Goal: Task Accomplishment & Management: Manage account settings

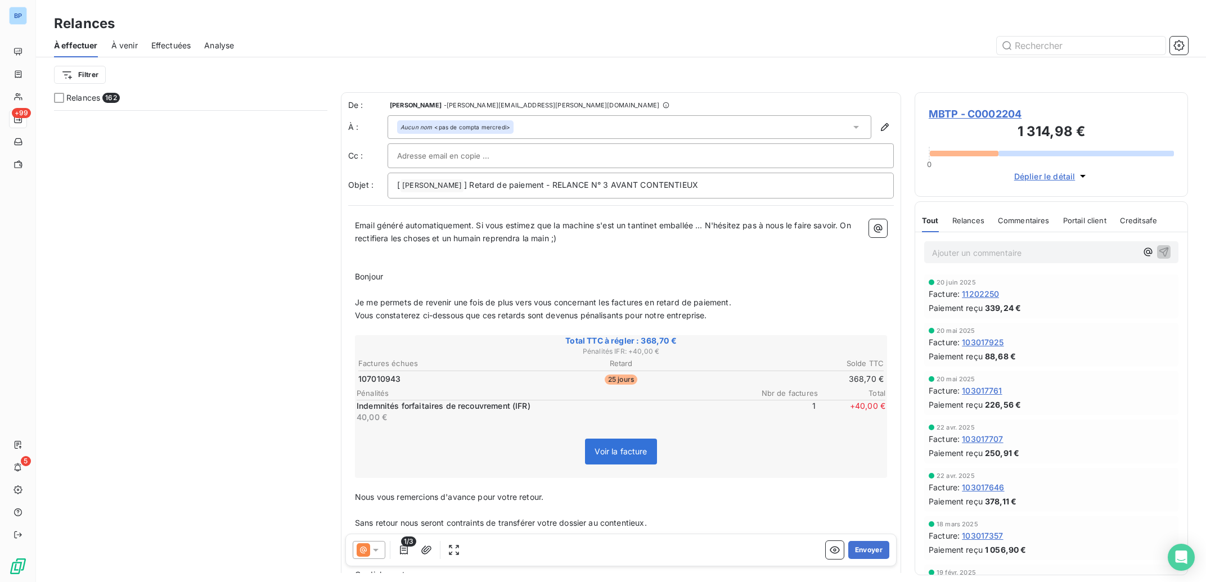
scroll to position [461, 262]
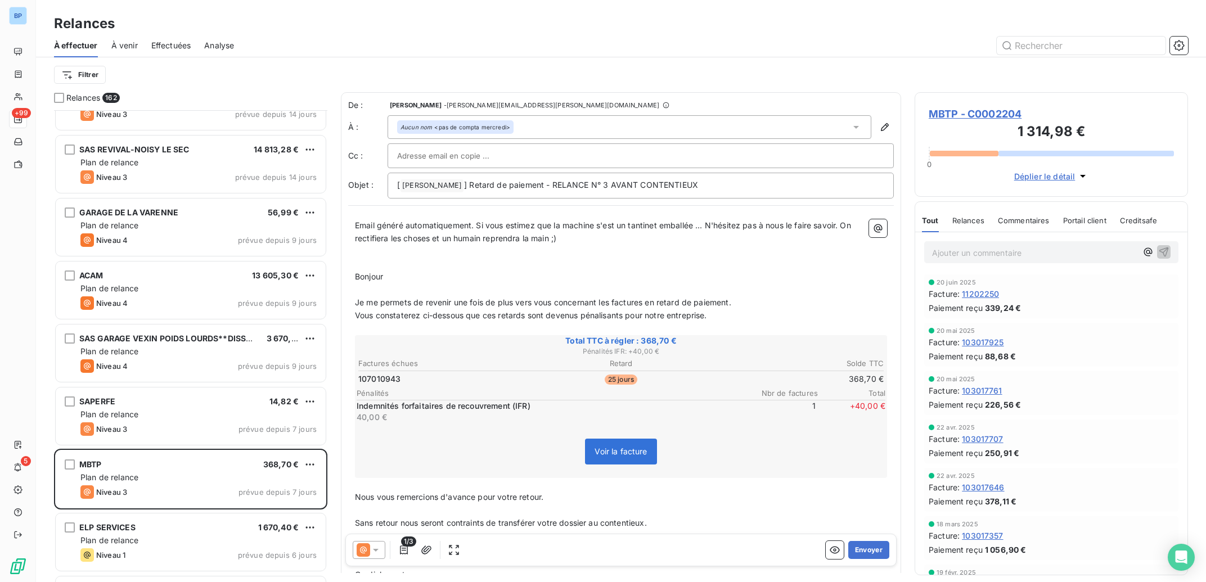
click at [993, 112] on span "MBTP - C0002204" at bounding box center [1051, 113] width 245 height 15
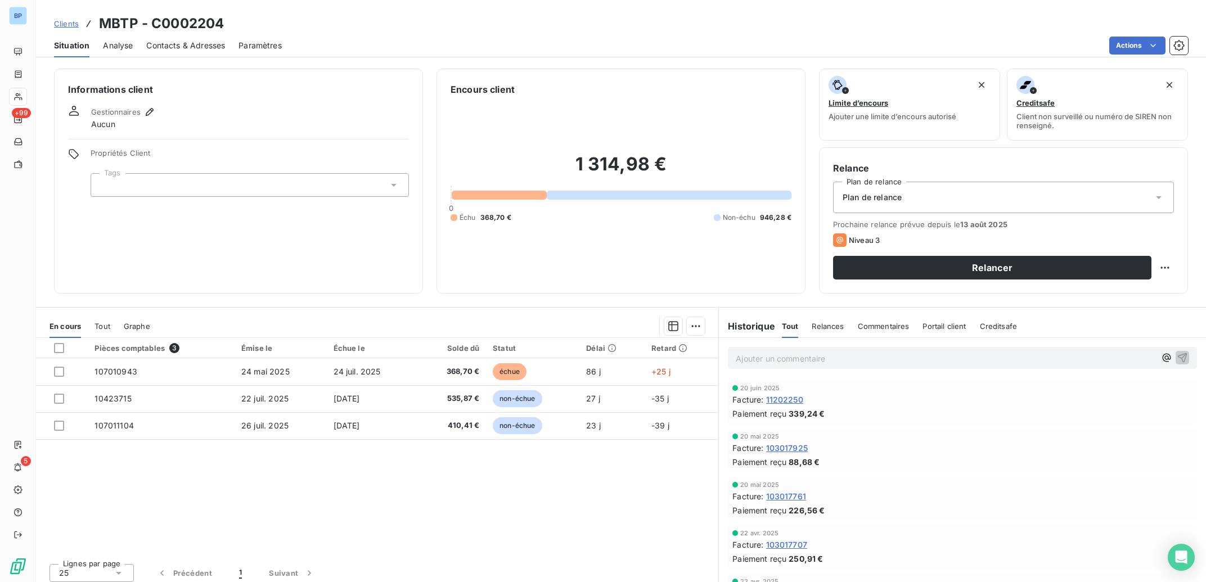
click at [185, 47] on span "Contacts & Adresses" at bounding box center [185, 45] width 79 height 11
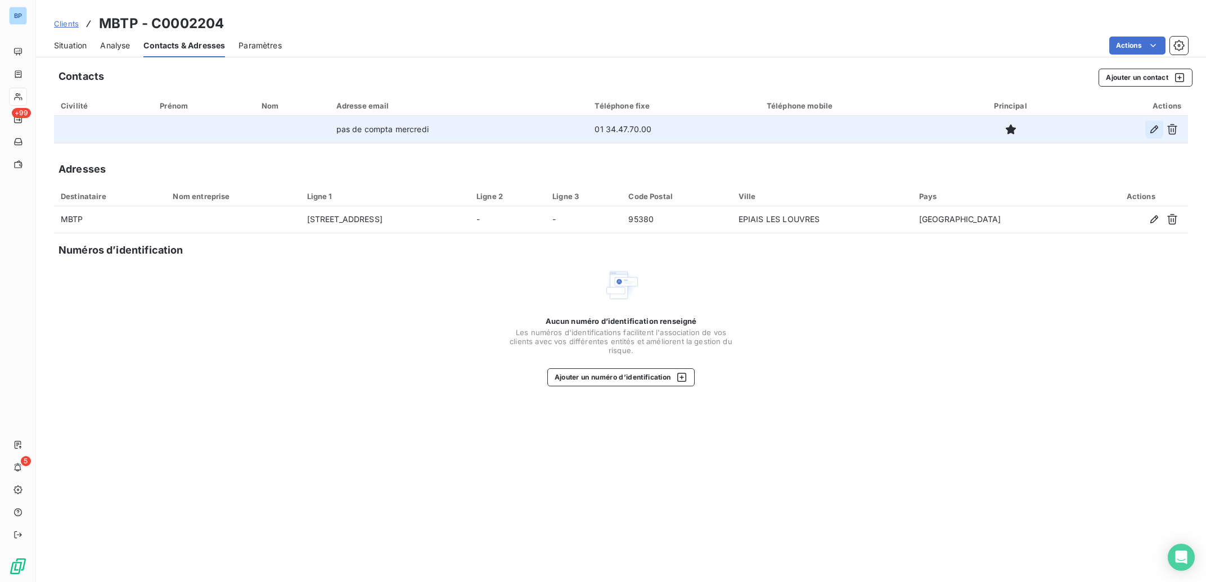
click at [1153, 129] on icon "button" at bounding box center [1155, 129] width 8 height 8
type input "pas de compta mercredi"
type input "01 34.47.70.00"
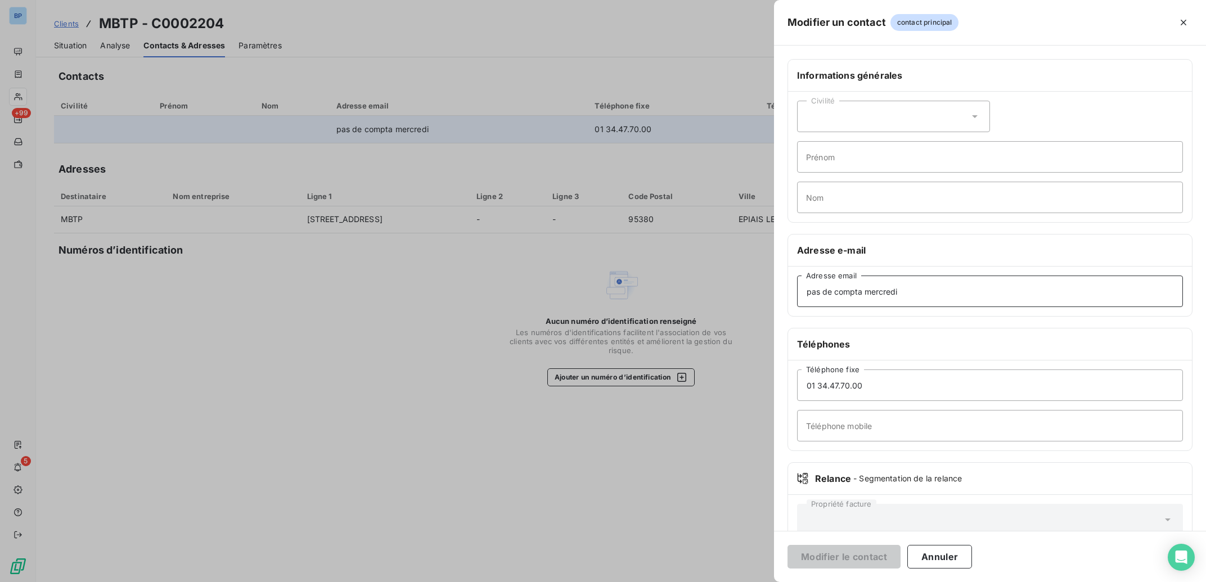
click at [905, 284] on input "pas de compta mercredi" at bounding box center [990, 292] width 386 height 32
drag, startPoint x: 892, startPoint y: 291, endPoint x: 662, endPoint y: 304, distance: 231.0
click at [797, 304] on input "pas de compta mercredi" at bounding box center [990, 292] width 386 height 32
paste input "[EMAIL_ADDRESS][DOMAIN_NAME]"
type input "[EMAIL_ADDRESS][DOMAIN_NAME]"
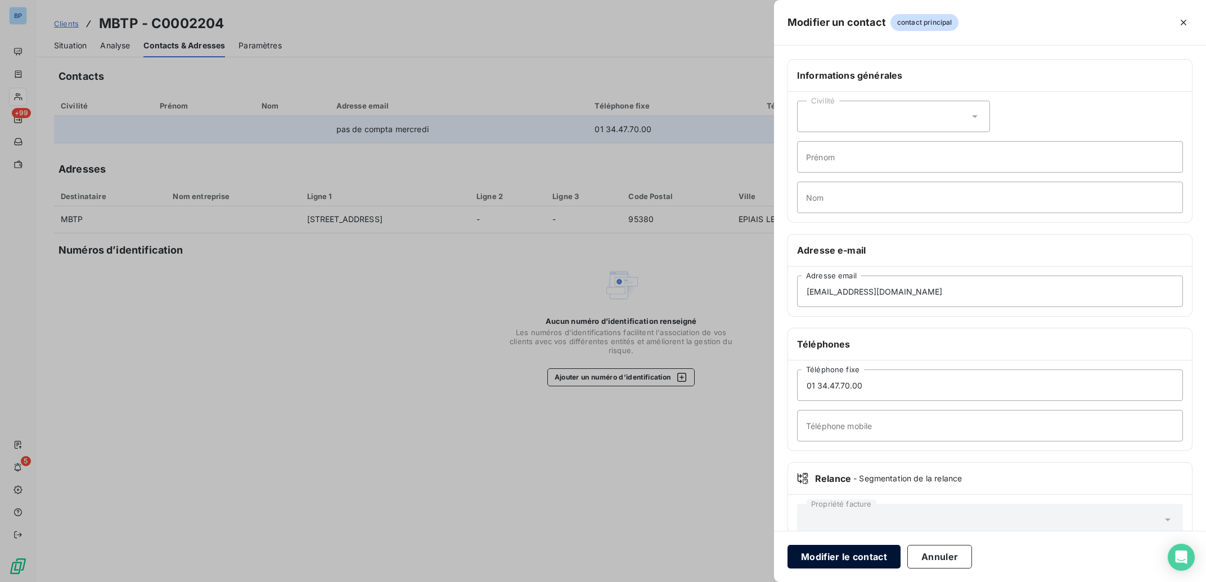
click at [856, 558] on button "Modifier le contact" at bounding box center [844, 557] width 113 height 24
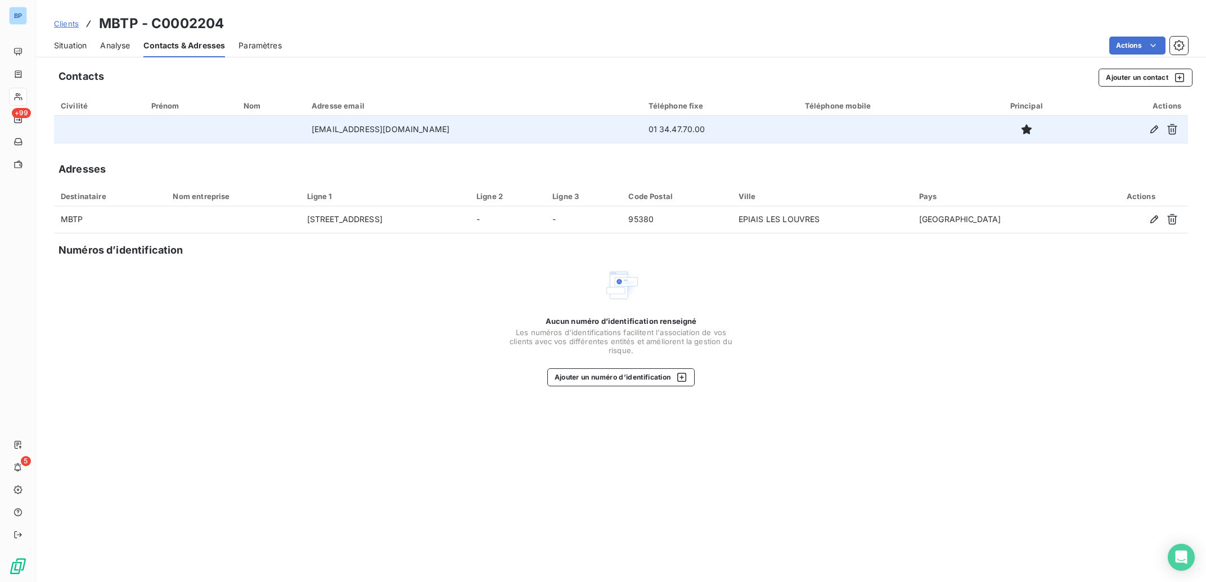
click at [76, 43] on span "Situation" at bounding box center [70, 45] width 33 height 11
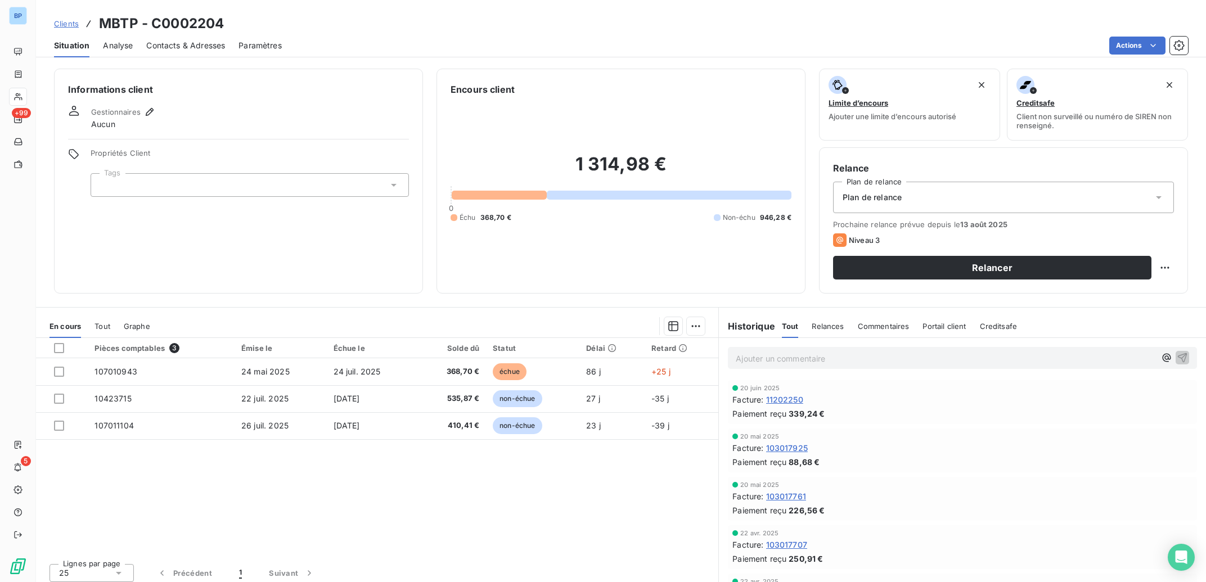
click at [797, 360] on p "Ajouter un commentaire ﻿" at bounding box center [946, 359] width 420 height 14
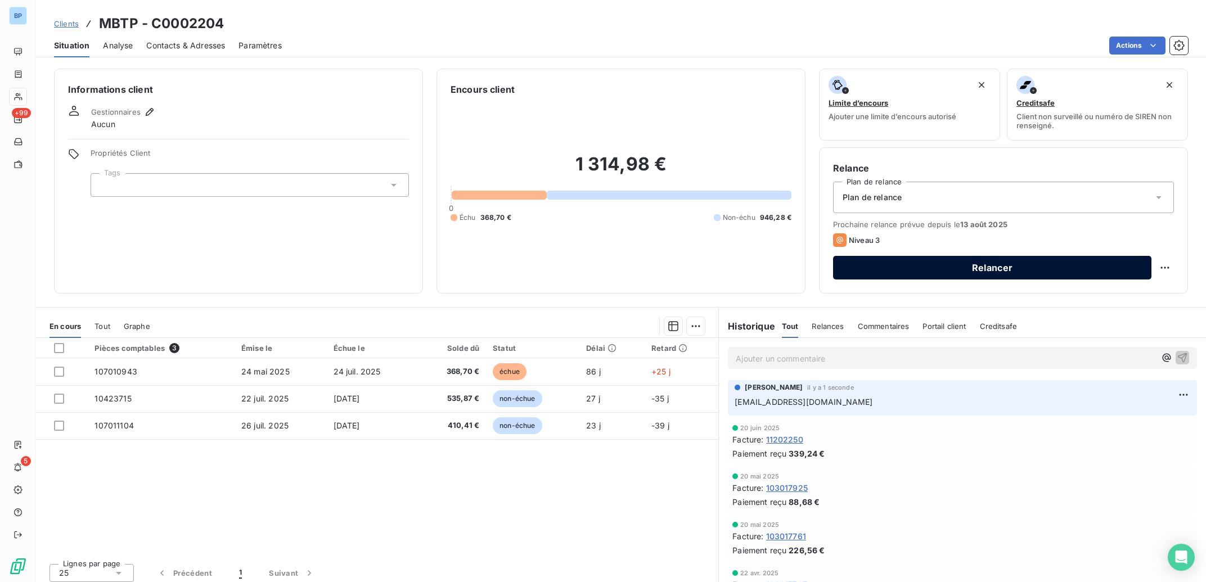
click at [916, 275] on button "Relancer" at bounding box center [992, 268] width 318 height 24
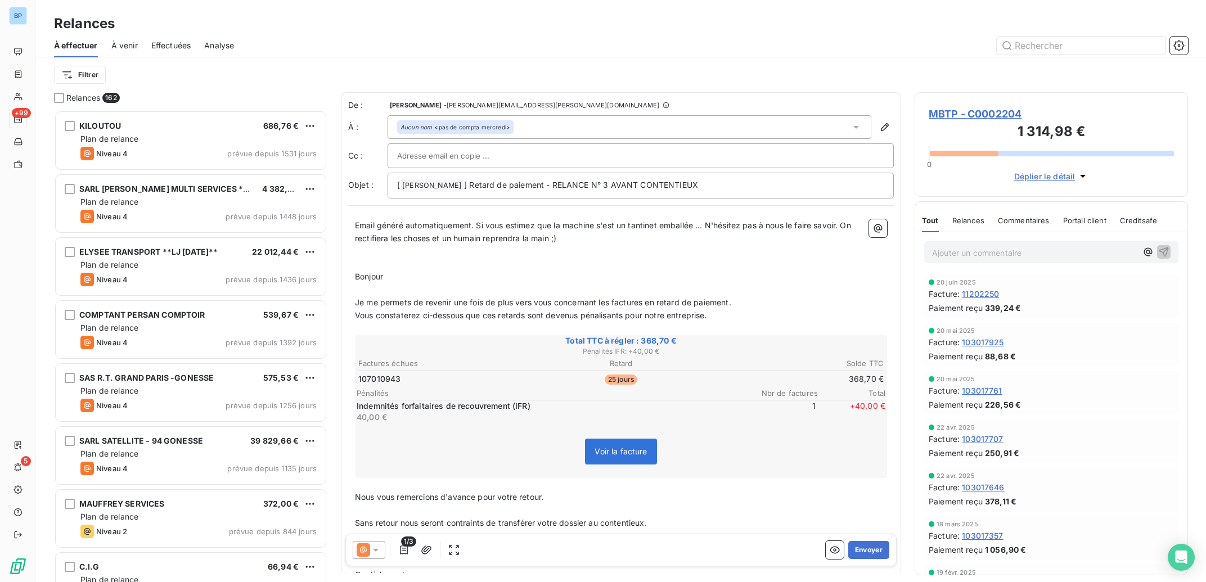
scroll to position [461, 262]
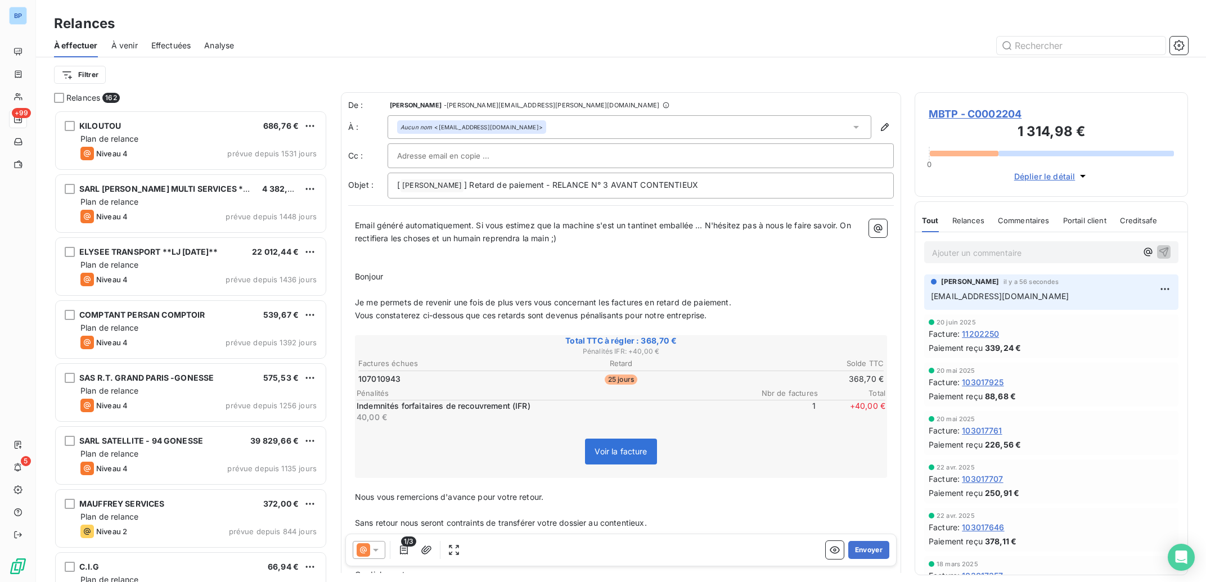
click at [370, 554] on icon at bounding box center [364, 550] width 14 height 14
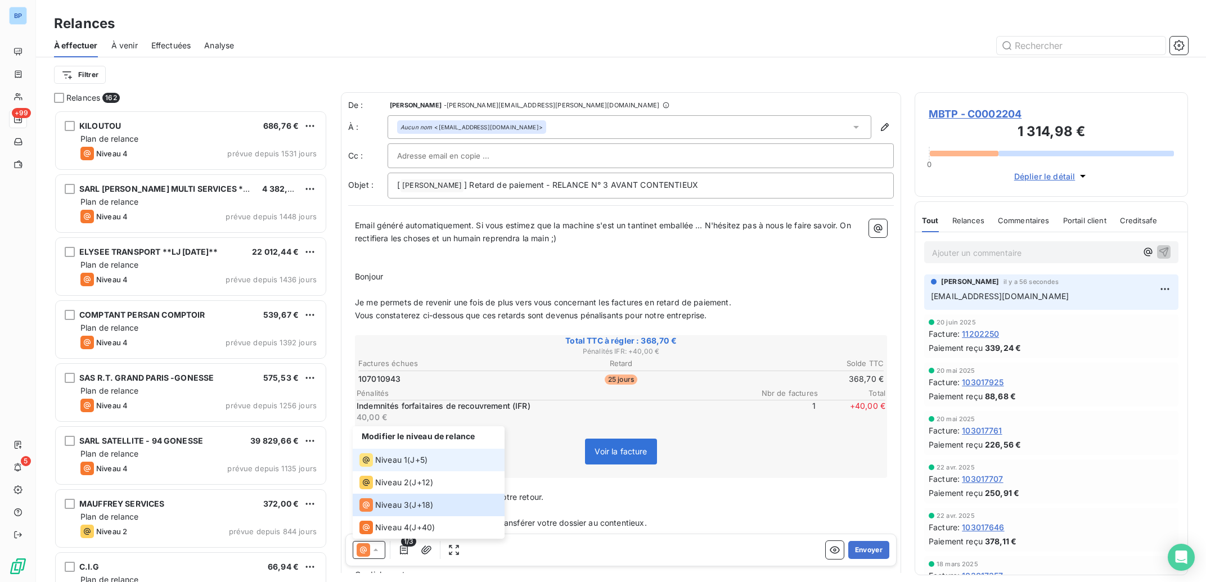
click at [401, 462] on span "Niveau 1" at bounding box center [391, 460] width 32 height 11
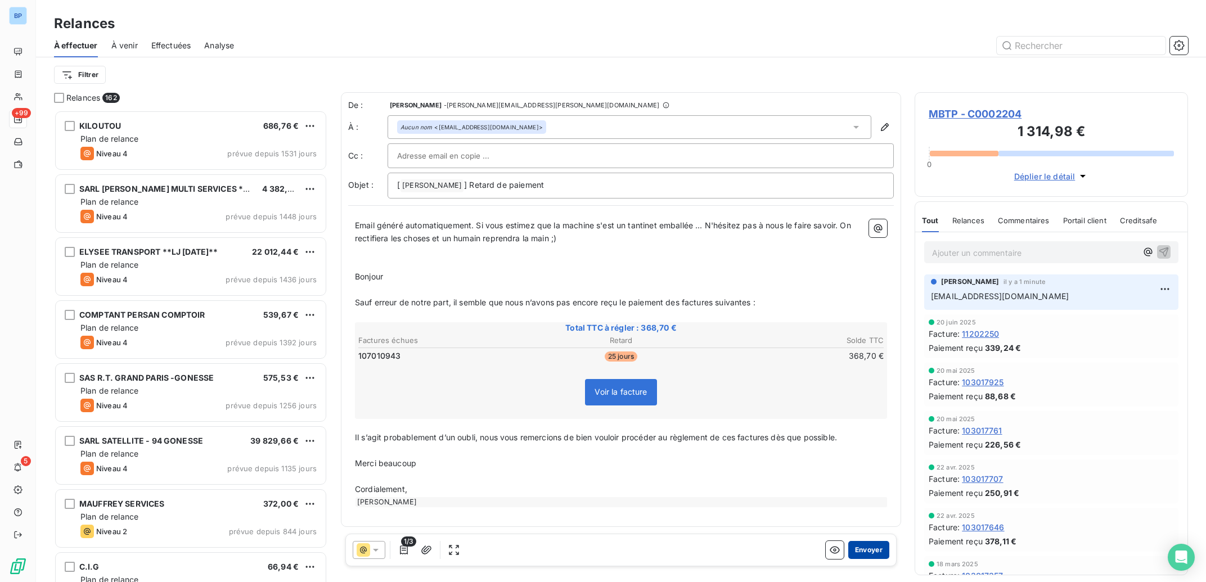
click at [870, 551] on button "Envoyer" at bounding box center [868, 550] width 41 height 18
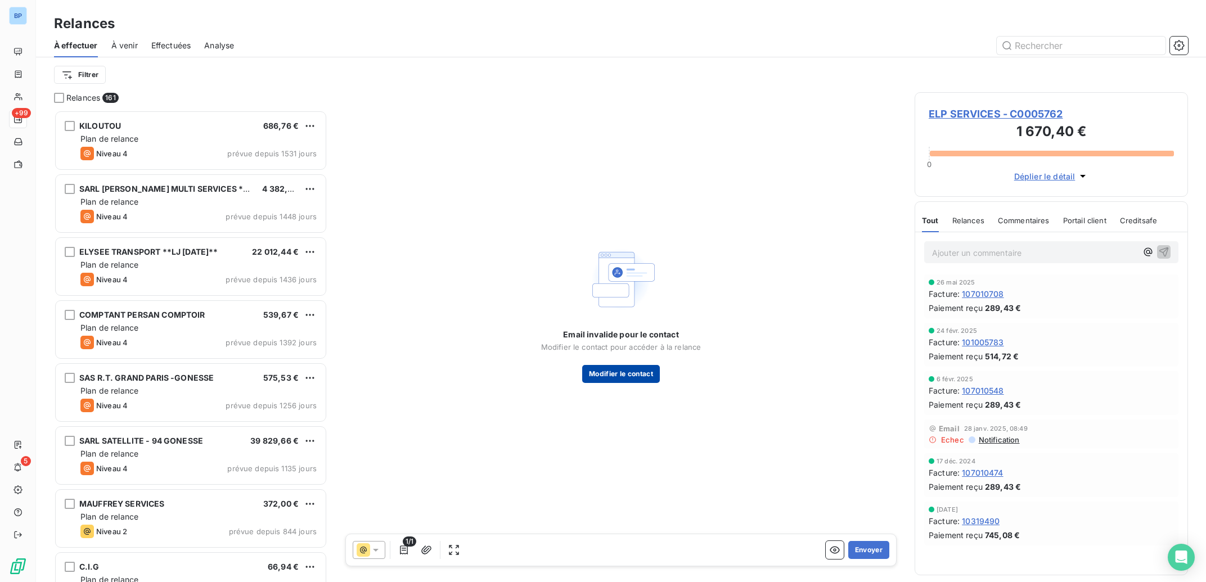
click at [647, 374] on button "Modifier le contact" at bounding box center [621, 374] width 78 height 18
type input "[EMAIL_ADDRESS][DOMAIN_NAME]"
type input "[PHONE_NUMBER]"
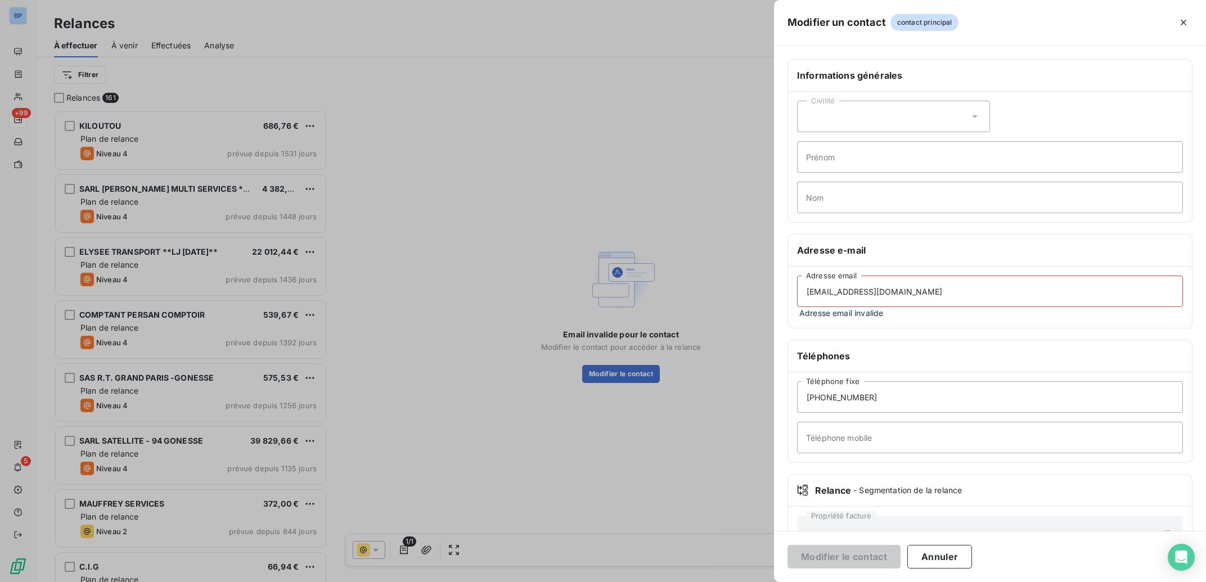
click at [954, 296] on input "[EMAIL_ADDRESS][DOMAIN_NAME]" at bounding box center [990, 292] width 386 height 32
click at [806, 293] on input "[EMAIL_ADDRESS][DOMAIN_NAME]" at bounding box center [990, 292] width 386 height 32
click at [1180, 25] on icon "button" at bounding box center [1183, 22] width 11 height 11
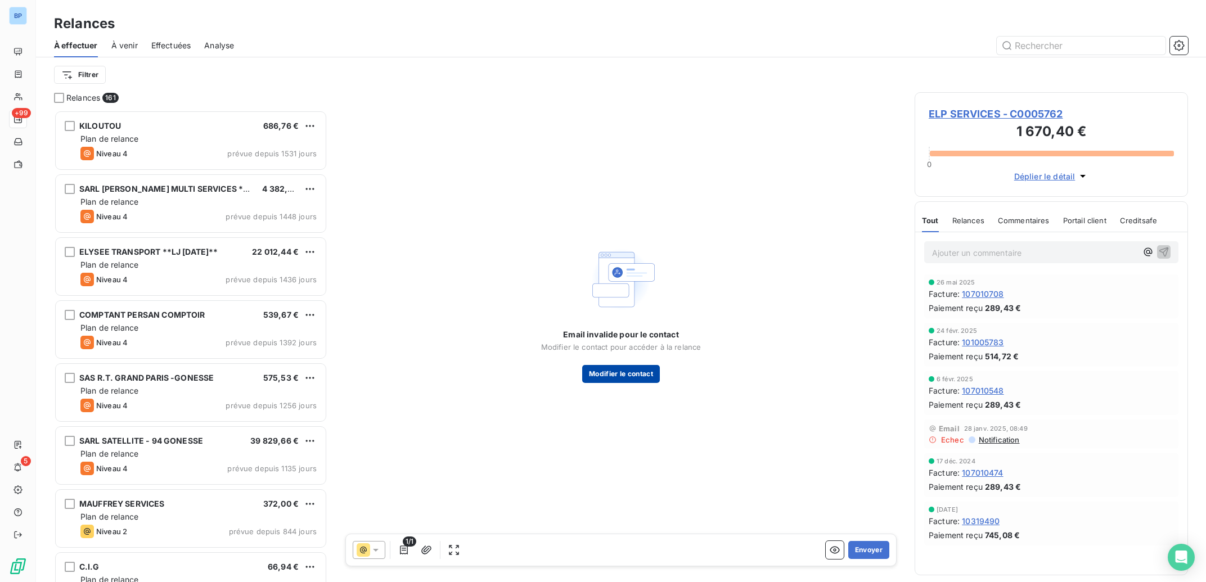
click at [635, 375] on button "Modifier le contact" at bounding box center [621, 374] width 78 height 18
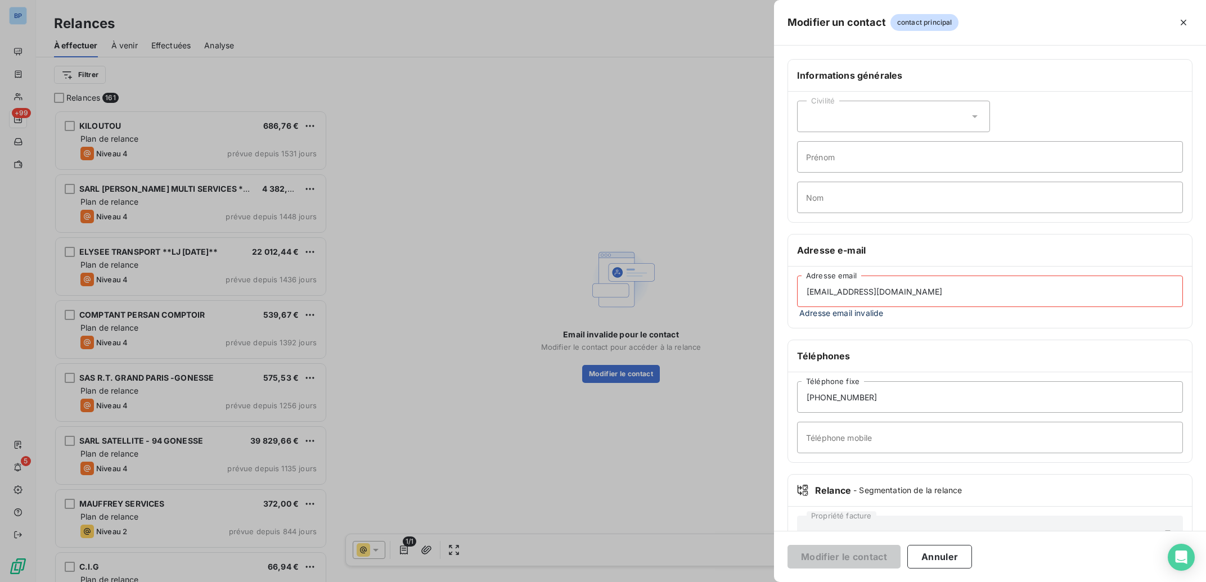
drag, startPoint x: 936, startPoint y: 293, endPoint x: 603, endPoint y: 284, distance: 332.6
click at [603, 582] on div "Modifier un contact contact principal Informations générales Civilité Prénom No…" at bounding box center [603, 582] width 1206 height 0
drag, startPoint x: 914, startPoint y: 293, endPoint x: 689, endPoint y: 283, distance: 225.3
click at [797, 283] on input "[EMAIL_ADDRESS][DOMAIN_NAME]" at bounding box center [990, 292] width 386 height 32
click at [1184, 20] on icon "button" at bounding box center [1183, 22] width 11 height 11
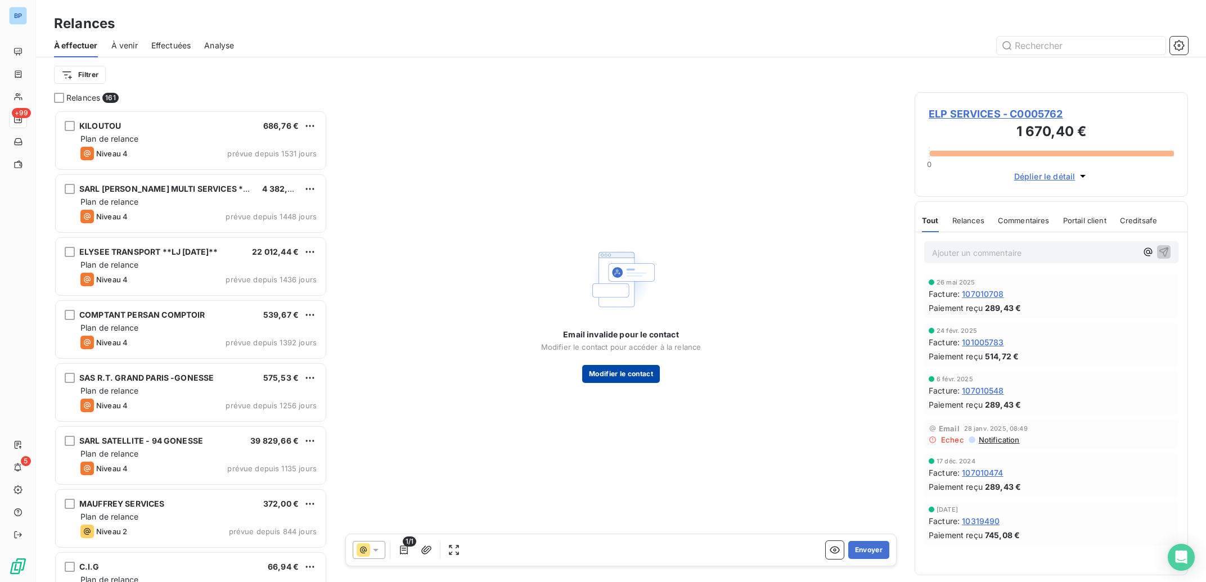
click at [621, 375] on button "Modifier le contact" at bounding box center [621, 374] width 78 height 18
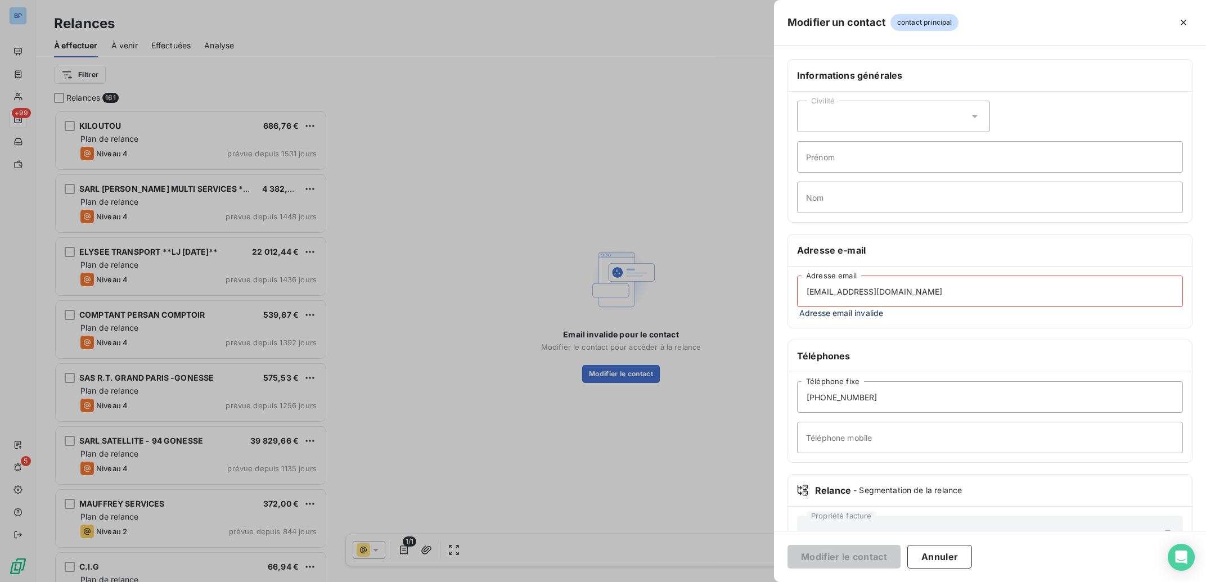
drag, startPoint x: 939, startPoint y: 285, endPoint x: 612, endPoint y: 277, distance: 327.6
click at [612, 582] on div "Modifier un contact contact principal Informations générales Civilité Prénom No…" at bounding box center [603, 582] width 1206 height 0
drag, startPoint x: 938, startPoint y: 294, endPoint x: 635, endPoint y: 291, distance: 303.8
click at [797, 291] on input "[EMAIL_ADDRESS][DOMAIN_NAME]" at bounding box center [990, 292] width 386 height 32
paste input "lp"
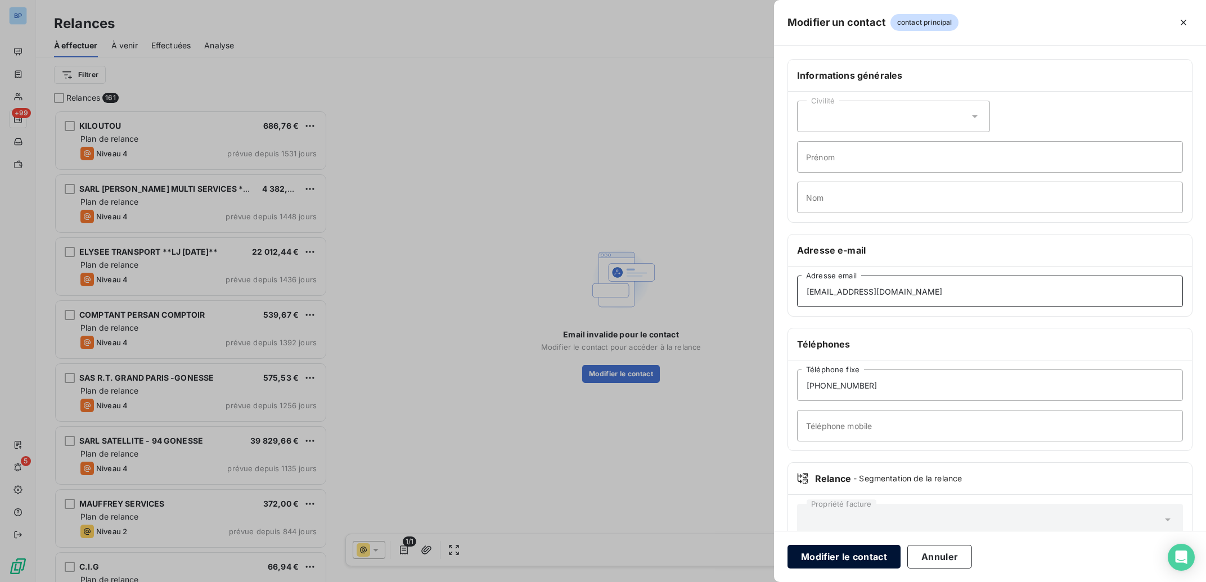
type input "[EMAIL_ADDRESS][DOMAIN_NAME]"
click at [852, 564] on button "Modifier le contact" at bounding box center [844, 557] width 113 height 24
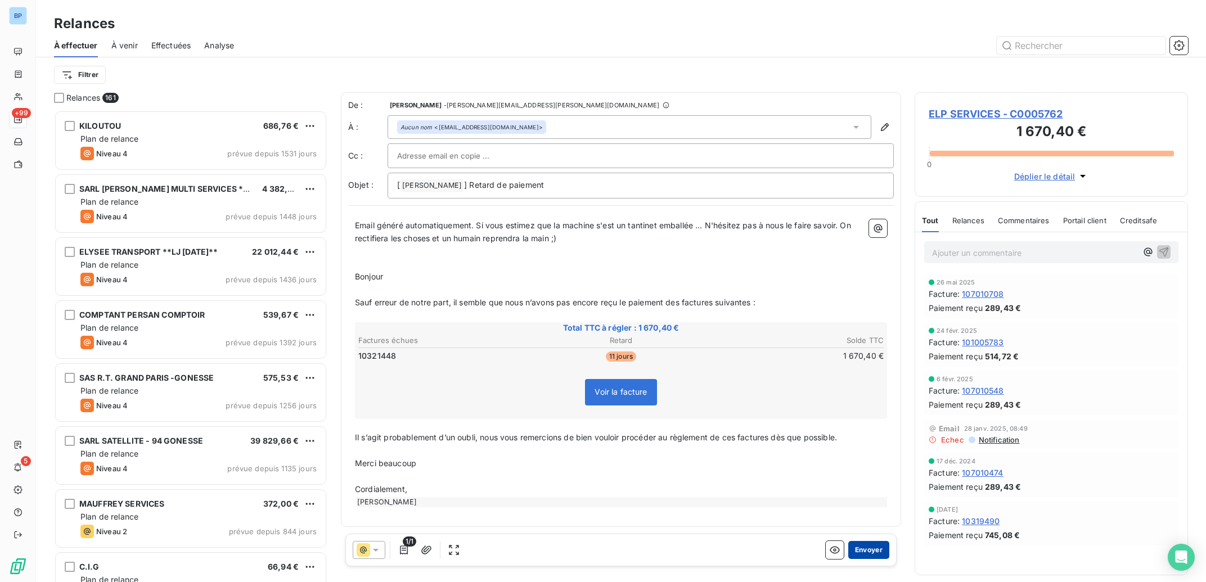
click at [862, 550] on button "Envoyer" at bounding box center [868, 550] width 41 height 18
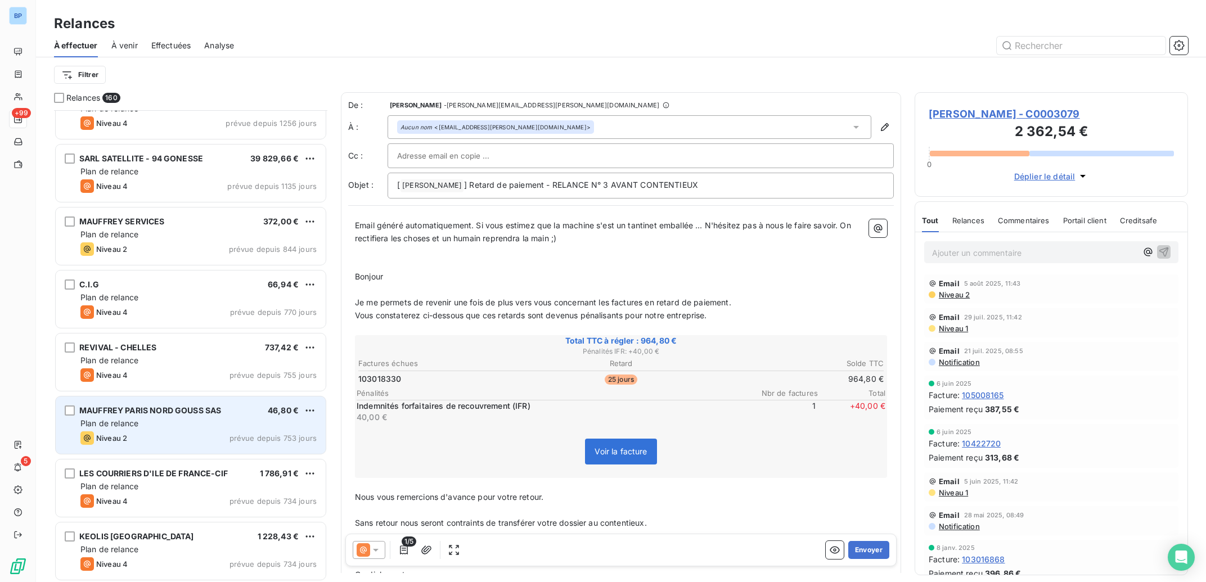
scroll to position [792, 0]
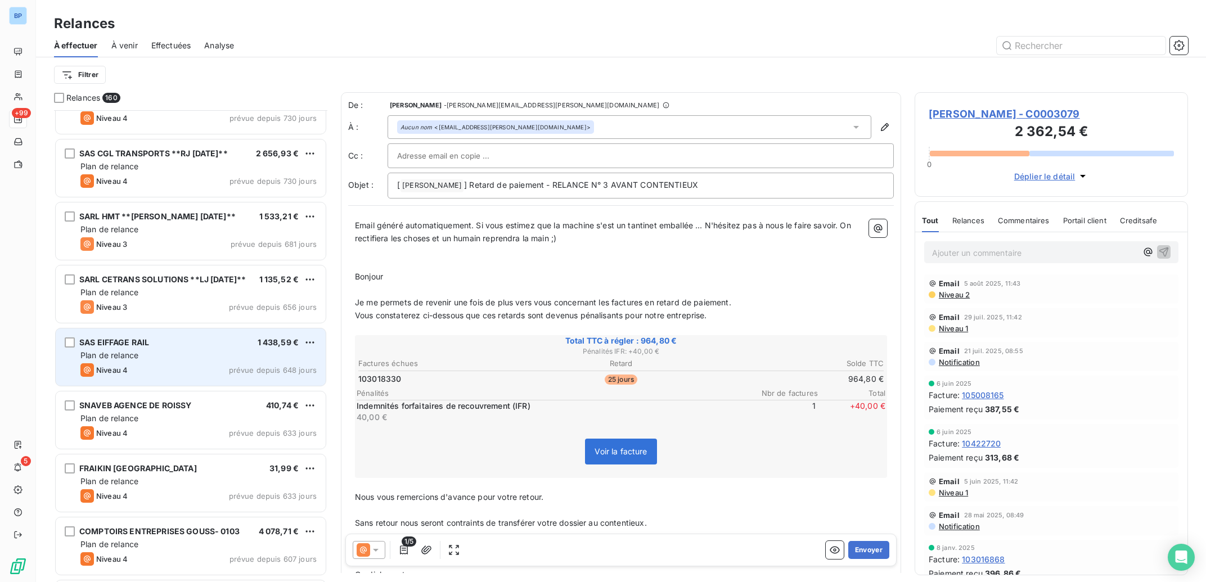
click at [225, 356] on div "Plan de relance" at bounding box center [198, 355] width 236 height 11
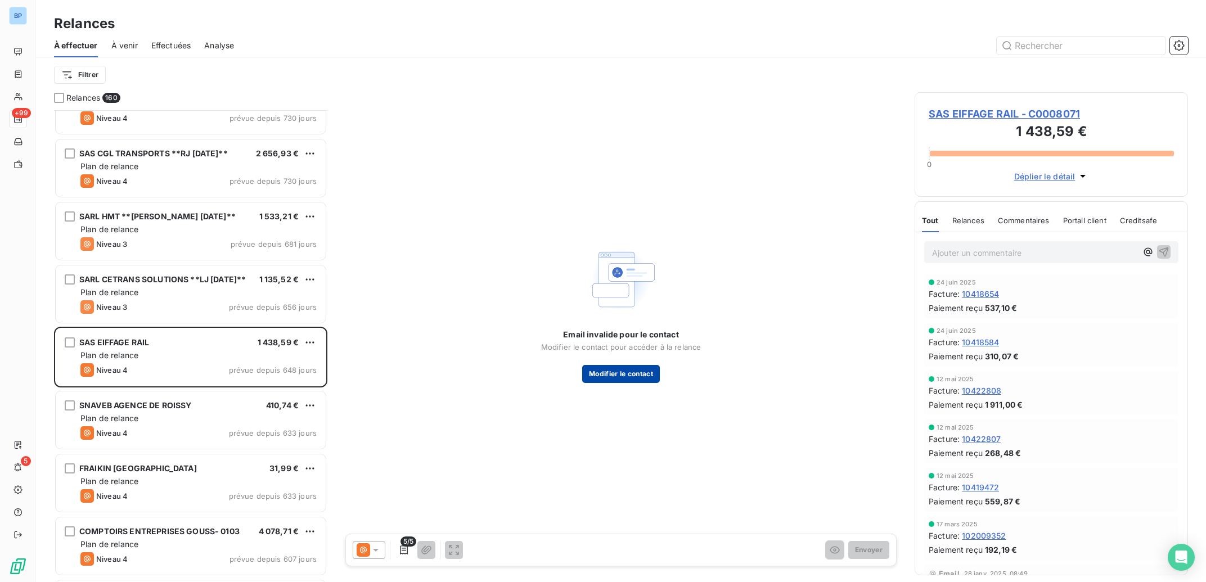
click at [636, 371] on button "Modifier le contact" at bounding box center [621, 374] width 78 height 18
type input "AMELIE"
type input "CHOUTOT"
type input "[EMAIL_ADDRESS][DOMAIN_NAME]"
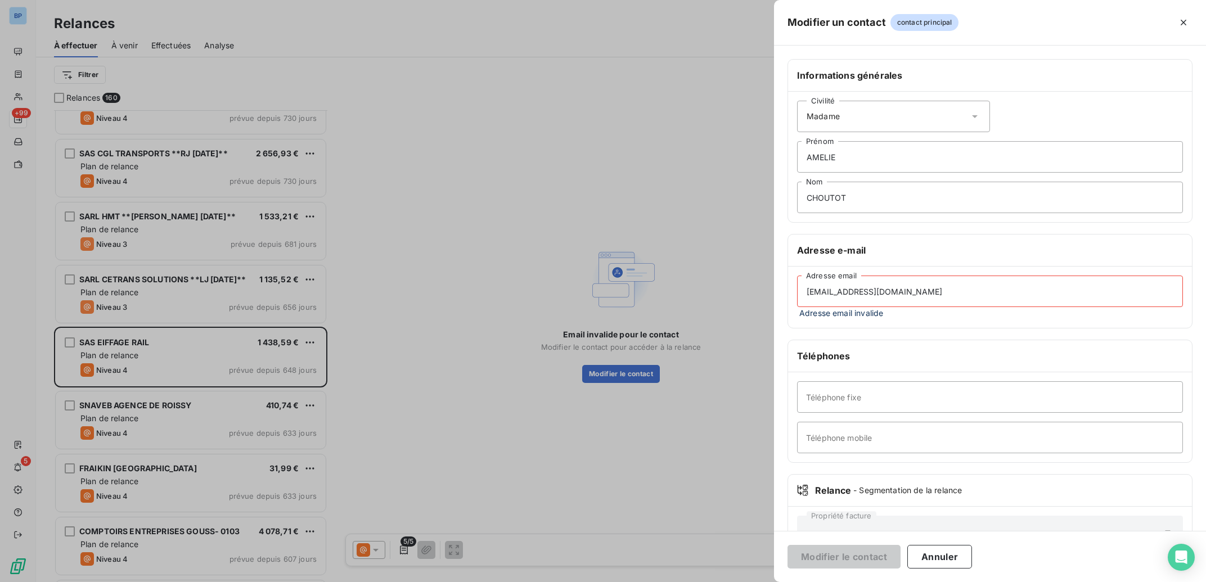
click at [939, 293] on input "[EMAIL_ADDRESS][DOMAIN_NAME]" at bounding box center [990, 292] width 386 height 32
click at [856, 320] on div "[EMAIL_ADDRESS][DOMAIN_NAME] Adresse email Adresse email invalide" at bounding box center [990, 297] width 404 height 61
click at [882, 314] on span "Adresse email erronée" at bounding box center [990, 313] width 386 height 12
click at [860, 313] on span "Adresse email erronée" at bounding box center [990, 313] width 386 height 12
click at [955, 560] on button "Annuler" at bounding box center [939, 557] width 65 height 24
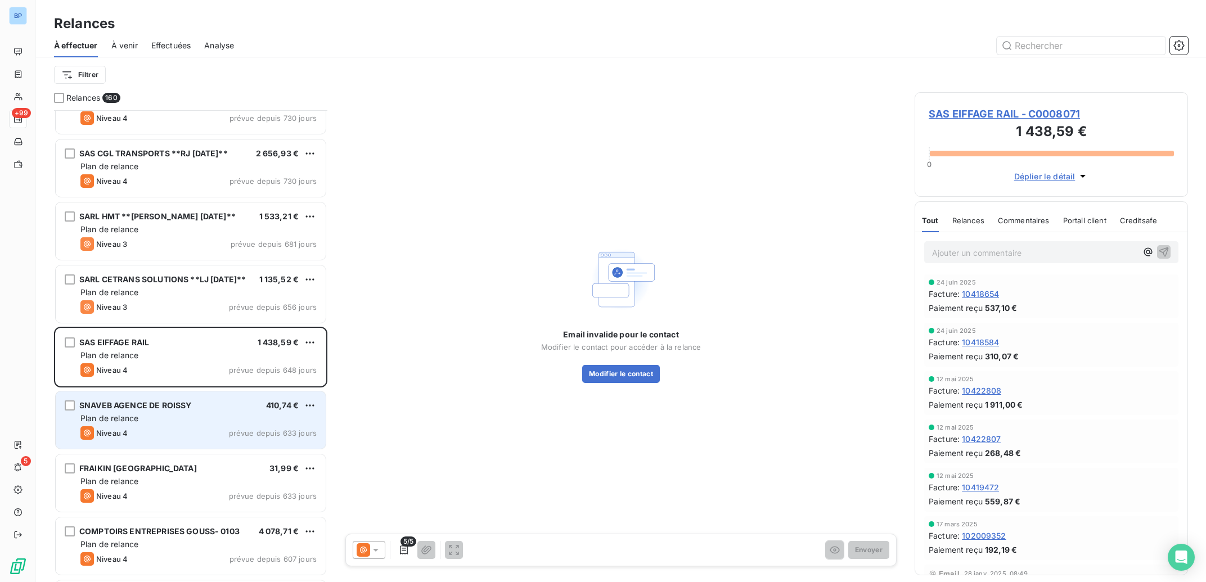
click at [213, 419] on div "Plan de relance" at bounding box center [198, 418] width 236 height 11
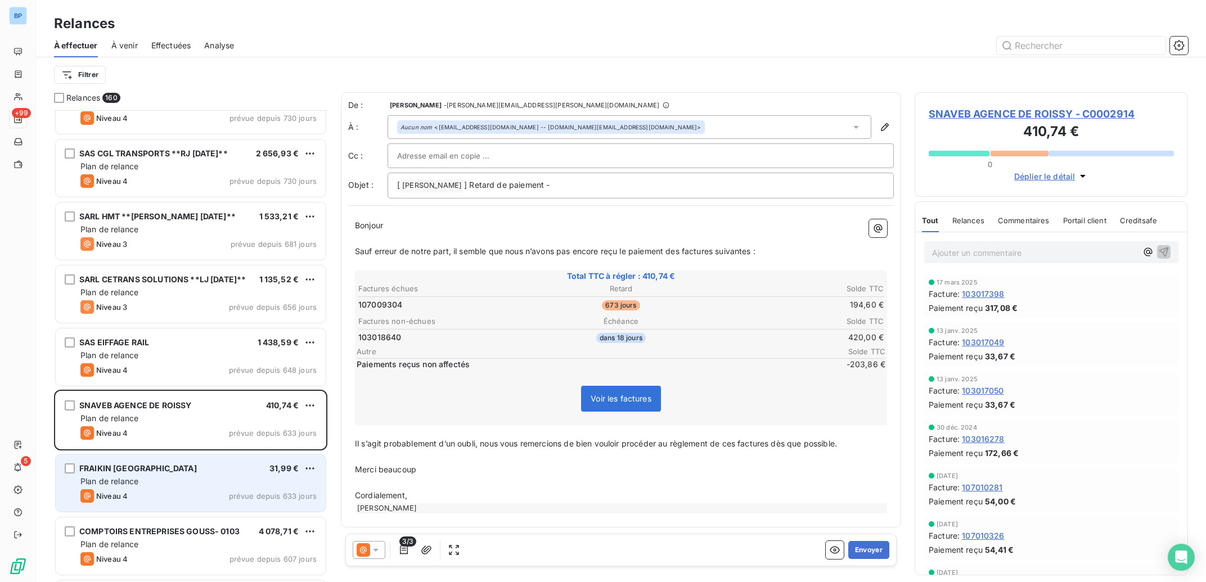
click at [192, 500] on div "Niveau 4 prévue depuis 633 jours" at bounding box center [198, 496] width 236 height 14
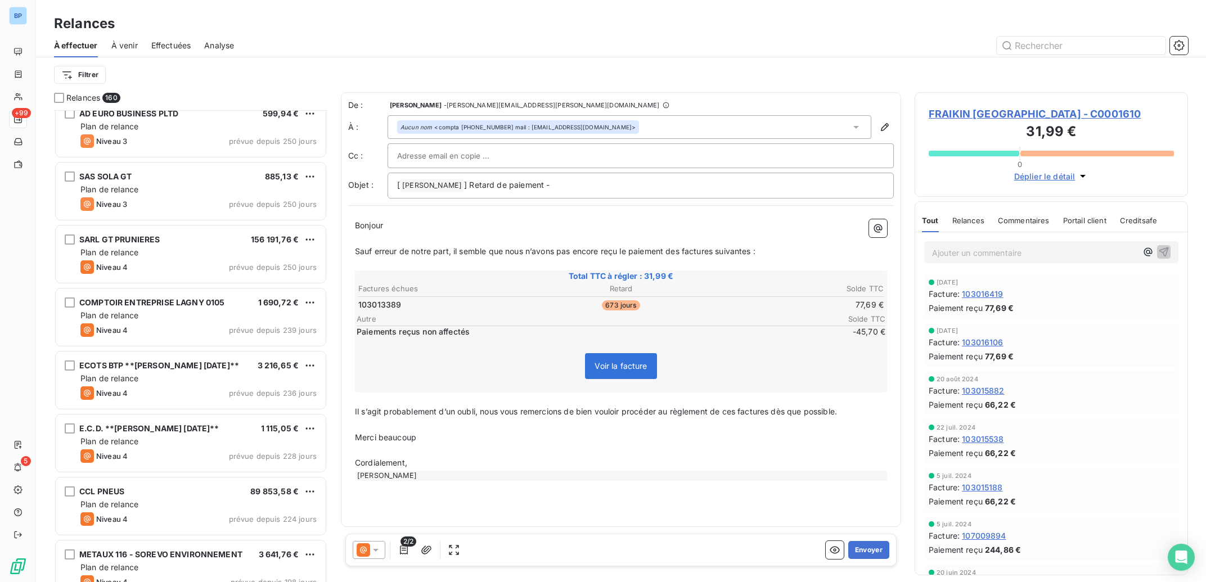
scroll to position [4467, 0]
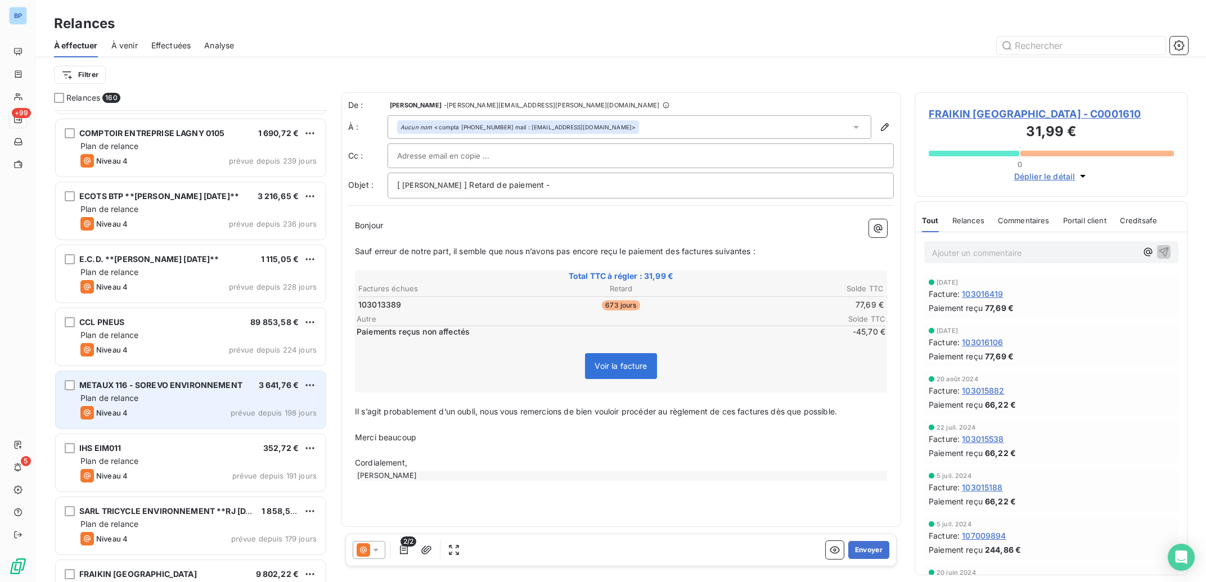
click at [268, 409] on span "prévue depuis 198 jours" at bounding box center [274, 412] width 86 height 9
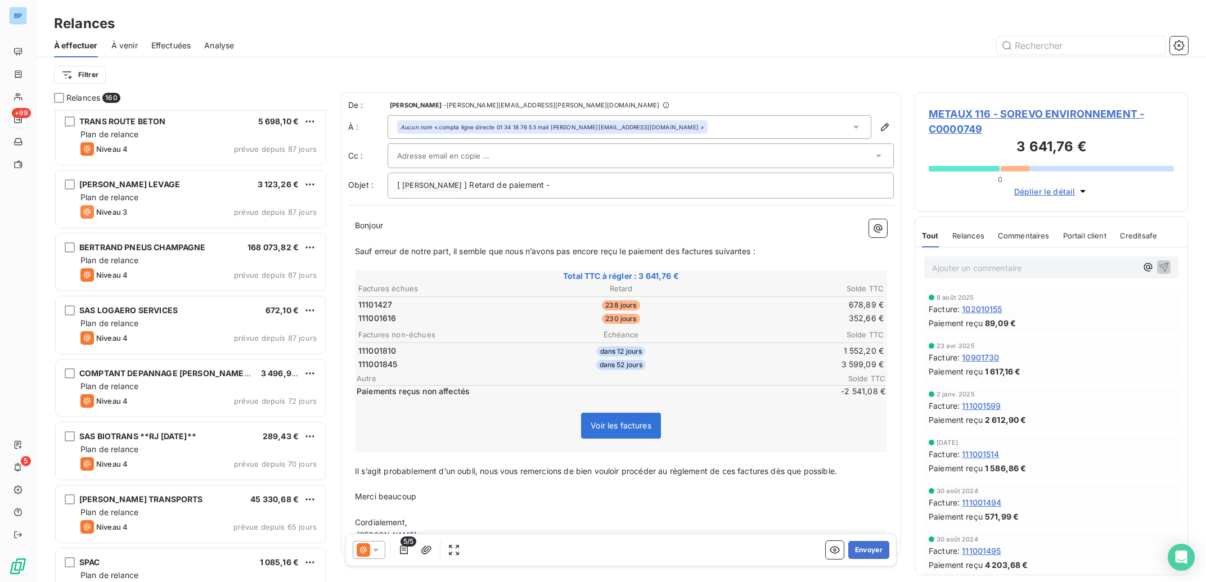
scroll to position [5429, 0]
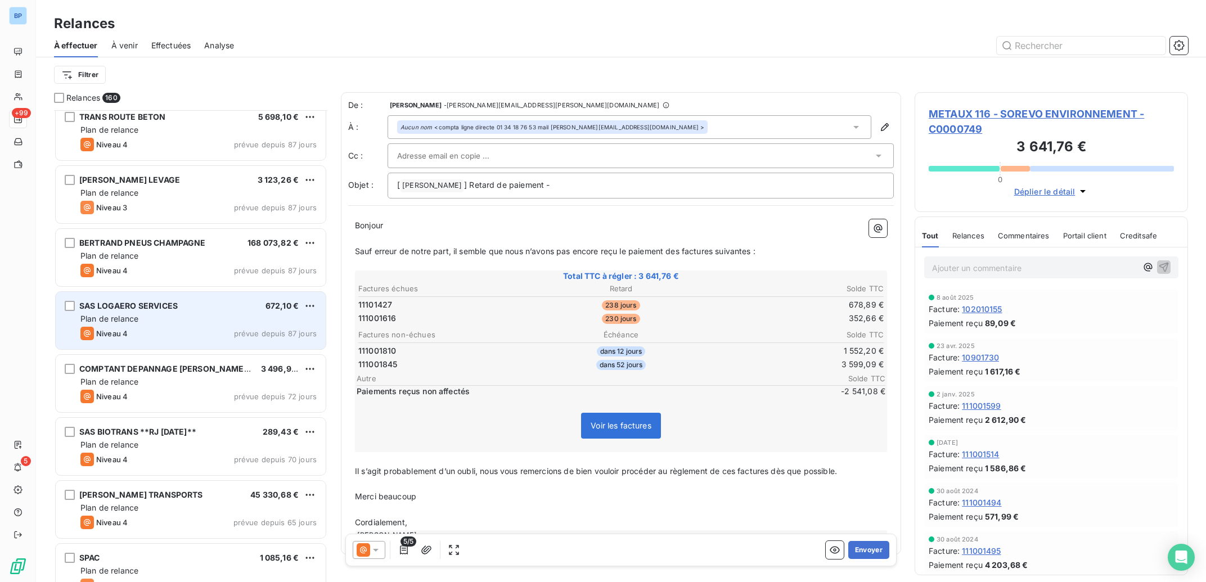
click at [277, 335] on span "prévue depuis 87 jours" at bounding box center [275, 333] width 83 height 9
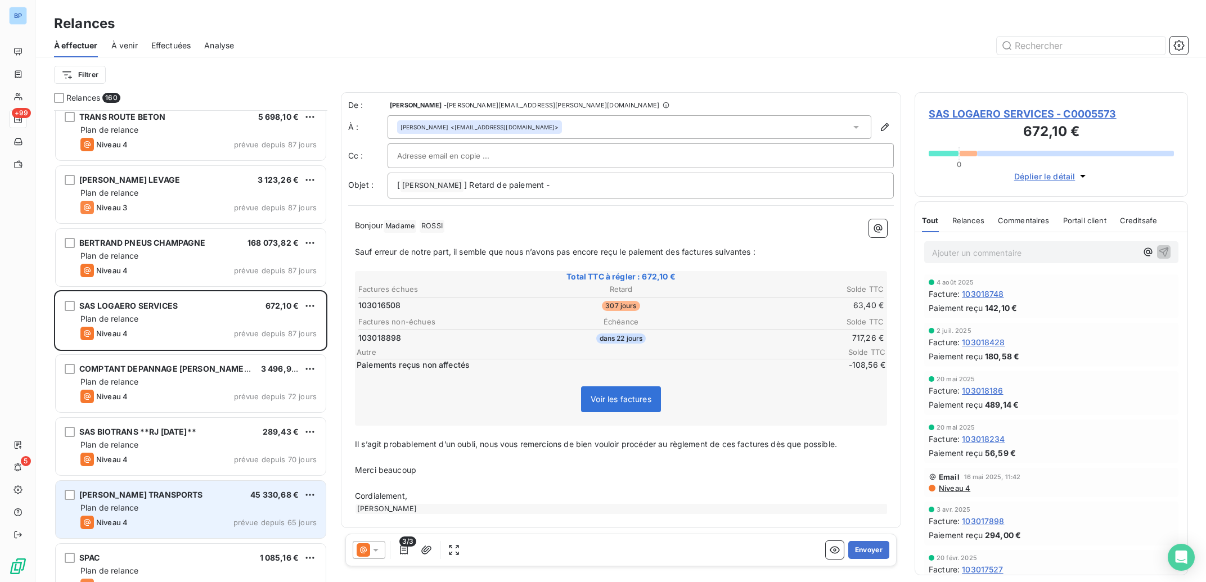
click at [239, 525] on span "prévue depuis 65 jours" at bounding box center [274, 522] width 83 height 9
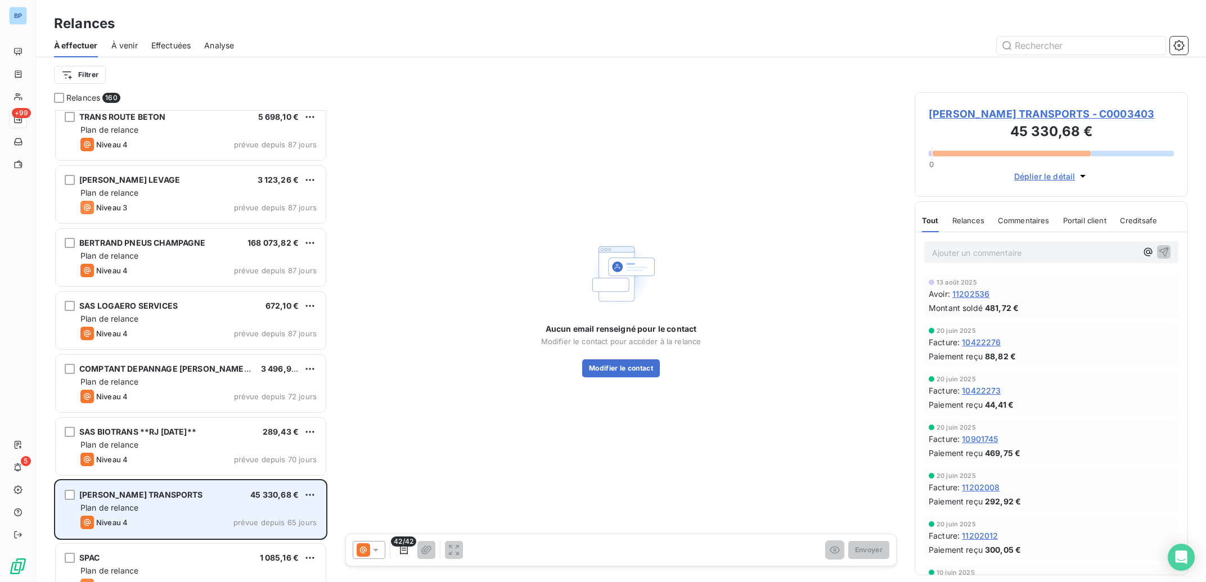
scroll to position [5937, 0]
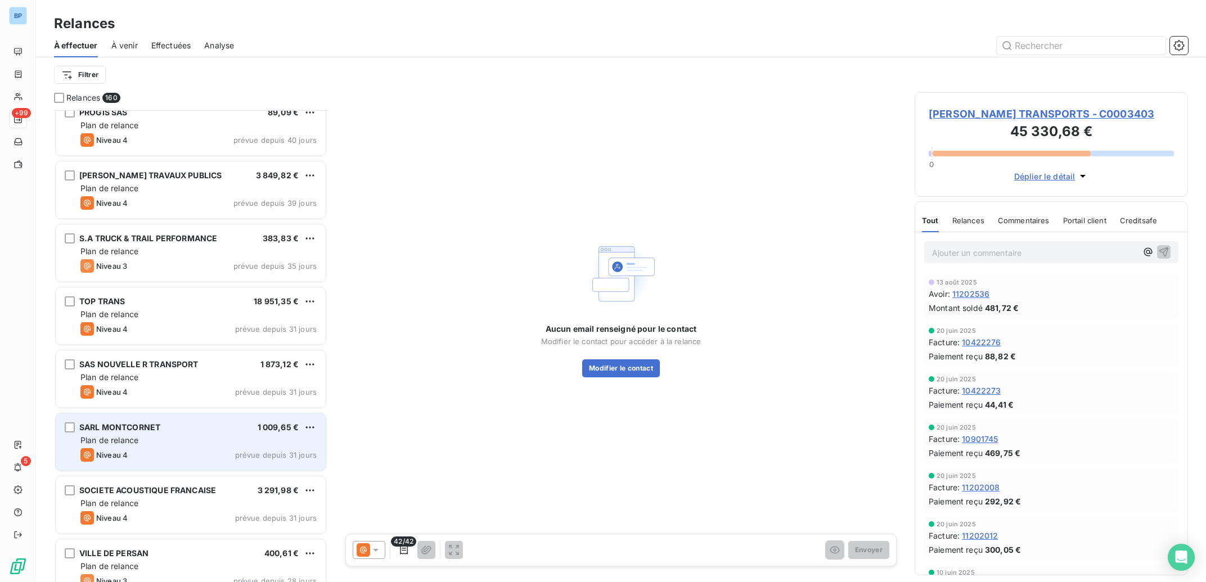
click at [215, 430] on div "SARL MONTCORNET 1 009,65 €" at bounding box center [198, 428] width 236 height 10
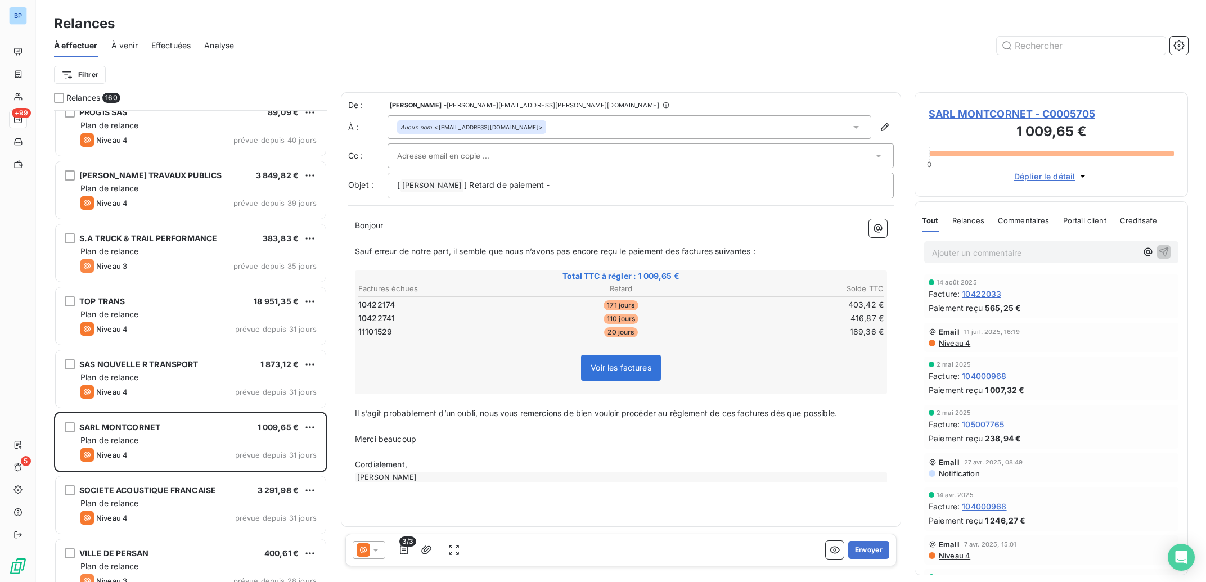
click at [955, 345] on span "Niveau 4" at bounding box center [954, 343] width 33 height 9
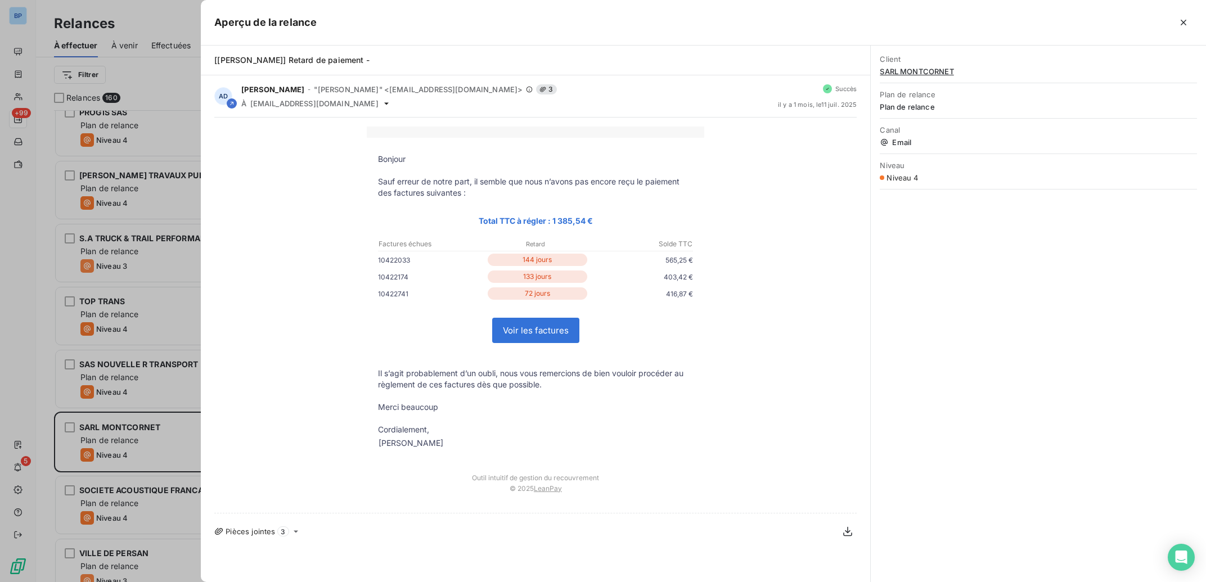
click at [131, 238] on div at bounding box center [603, 291] width 1206 height 582
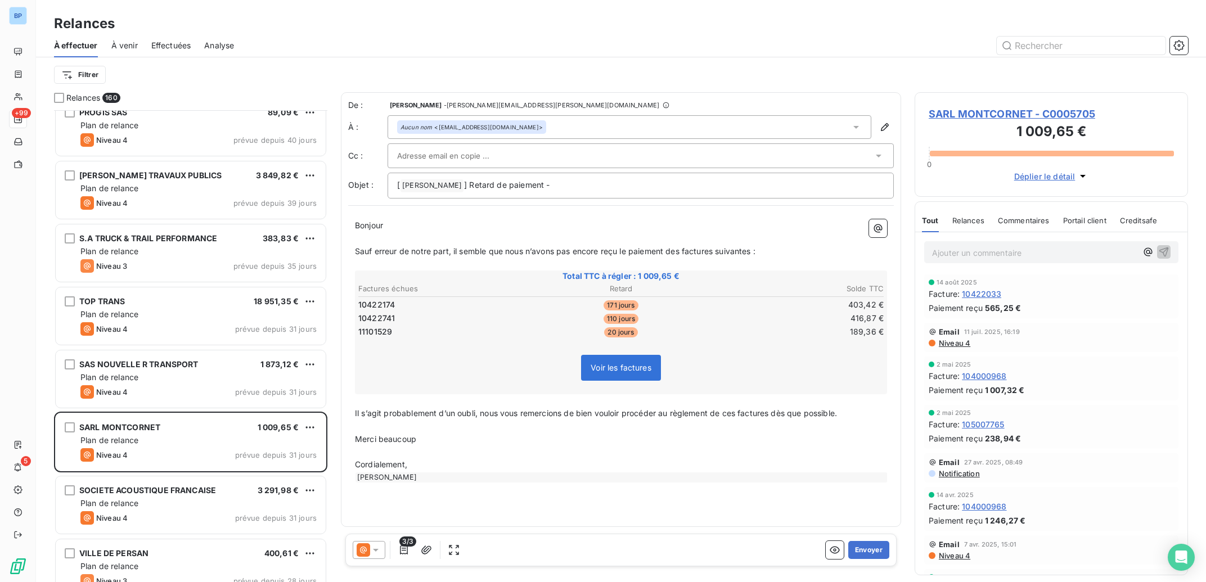
click at [379, 555] on icon at bounding box center [375, 550] width 11 height 11
click at [389, 525] on span "Niveau 4" at bounding box center [392, 527] width 34 height 11
click at [374, 547] on icon at bounding box center [375, 550] width 11 height 11
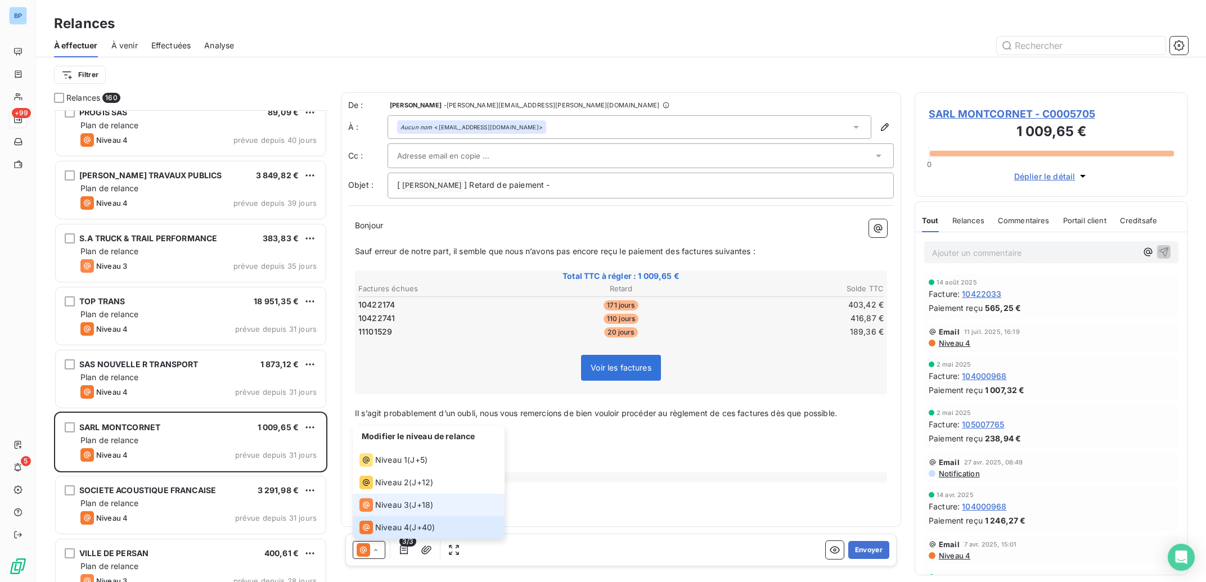
click at [384, 510] on span "Niveau 3" at bounding box center [392, 505] width 34 height 11
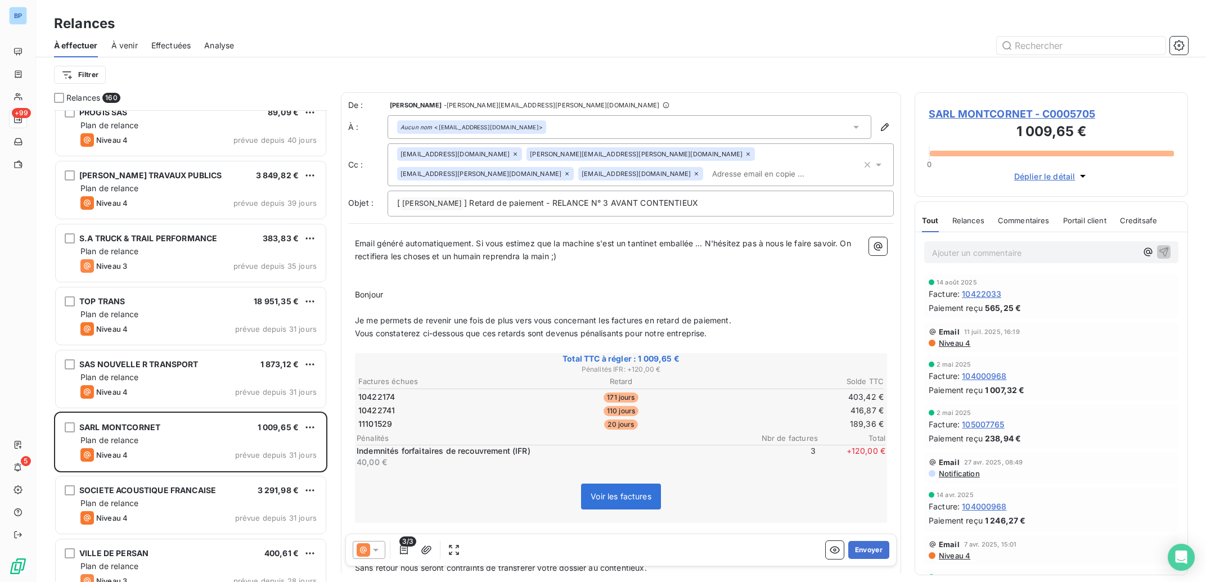
click at [512, 152] on icon at bounding box center [515, 154] width 7 height 7
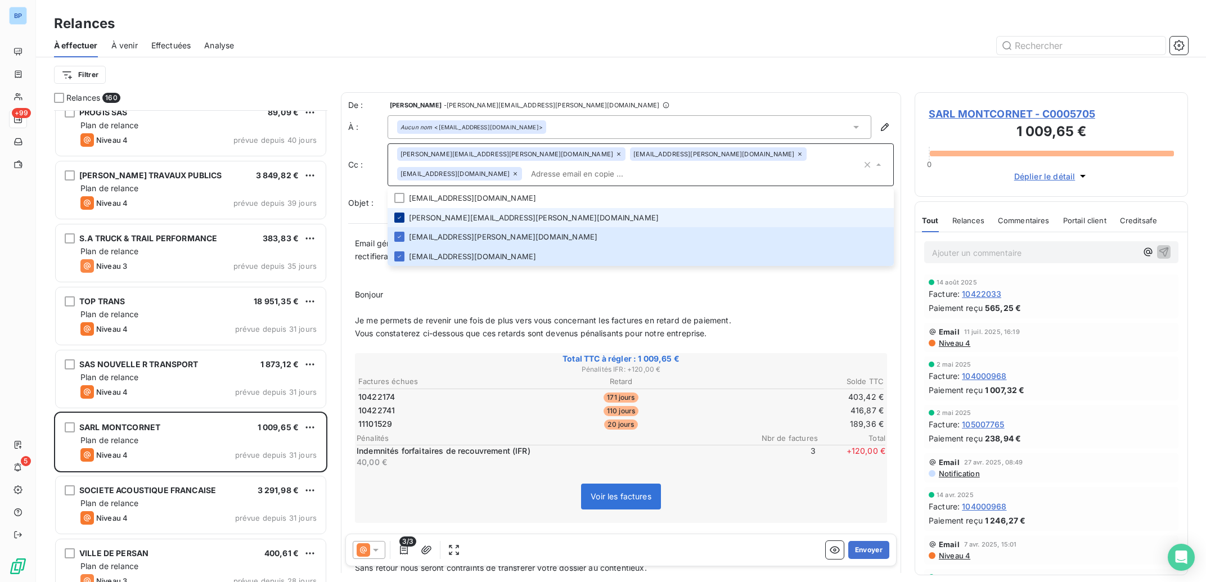
click at [400, 214] on icon at bounding box center [399, 217] width 7 height 7
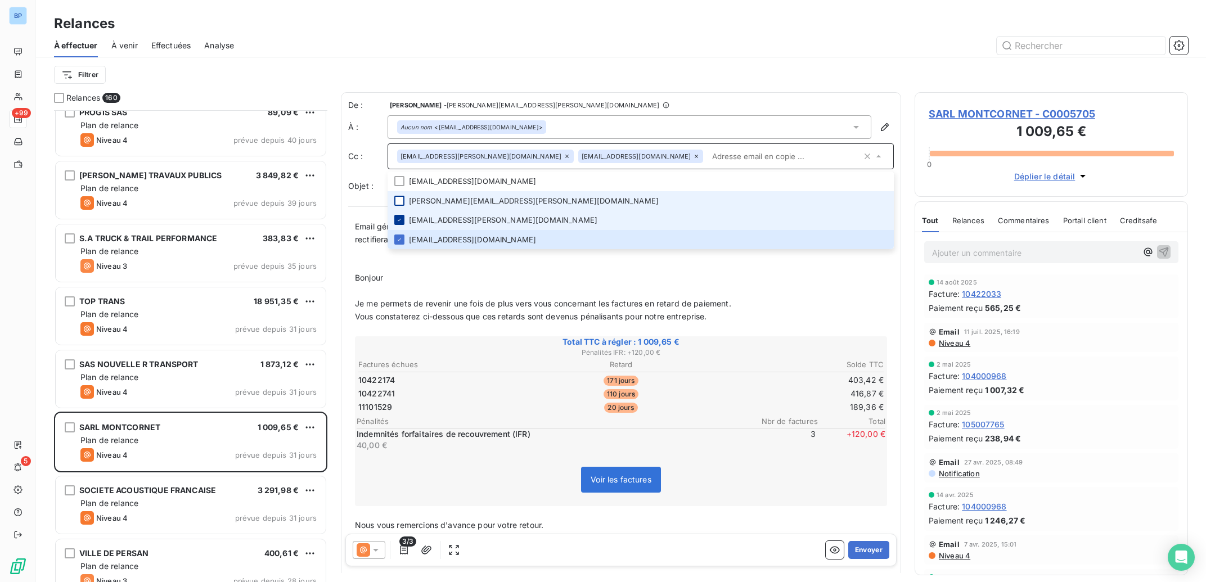
click at [402, 221] on icon at bounding box center [399, 220] width 7 height 7
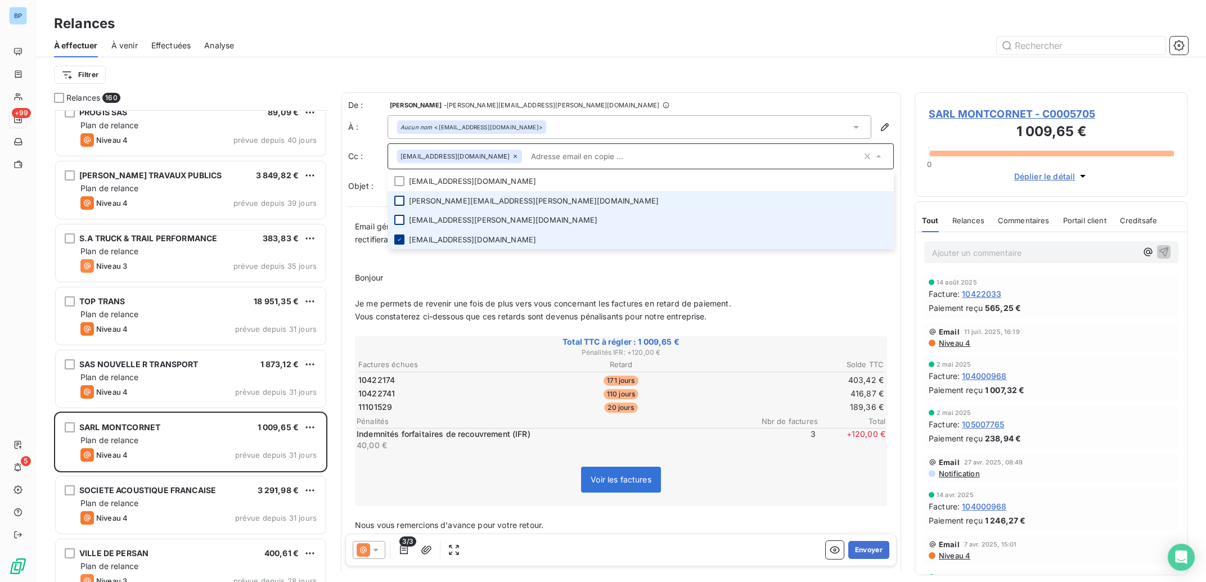
click at [400, 239] on icon at bounding box center [399, 240] width 3 height 2
click at [775, 232] on li "[EMAIL_ADDRESS][DOMAIN_NAME]" at bounding box center [641, 239] width 506 height 20
click at [397, 237] on icon at bounding box center [399, 239] width 7 height 7
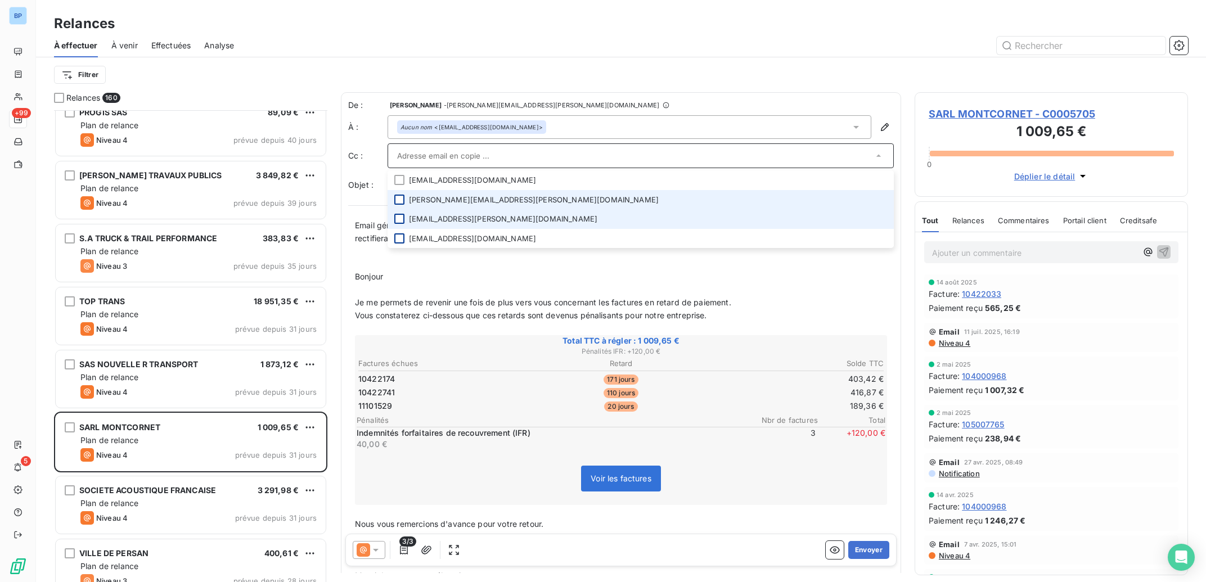
click at [512, 269] on p "﻿" at bounding box center [621, 264] width 532 height 13
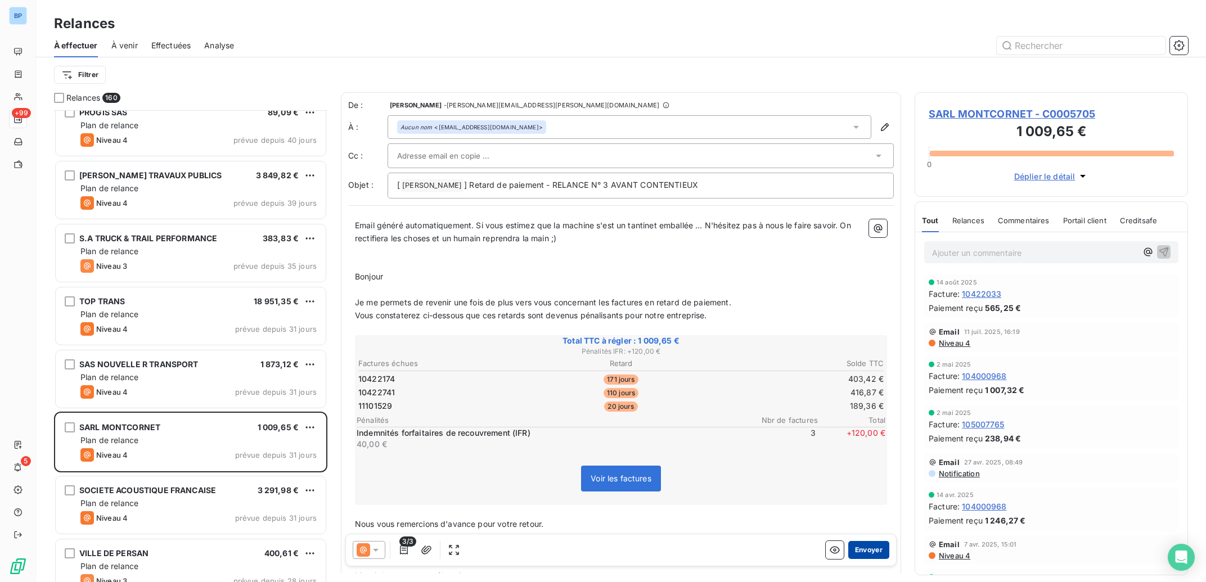
click at [855, 555] on button "Envoyer" at bounding box center [868, 550] width 41 height 18
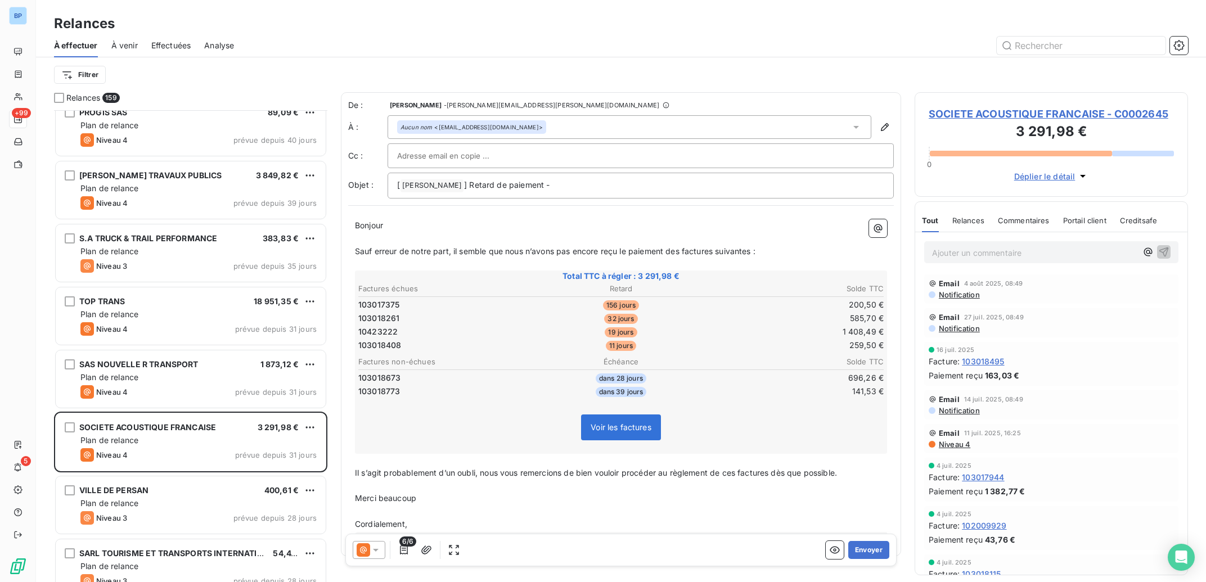
click at [1060, 115] on span "SOCIETE ACOUSTIQUE FRANCAISE - C0002645" at bounding box center [1051, 113] width 245 height 15
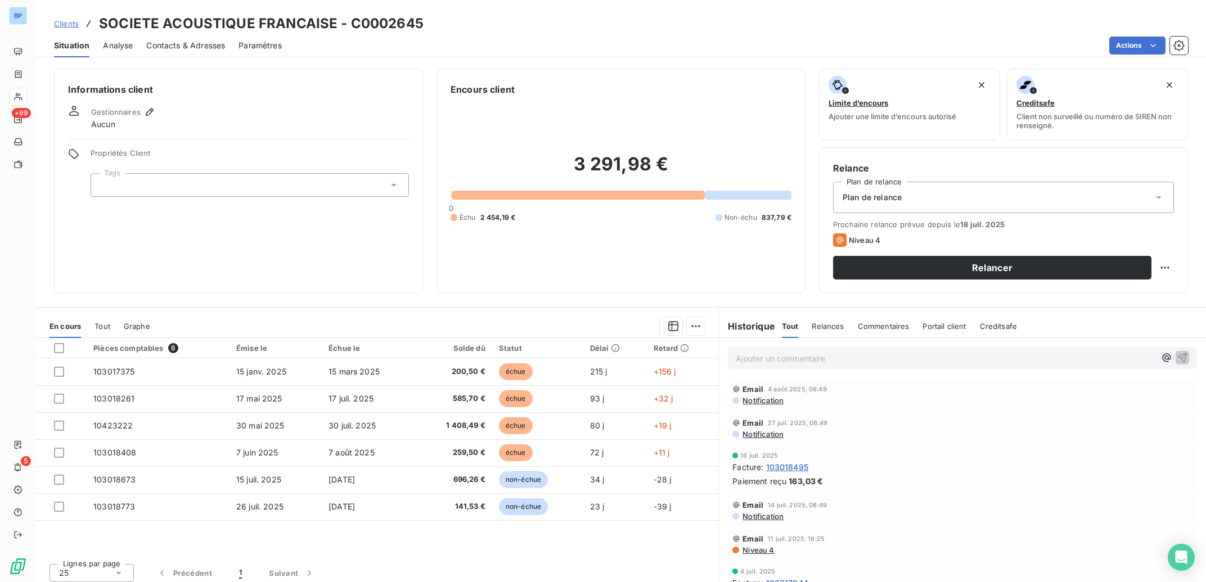
click at [193, 43] on span "Contacts & Adresses" at bounding box center [185, 45] width 79 height 11
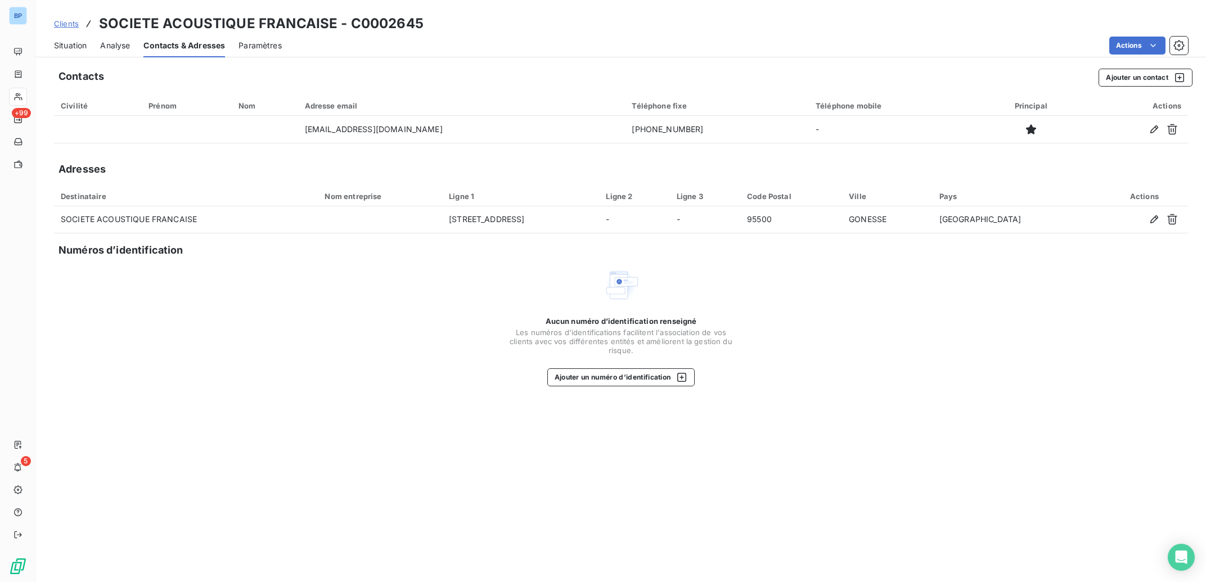
click at [75, 42] on span "Situation" at bounding box center [70, 45] width 33 height 11
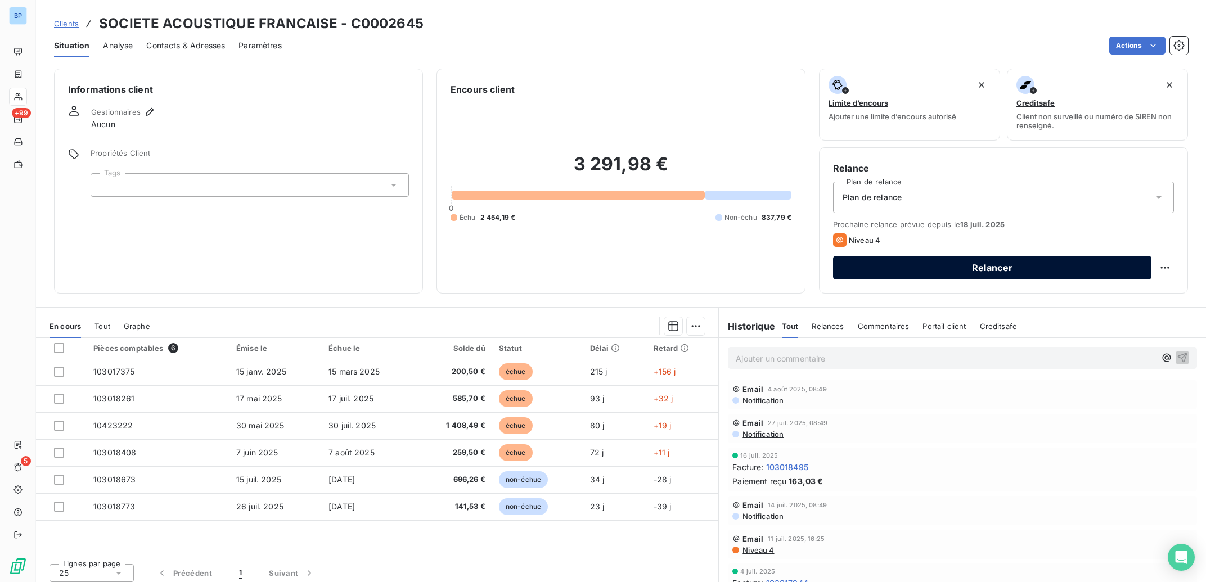
click at [1027, 273] on button "Relancer" at bounding box center [992, 268] width 318 height 24
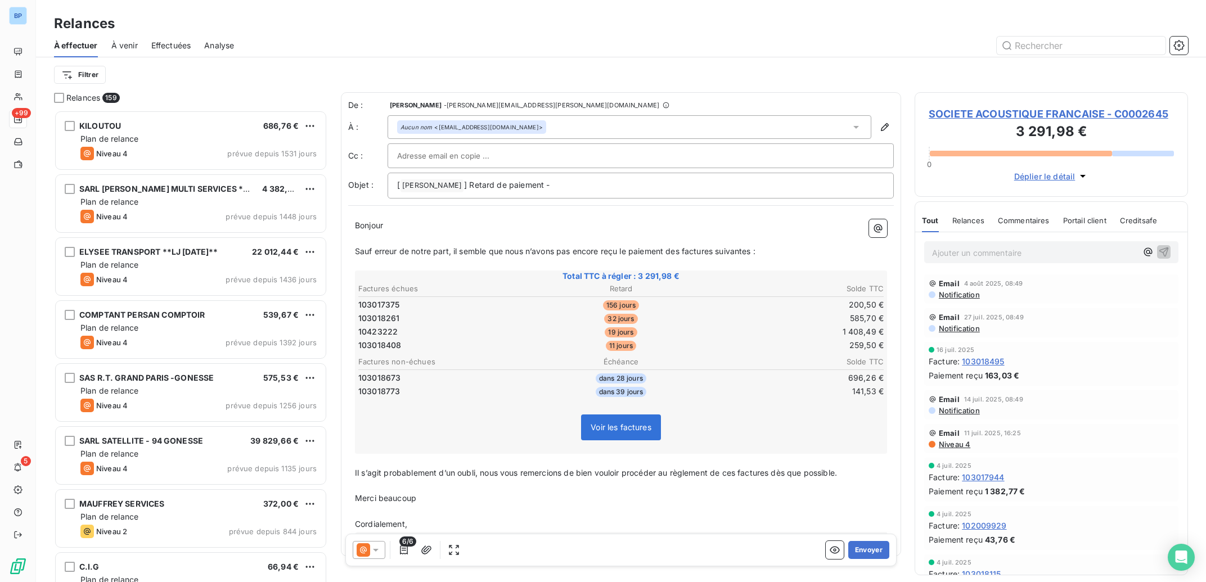
scroll to position [461, 262]
click at [861, 551] on button "Envoyer" at bounding box center [868, 550] width 41 height 18
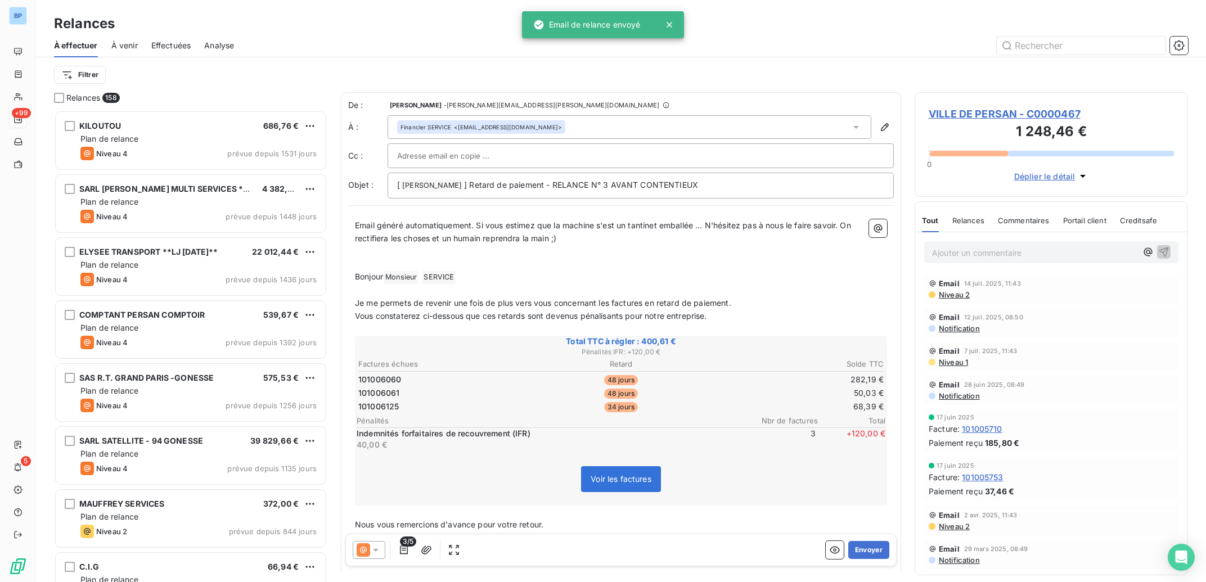
click at [381, 551] on icon at bounding box center [375, 550] width 11 height 11
click at [396, 507] on span "Niveau 3" at bounding box center [392, 505] width 34 height 11
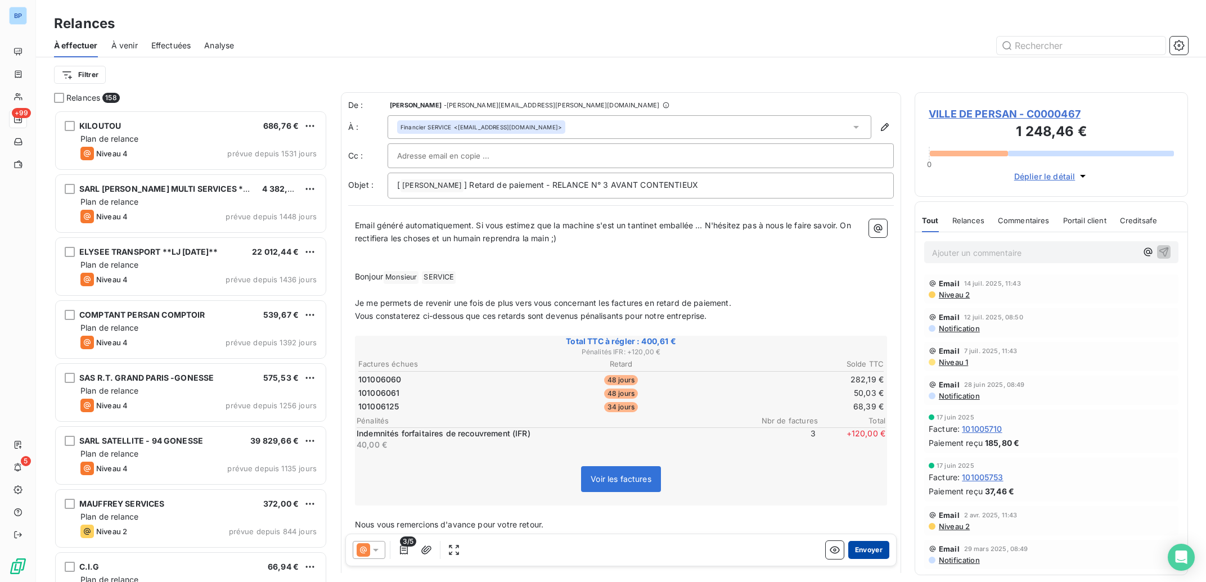
click at [861, 548] on button "Envoyer" at bounding box center [868, 550] width 41 height 18
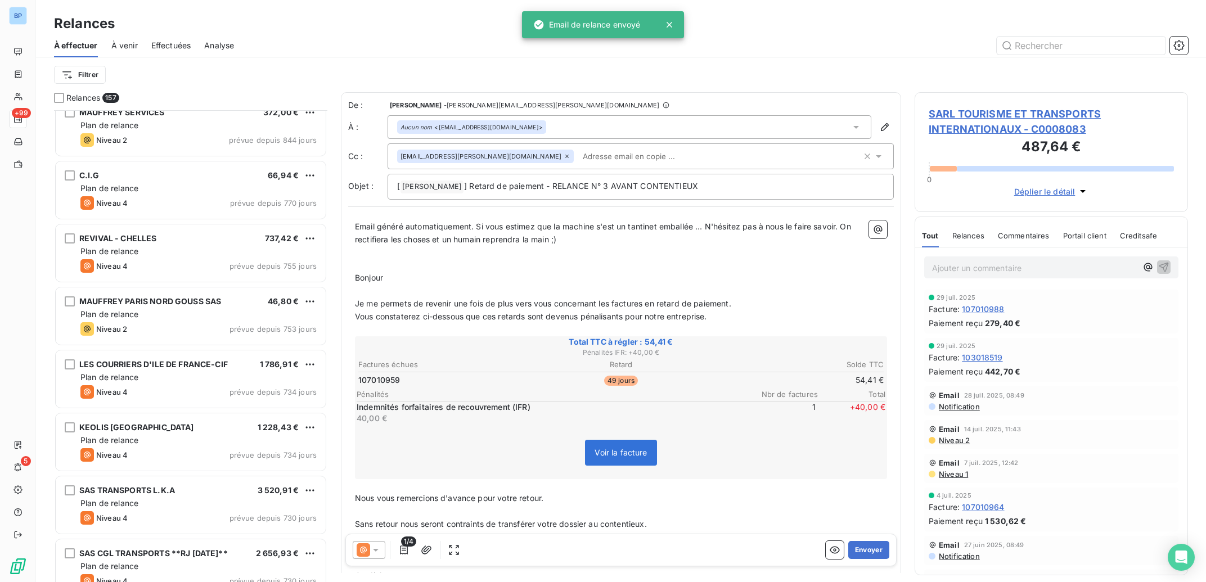
scroll to position [396, 0]
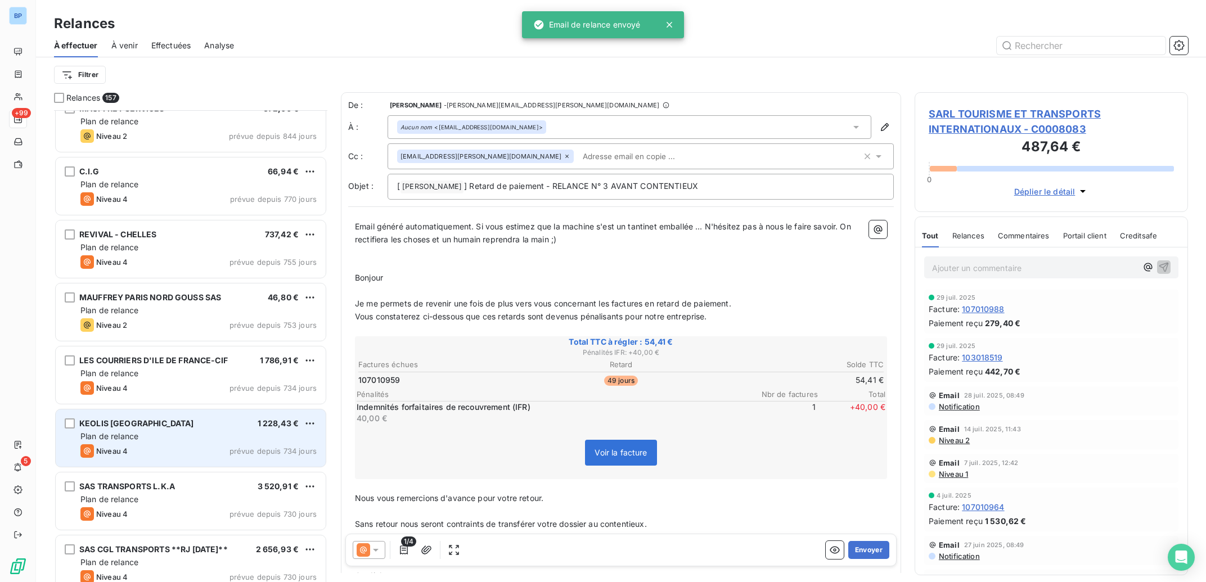
click at [191, 426] on div "KEOLIS [GEOGRAPHIC_DATA] 1 228,43 €" at bounding box center [198, 424] width 236 height 10
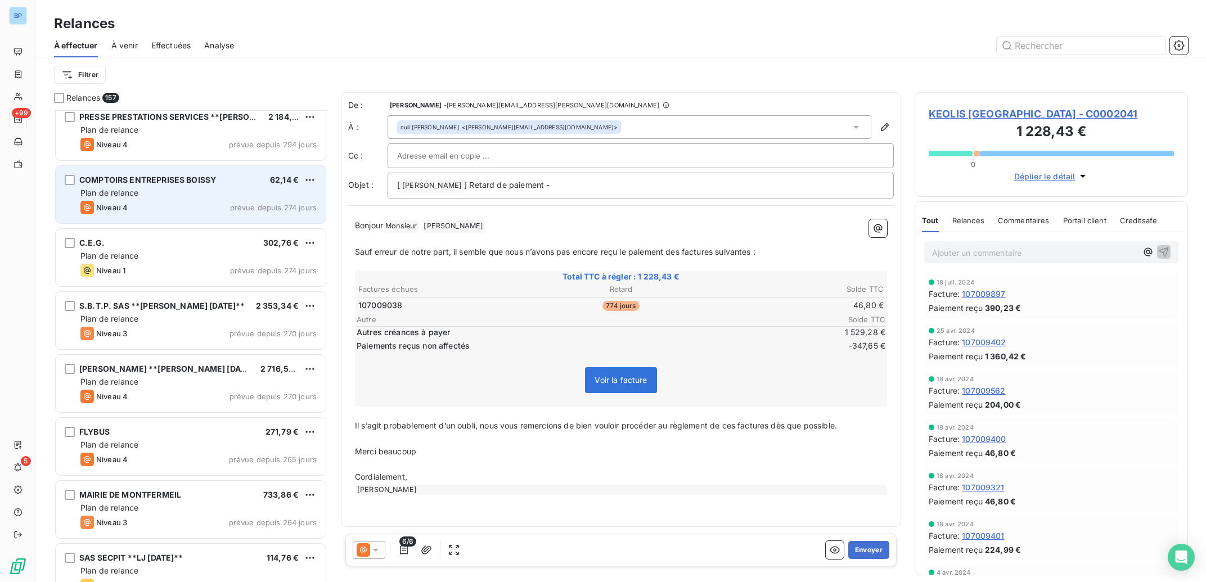
scroll to position [3506, 0]
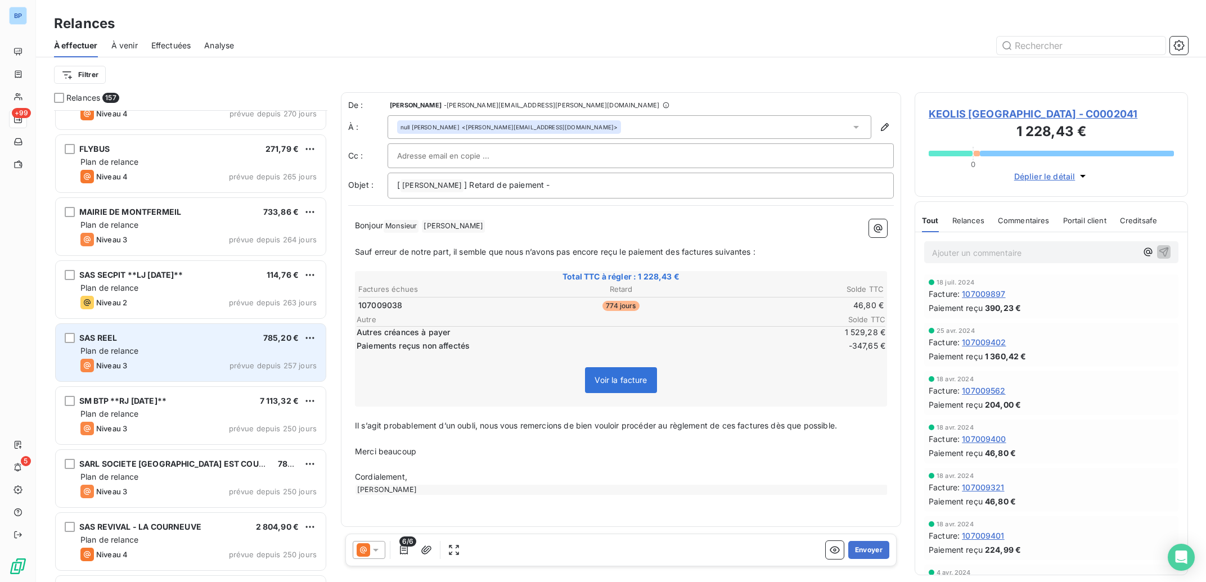
click at [224, 351] on div "Plan de relance" at bounding box center [198, 350] width 236 height 11
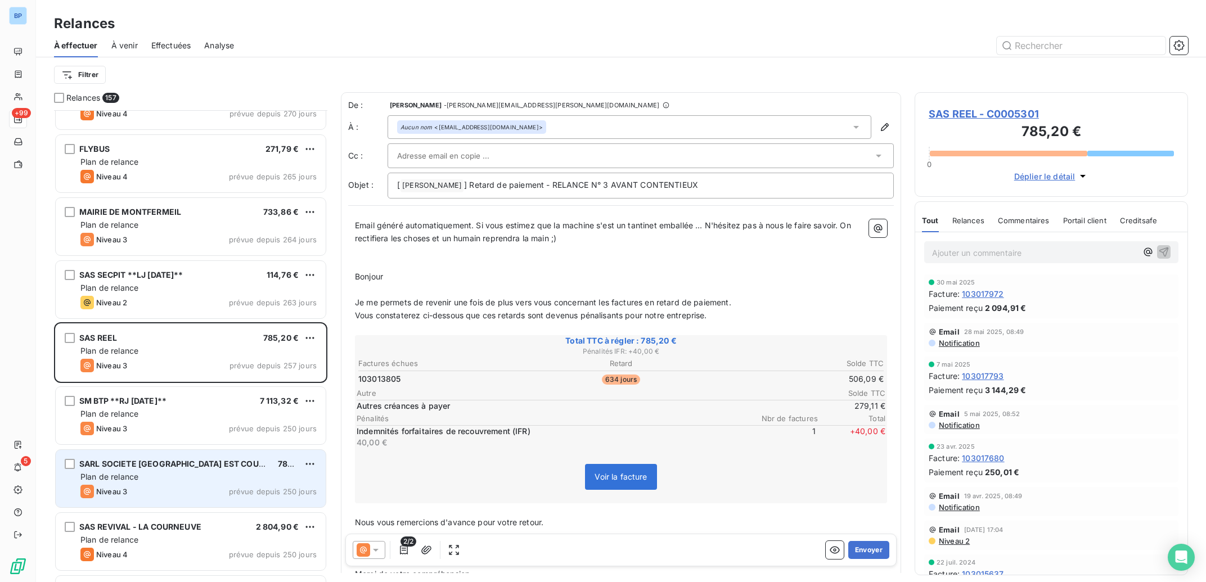
click at [214, 467] on span "SARL SOCIETE [GEOGRAPHIC_DATA] EST COURSES*[GEOGRAPHIC_DATA] [DATE]*" at bounding box center [239, 464] width 321 height 10
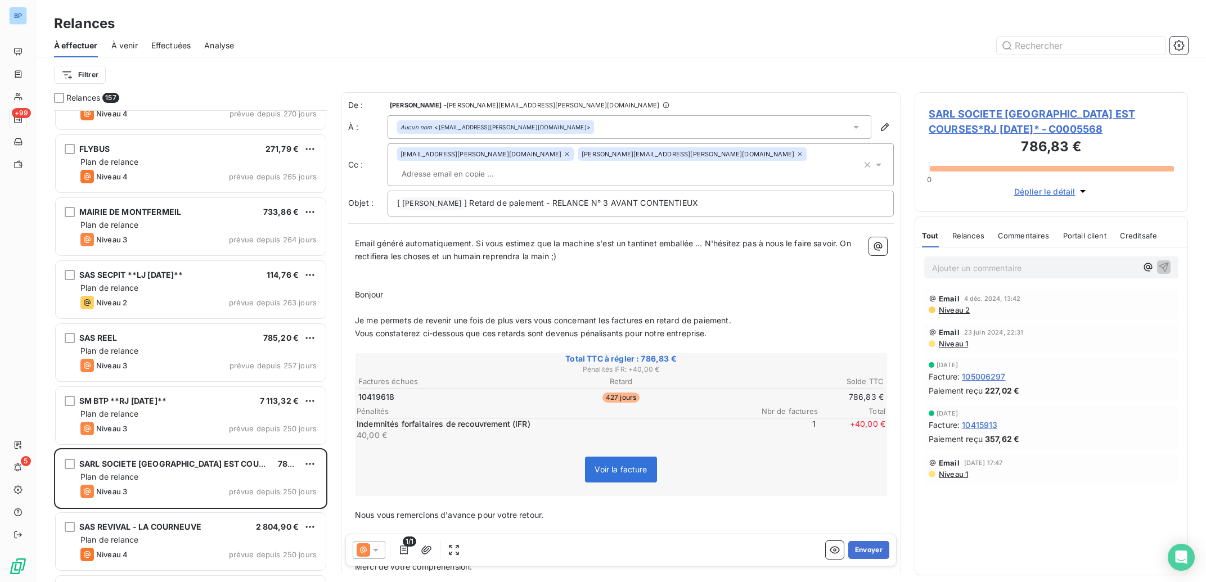
scroll to position [4015, 0]
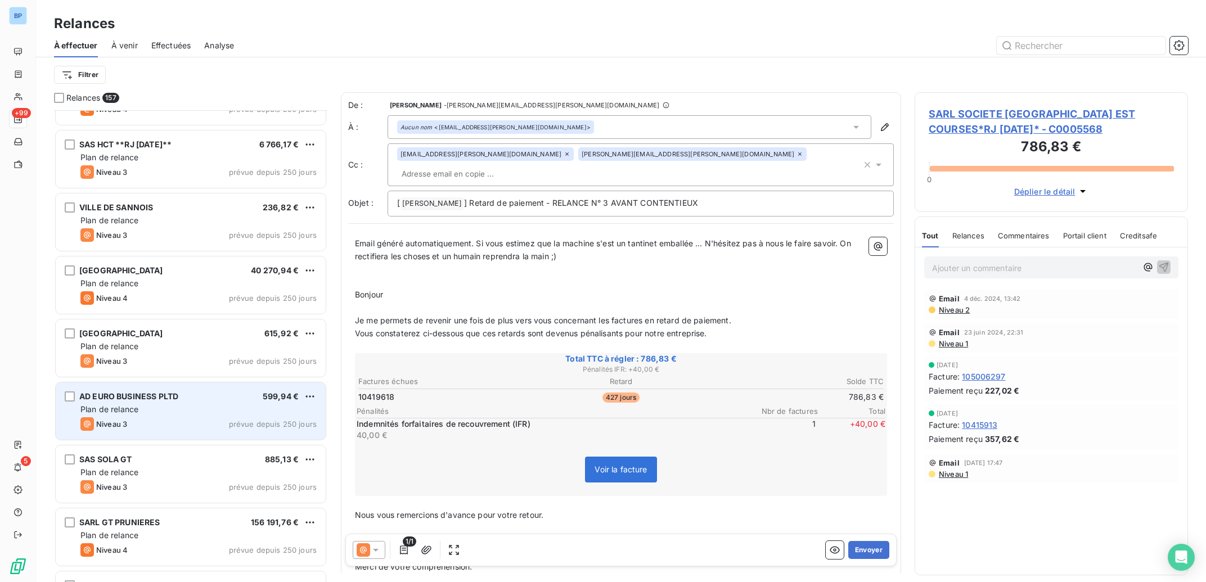
click at [255, 416] on div "AD EURO BUSINESS PLTD 599,94 € Plan de relance Niveau 3 prévue depuis 250 jours" at bounding box center [191, 411] width 270 height 57
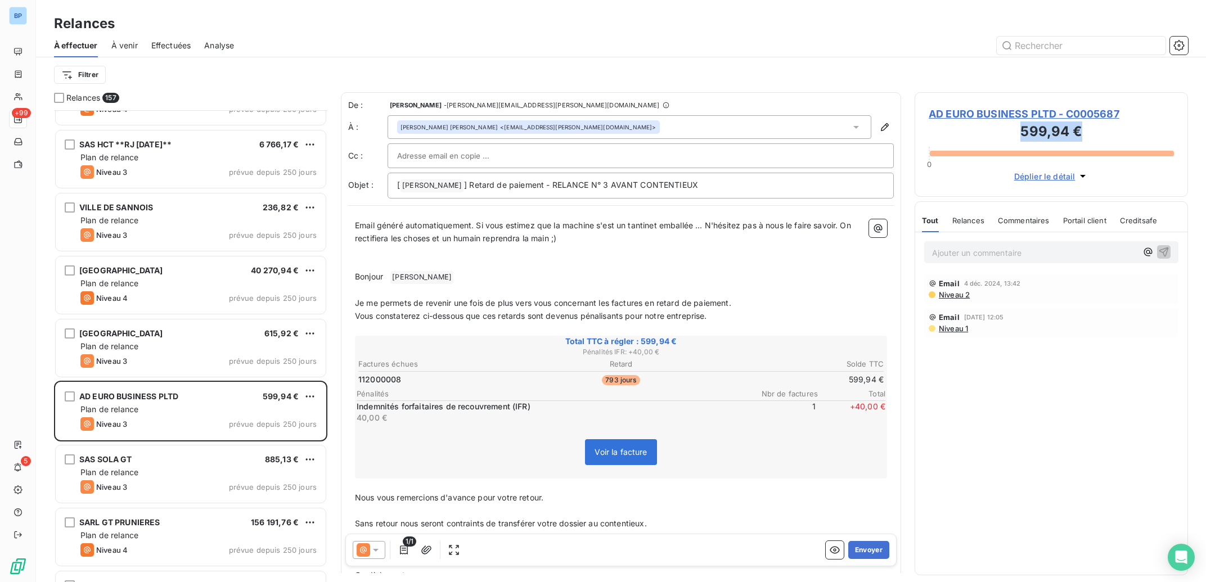
drag, startPoint x: 1093, startPoint y: 132, endPoint x: 1002, endPoint y: 134, distance: 90.6
click at [1002, 134] on h3 "599,94 €" at bounding box center [1051, 133] width 245 height 23
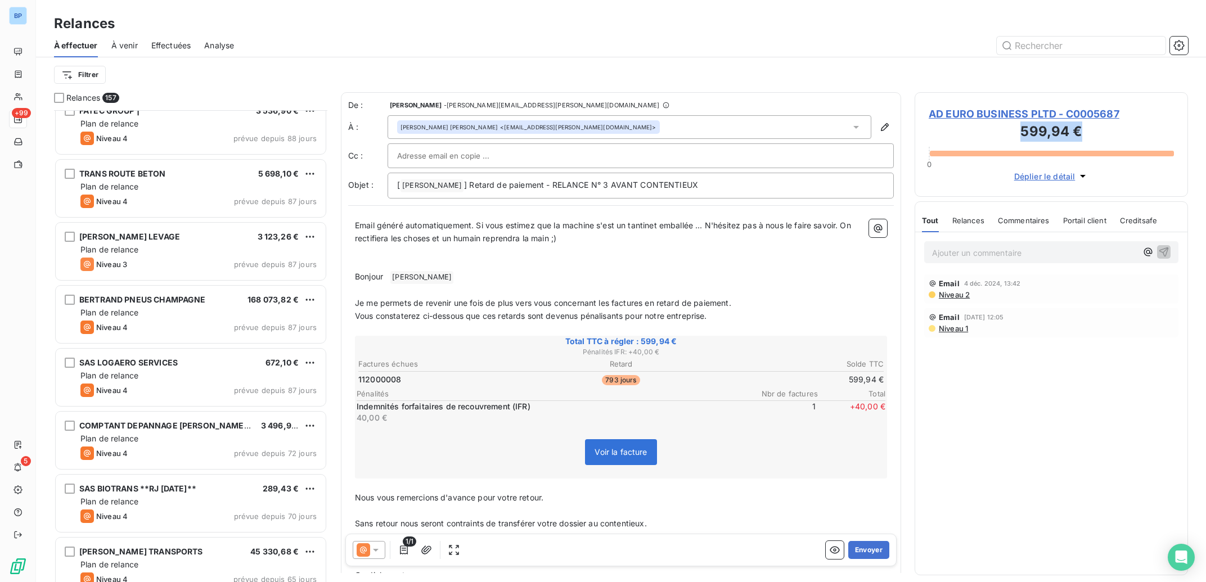
scroll to position [5824, 0]
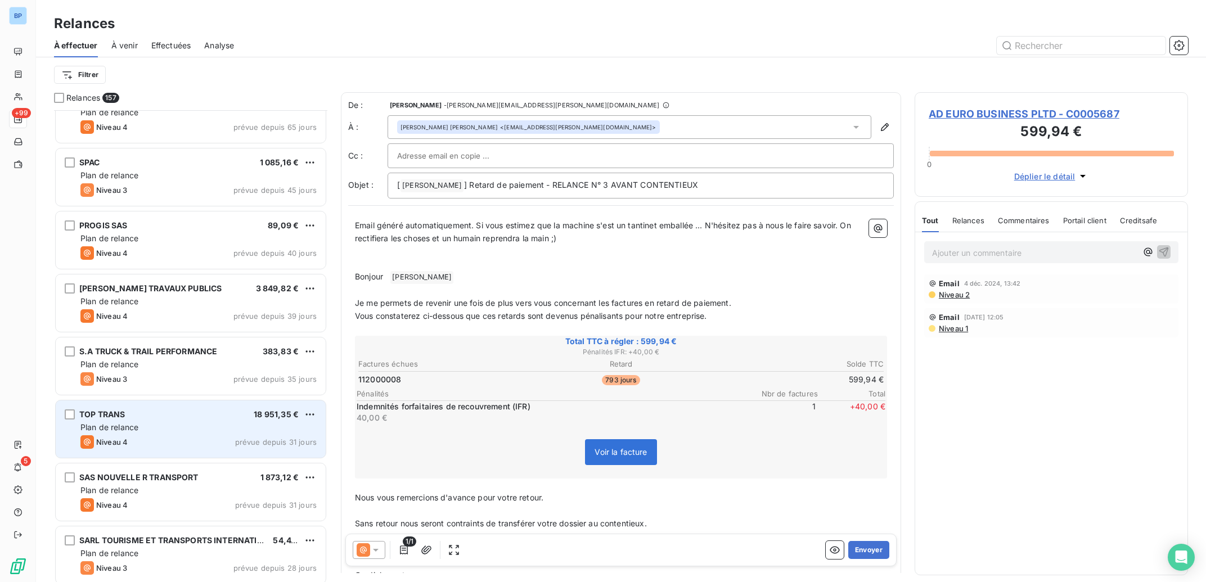
click at [195, 426] on div "Plan de relance" at bounding box center [198, 427] width 236 height 11
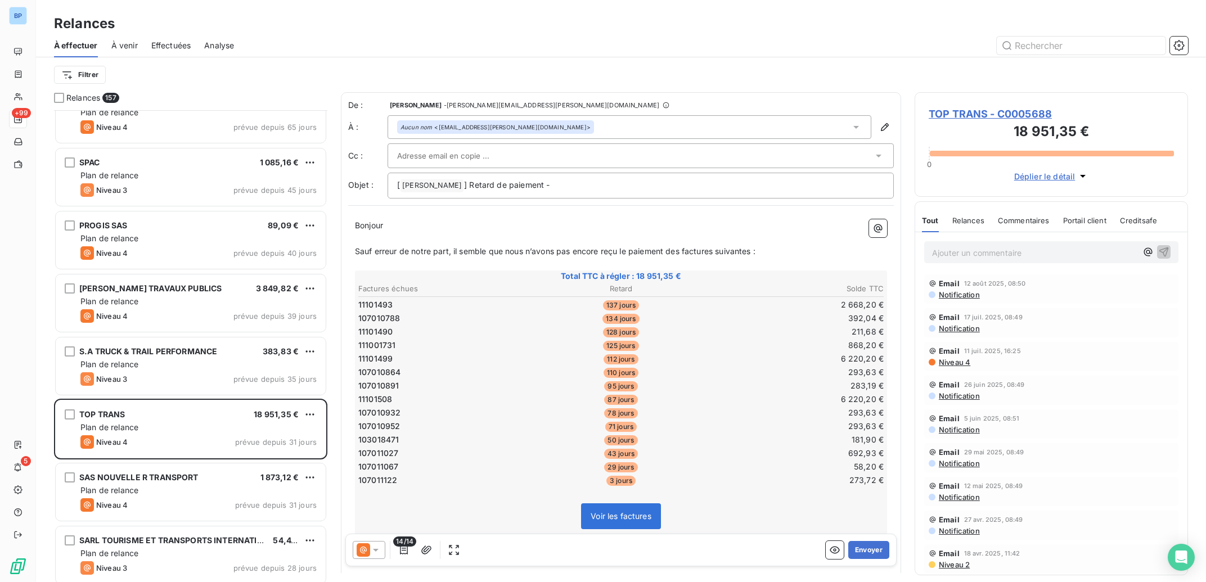
click at [962, 297] on span "Notification" at bounding box center [959, 294] width 42 height 9
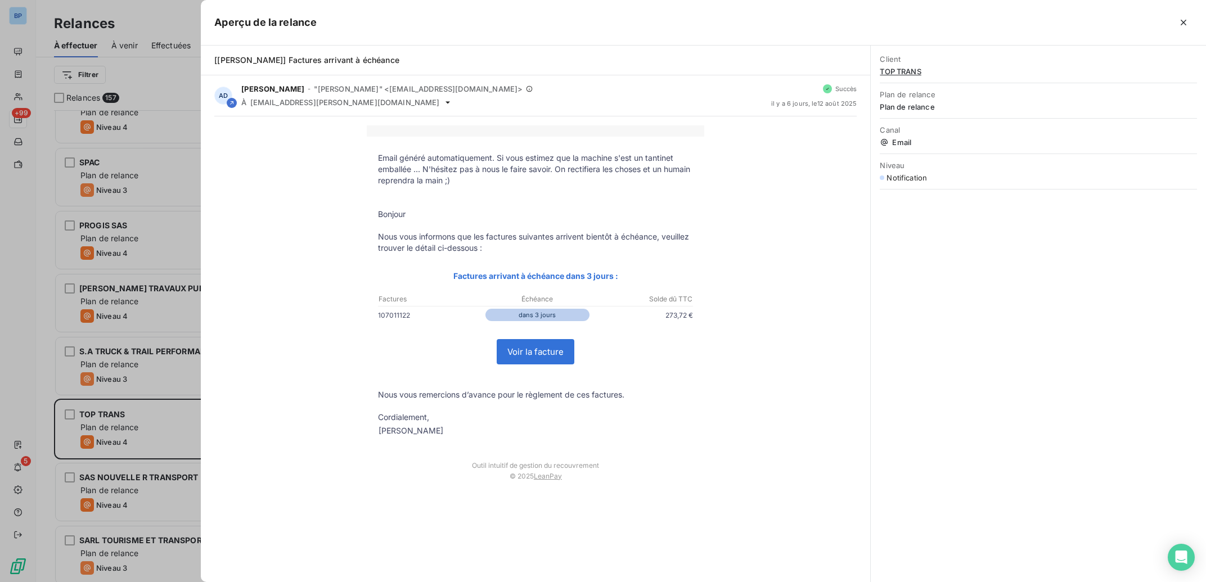
click at [157, 220] on div at bounding box center [603, 291] width 1206 height 582
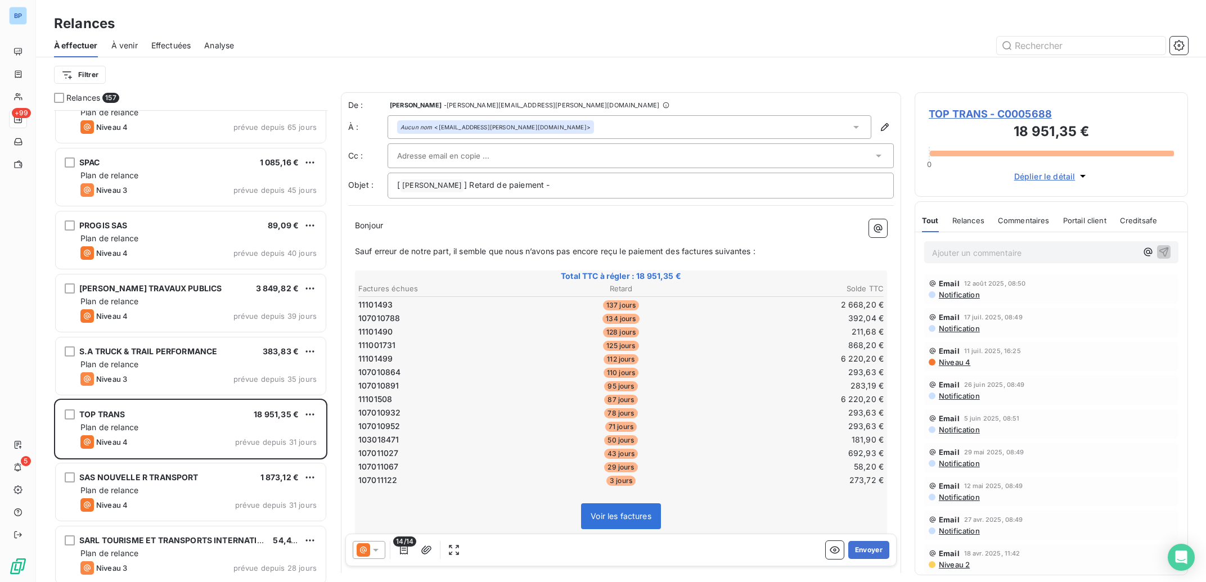
click at [558, 151] on div at bounding box center [635, 155] width 476 height 17
click at [834, 71] on div "Filtrer" at bounding box center [621, 74] width 1134 height 21
click at [881, 130] on icon "button" at bounding box center [885, 127] width 8 height 8
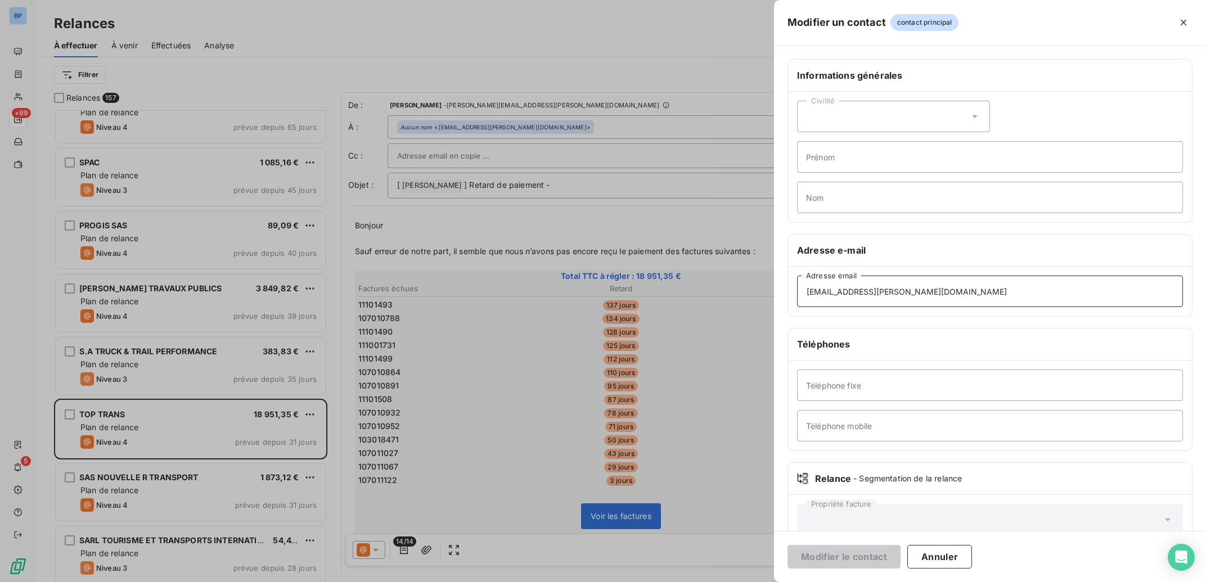
click at [962, 291] on input "[EMAIL_ADDRESS][PERSON_NAME][DOMAIN_NAME]" at bounding box center [990, 292] width 386 height 32
drag, startPoint x: 962, startPoint y: 291, endPoint x: 765, endPoint y: 295, distance: 196.9
click at [797, 295] on input "[EMAIL_ADDRESS][PERSON_NAME][DOMAIN_NAME]" at bounding box center [990, 292] width 386 height 32
paste input "[EMAIL_ADDRESS]"
type input "[EMAIL_ADDRESS][DOMAIN_NAME]"
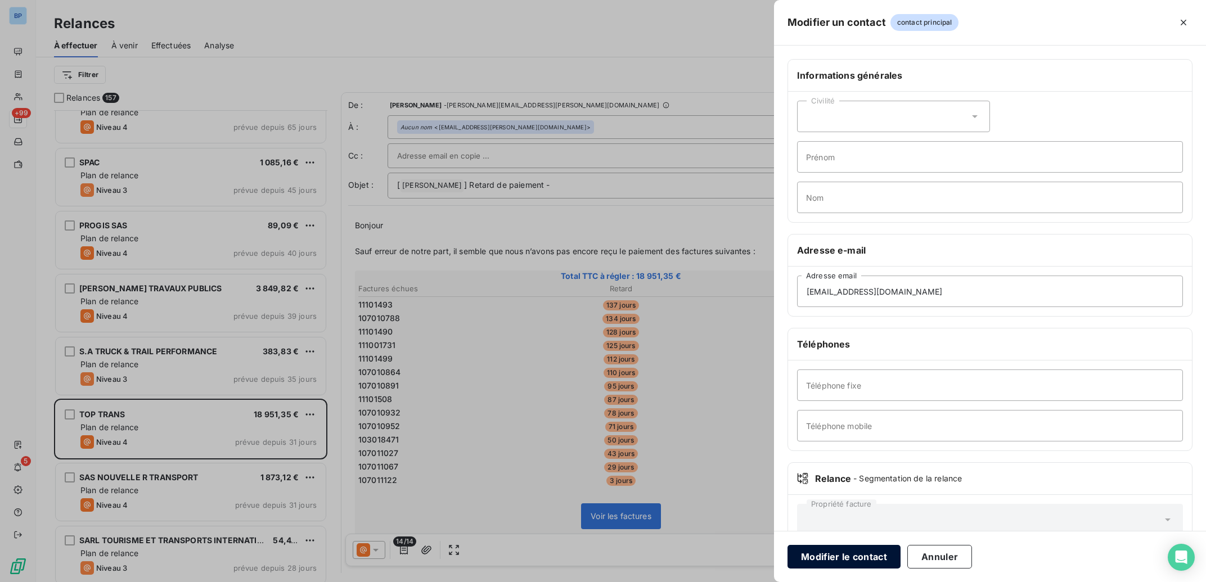
click at [874, 559] on button "Modifier le contact" at bounding box center [844, 557] width 113 height 24
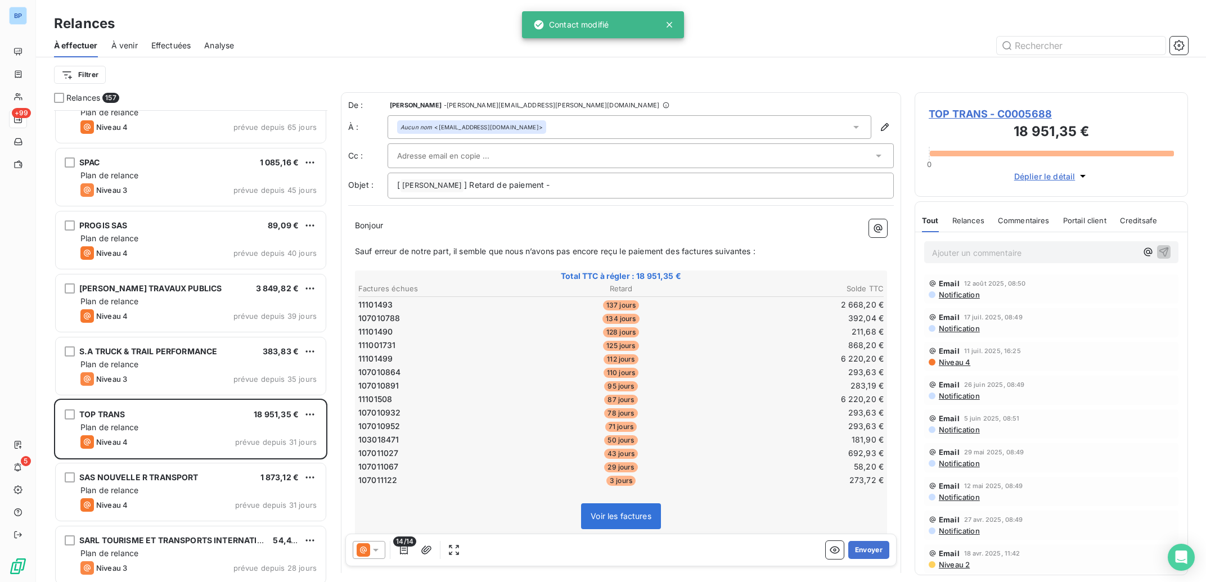
click at [442, 155] on input "text" at bounding box center [457, 155] width 121 height 17
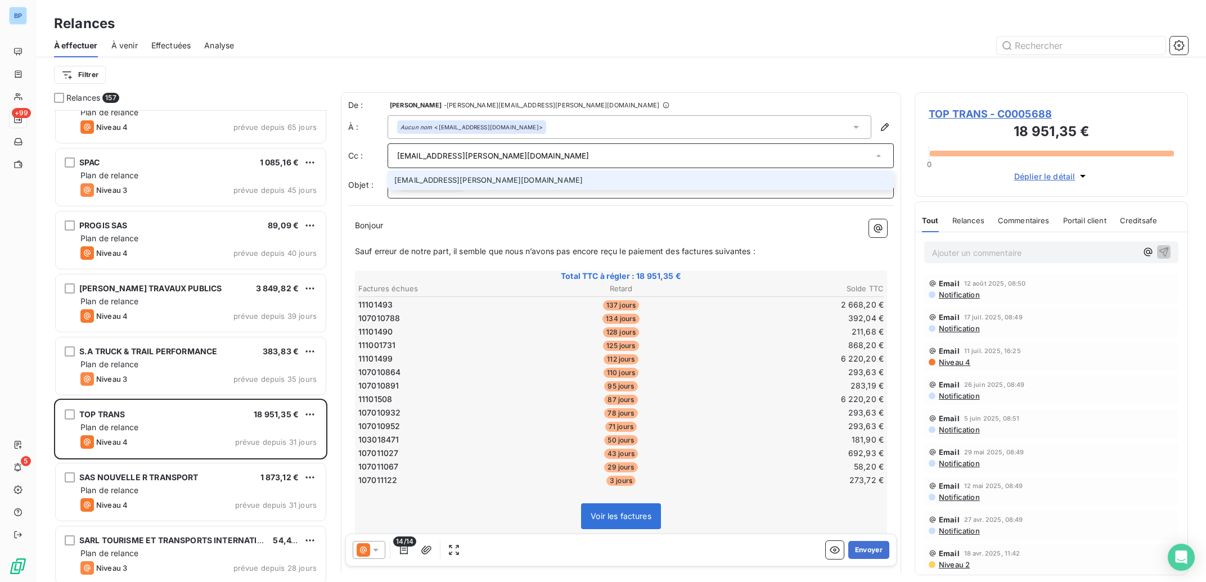
type input "[EMAIL_ADDRESS][PERSON_NAME][DOMAIN_NAME]"
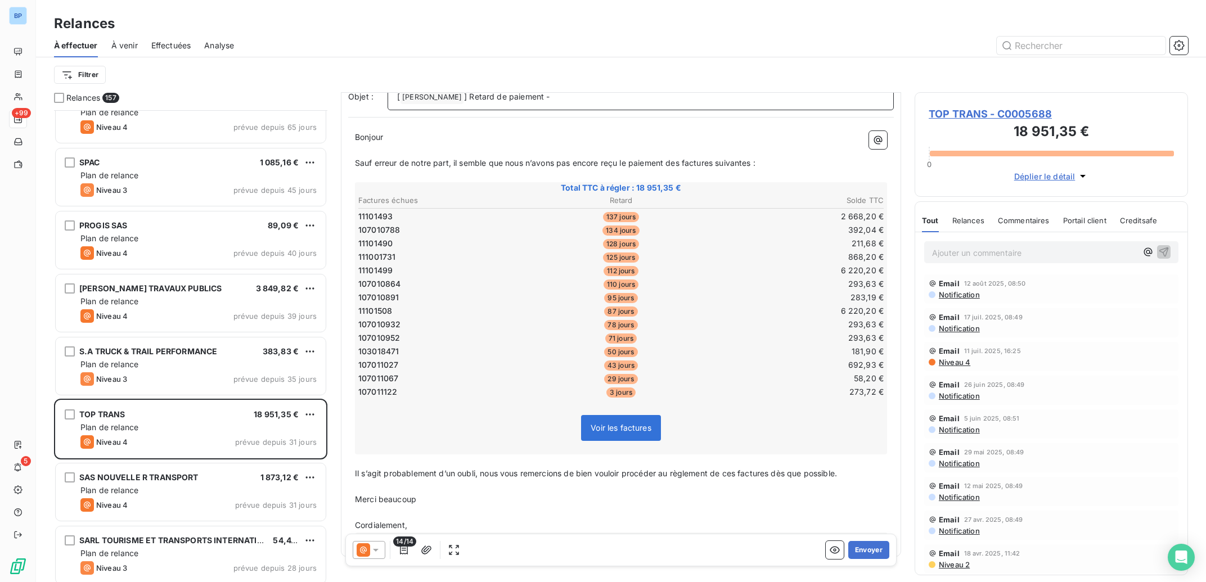
scroll to position [120, 0]
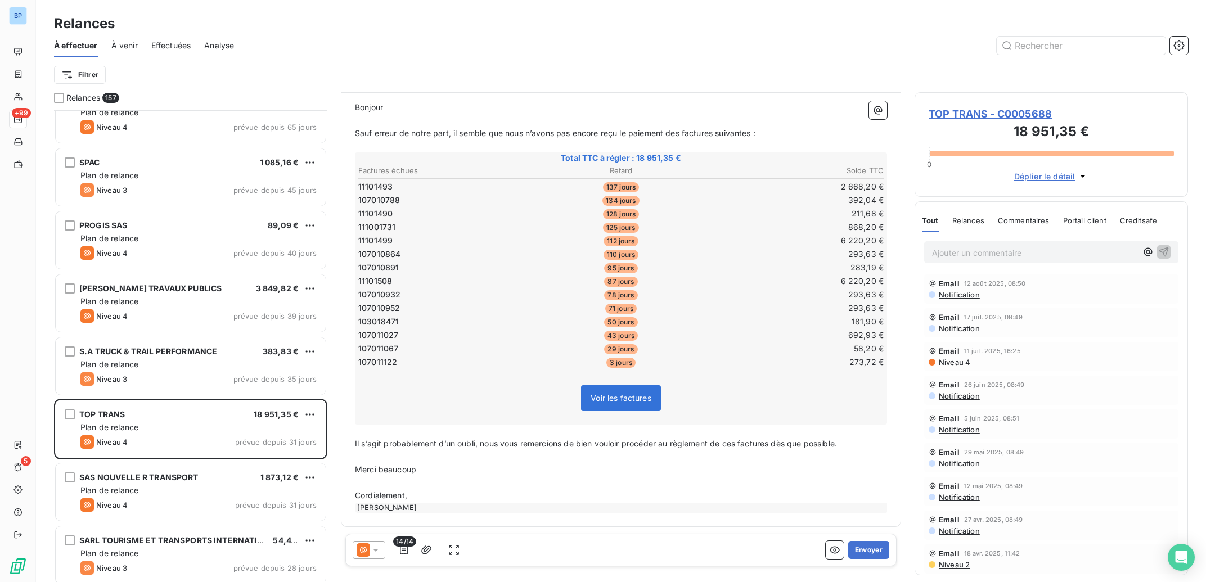
click at [369, 551] on icon at bounding box center [364, 550] width 14 height 14
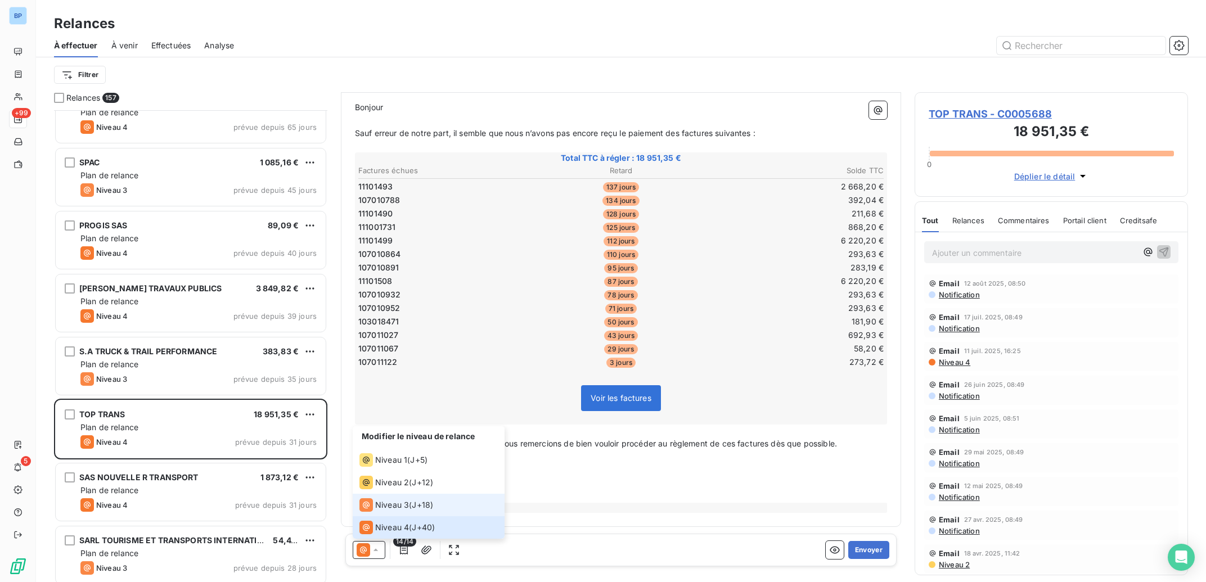
click at [397, 506] on span "Niveau 3" at bounding box center [392, 505] width 34 height 11
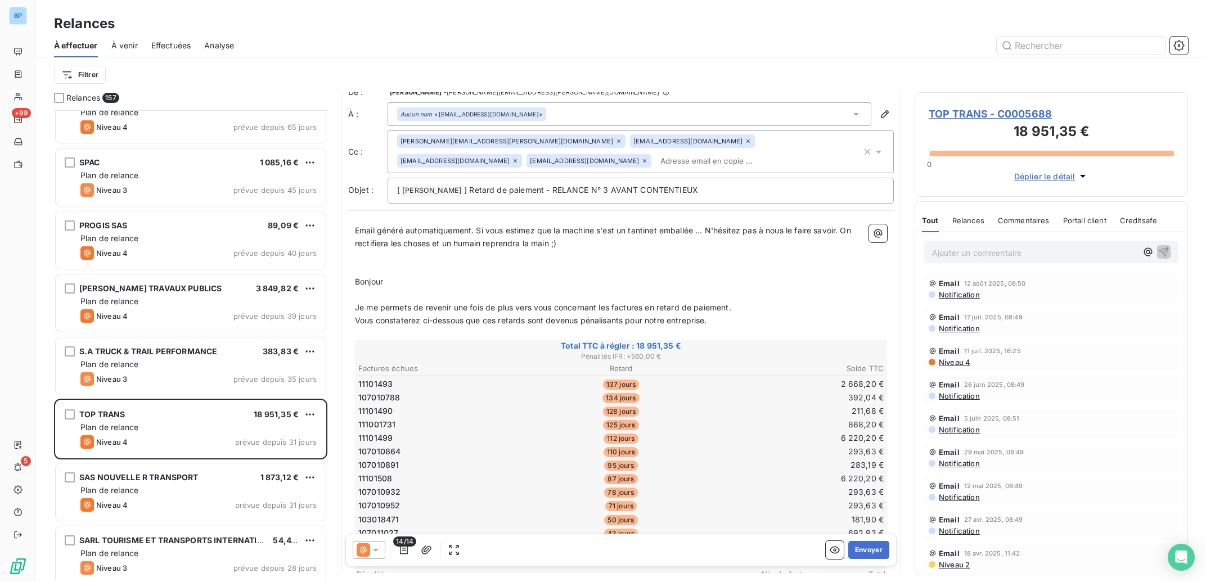
scroll to position [0, 0]
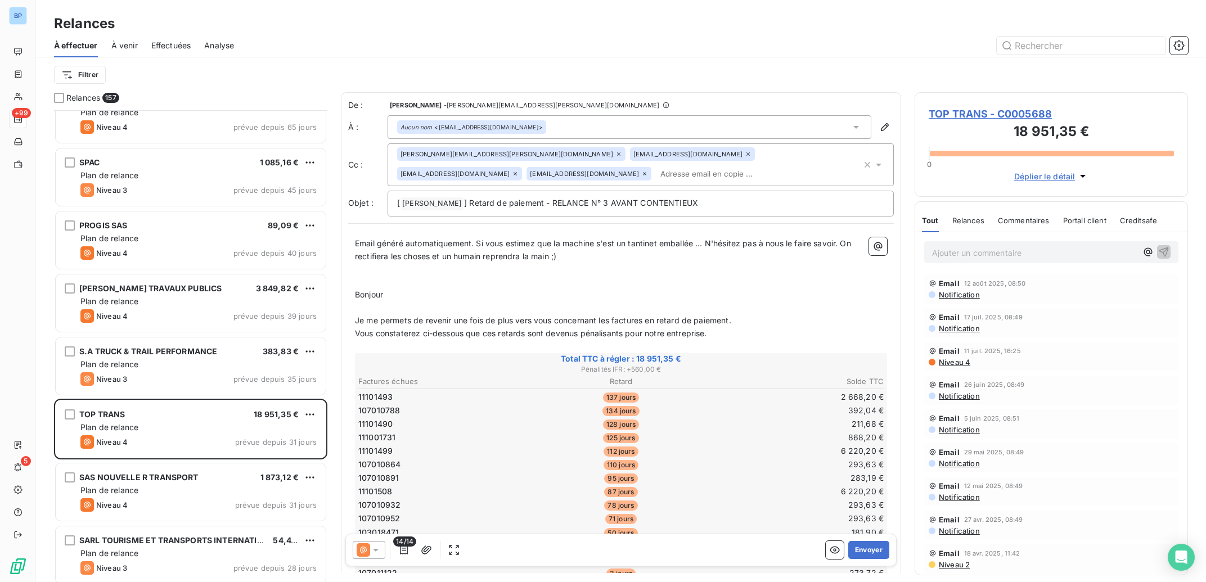
click at [617, 155] on icon at bounding box center [618, 153] width 3 height 3
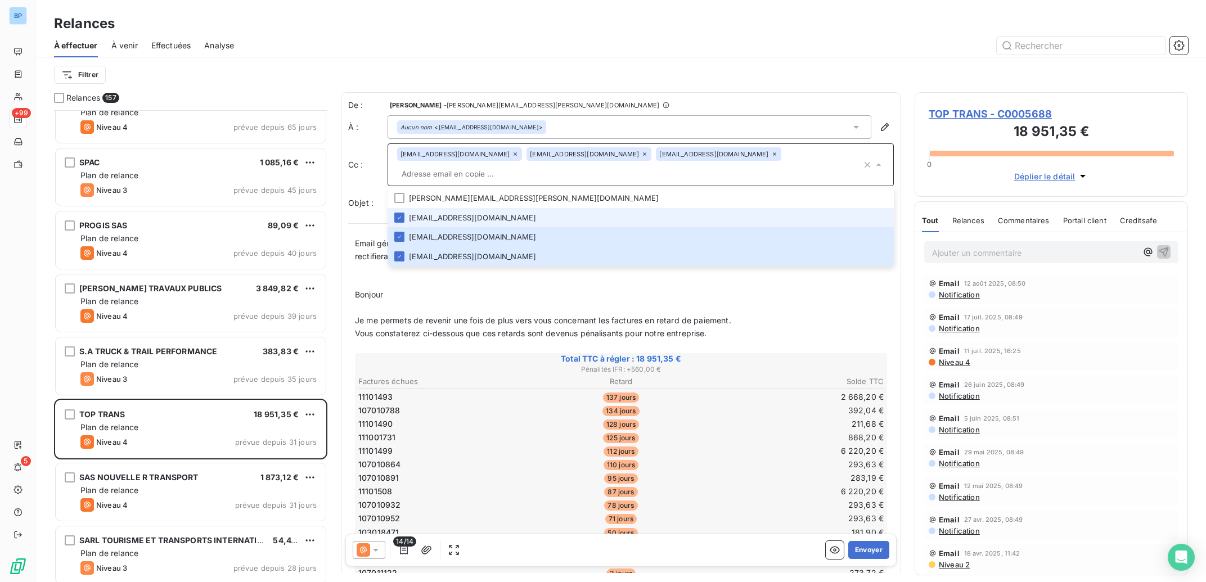
click at [512, 155] on icon at bounding box center [515, 154] width 7 height 7
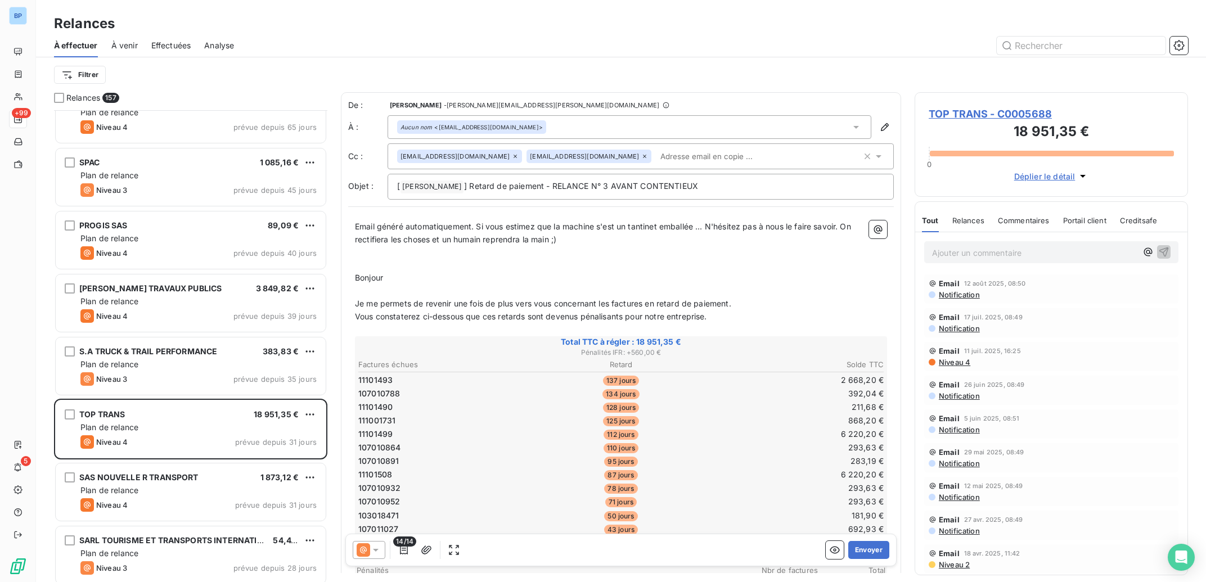
click at [501, 155] on span "[EMAIL_ADDRESS][DOMAIN_NAME]" at bounding box center [455, 156] width 109 height 7
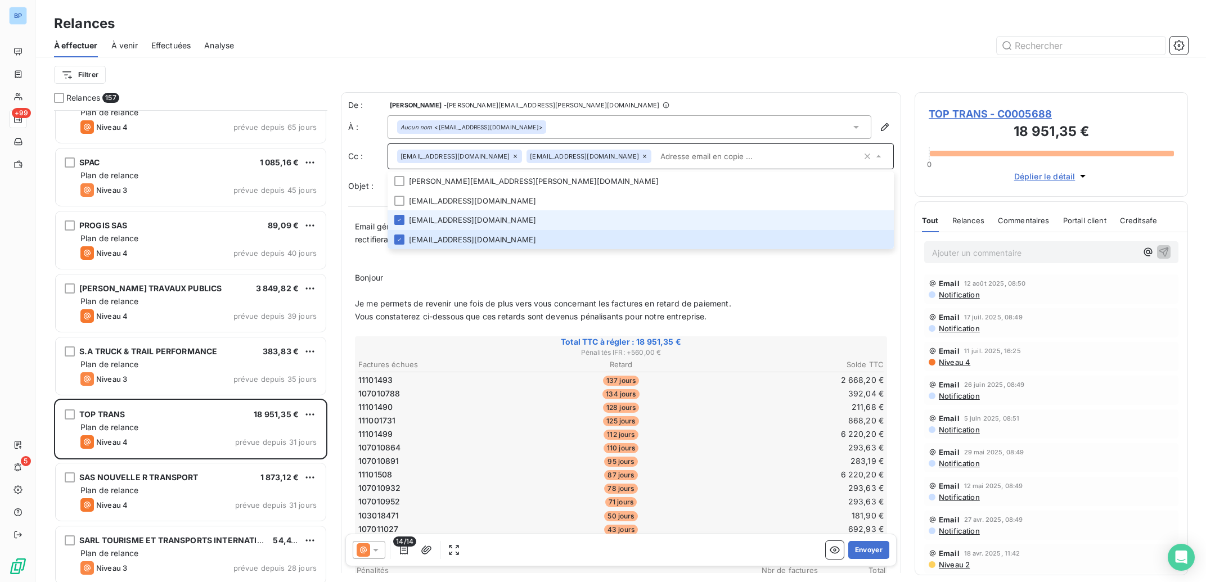
click at [641, 153] on icon at bounding box center [644, 156] width 7 height 7
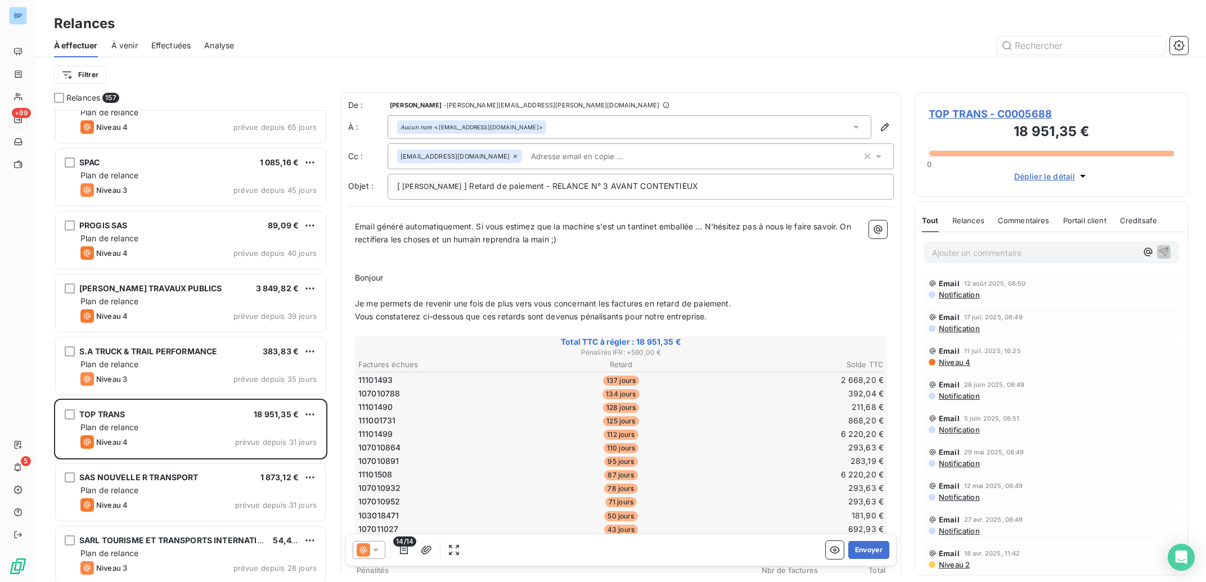
click at [514, 157] on icon at bounding box center [515, 156] width 3 height 3
click at [855, 550] on button "Envoyer" at bounding box center [868, 550] width 41 height 18
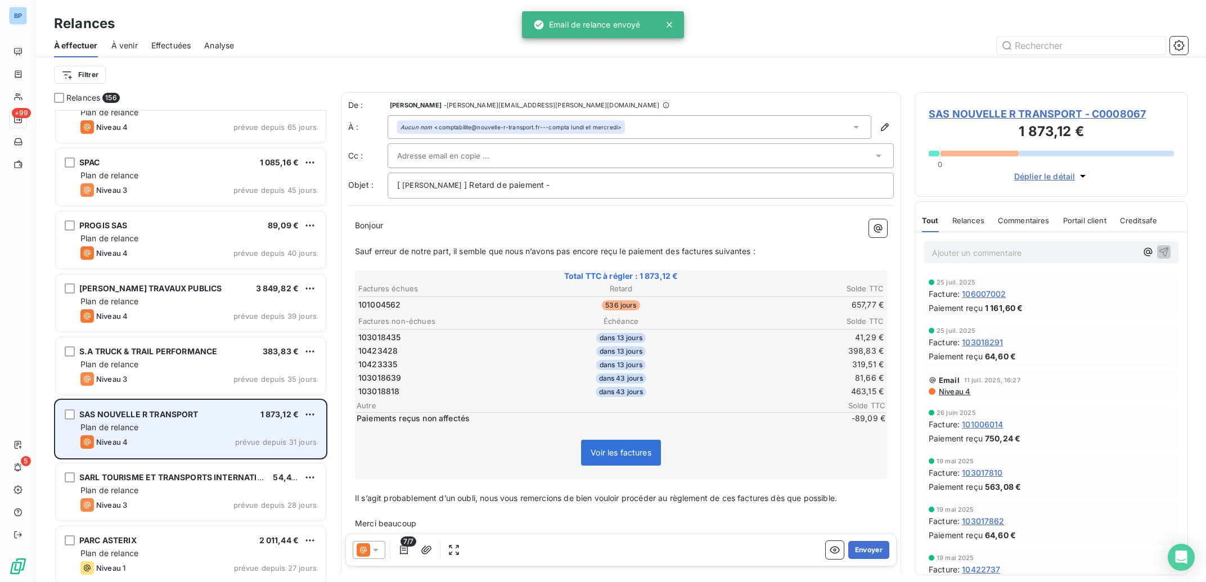
scroll to position [5994, 0]
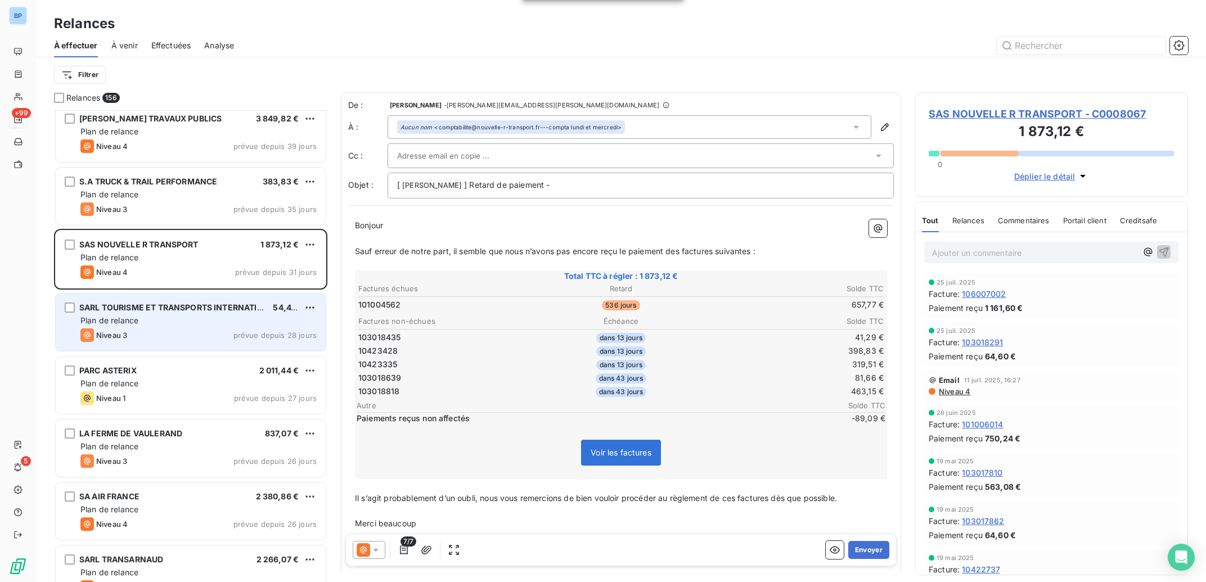
click at [214, 326] on div "Plan de relance" at bounding box center [198, 320] width 236 height 11
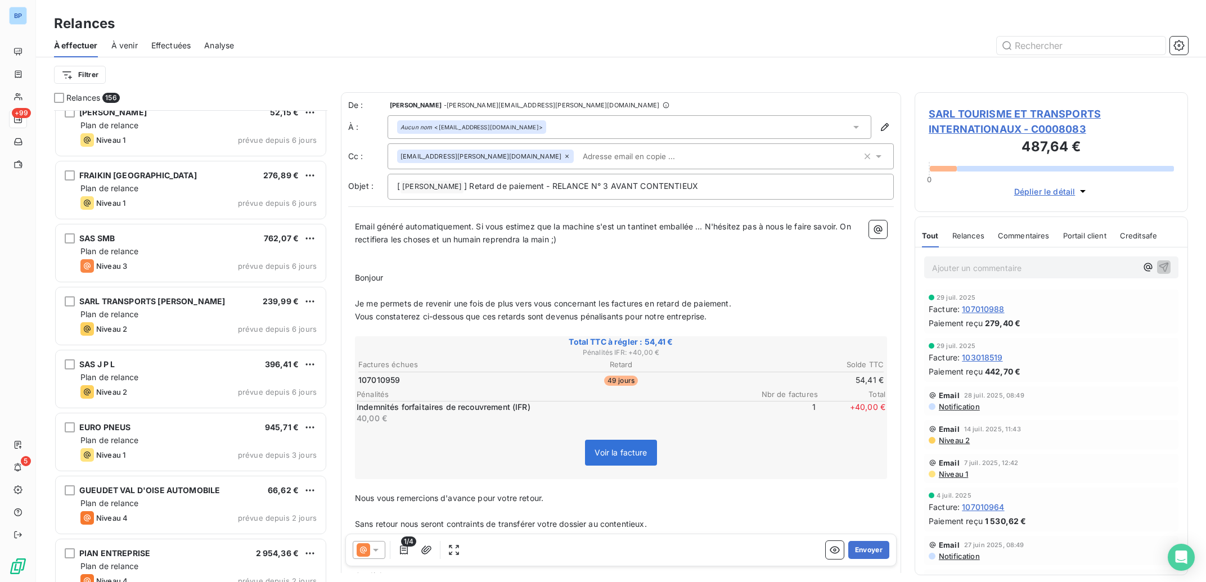
scroll to position [8425, 0]
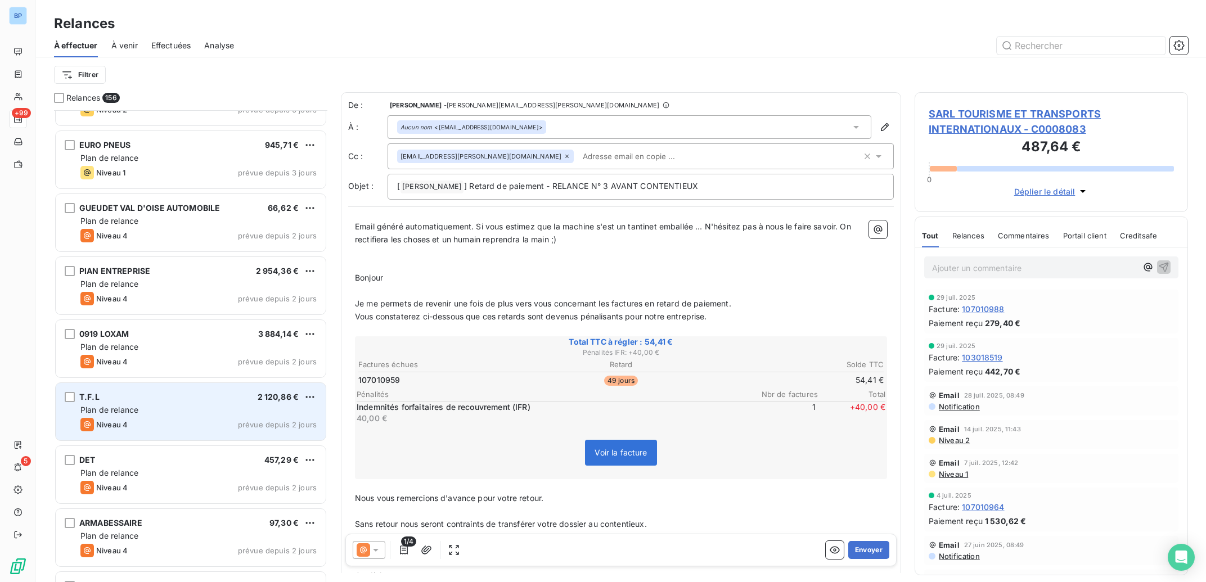
click at [200, 417] on div "T.F.L 2 120,86 € Plan de relance Niveau 4 prévue depuis 2 jours" at bounding box center [191, 411] width 270 height 57
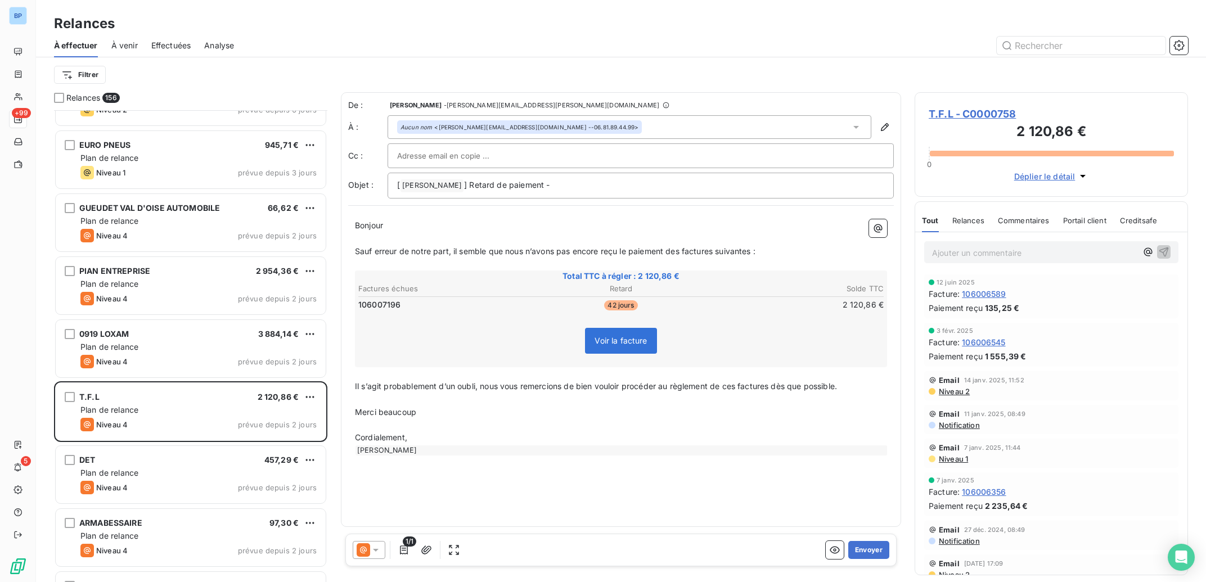
click at [958, 394] on span "Niveau 2" at bounding box center [954, 391] width 32 height 9
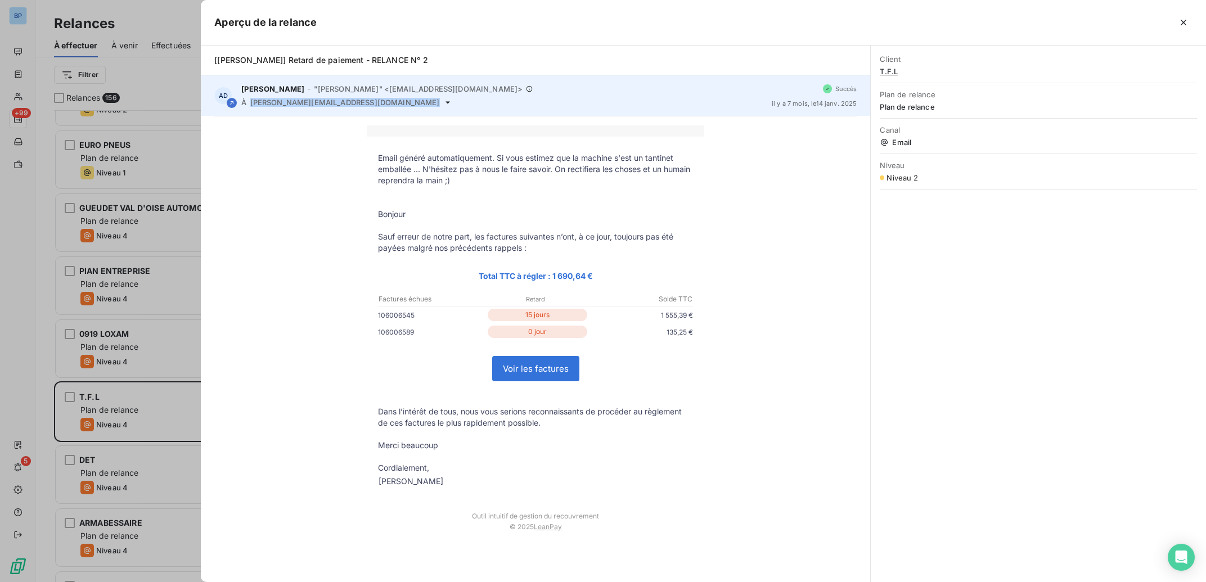
drag, startPoint x: 372, startPoint y: 101, endPoint x: 249, endPoint y: 107, distance: 123.4
click at [249, 107] on div "AD [PERSON_NAME] - "[PERSON_NAME]" <[EMAIL_ADDRESS][DOMAIN_NAME]> À [DOMAIN_NAM…" at bounding box center [536, 95] width 670 height 41
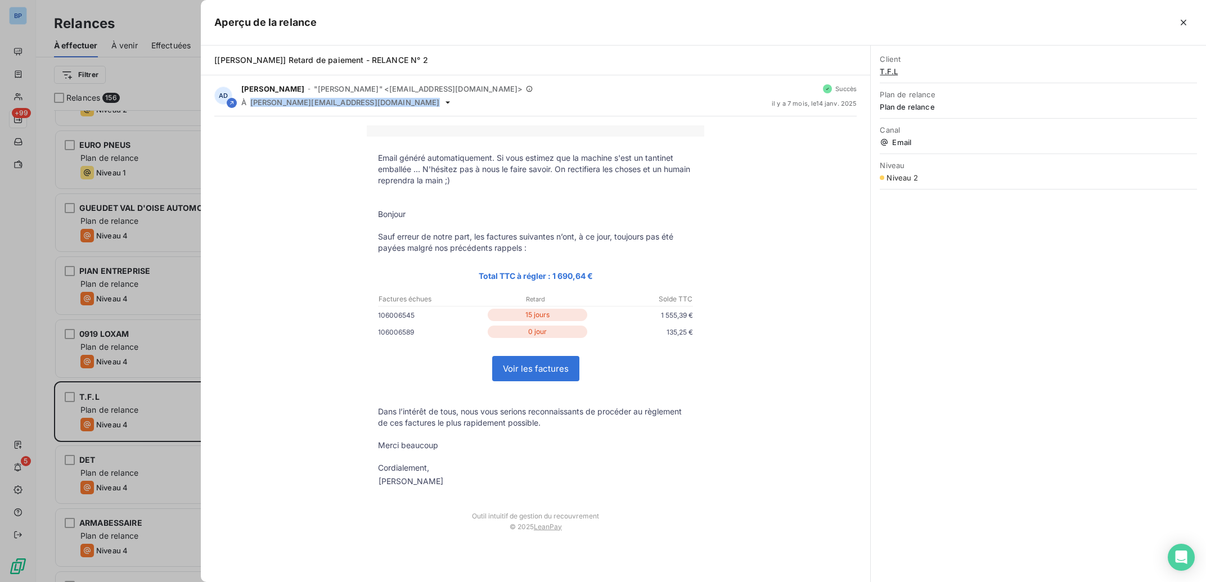
copy span "[PERSON_NAME][EMAIL_ADDRESS][DOMAIN_NAME]"
click at [1184, 25] on icon "button" at bounding box center [1183, 22] width 11 height 11
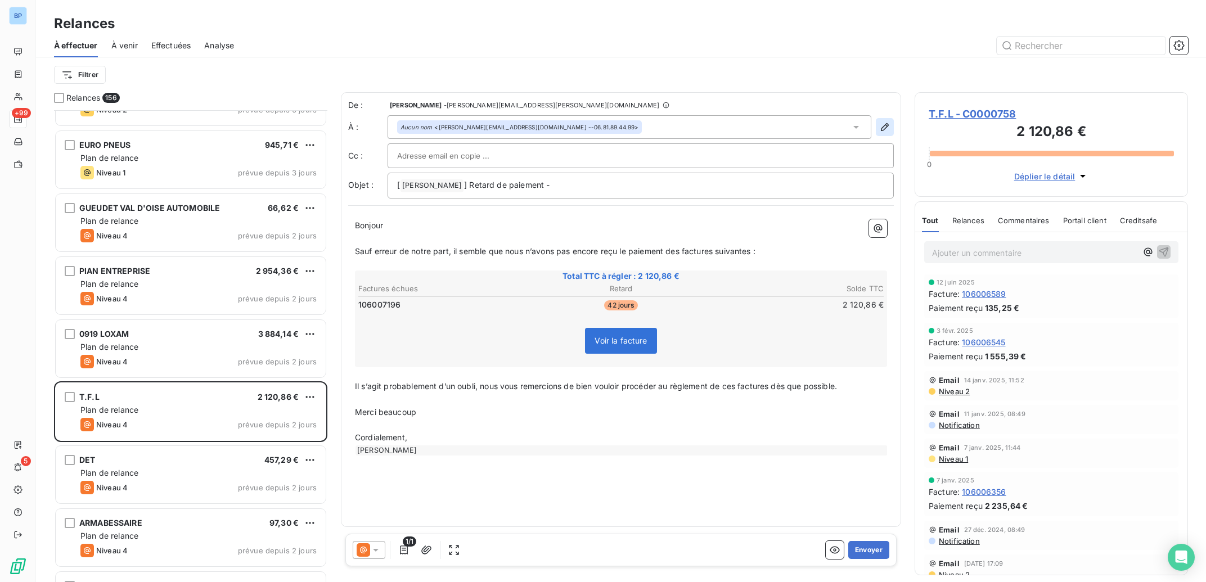
click at [886, 124] on icon "button" at bounding box center [884, 127] width 11 height 11
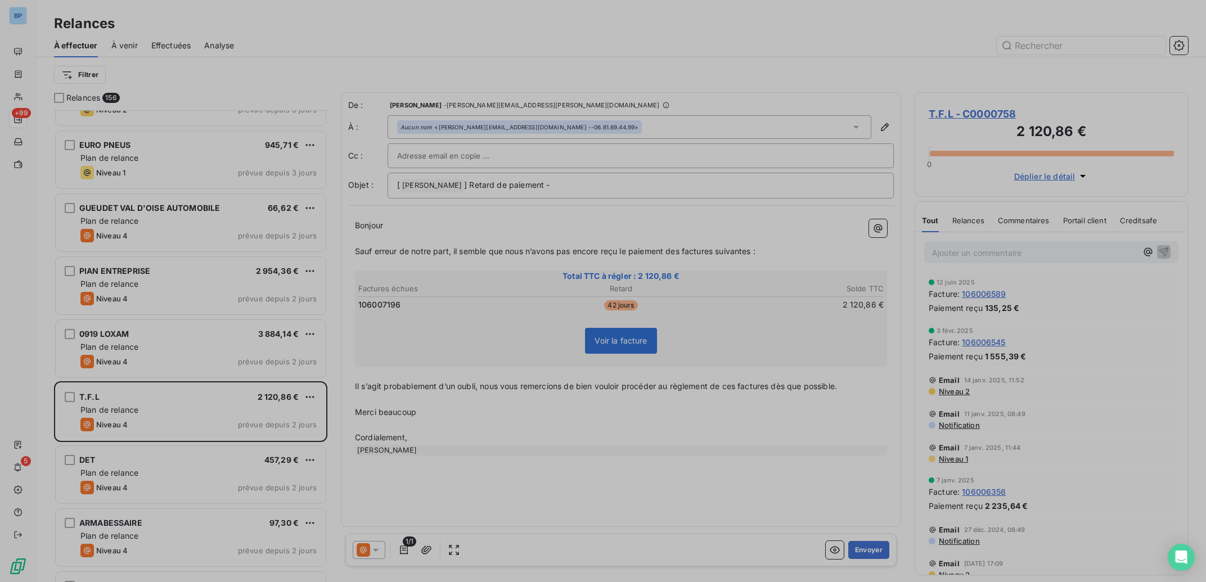
type input "[PERSON_NAME][EMAIL_ADDRESS][DOMAIN_NAME] --06.81.89.44.99"
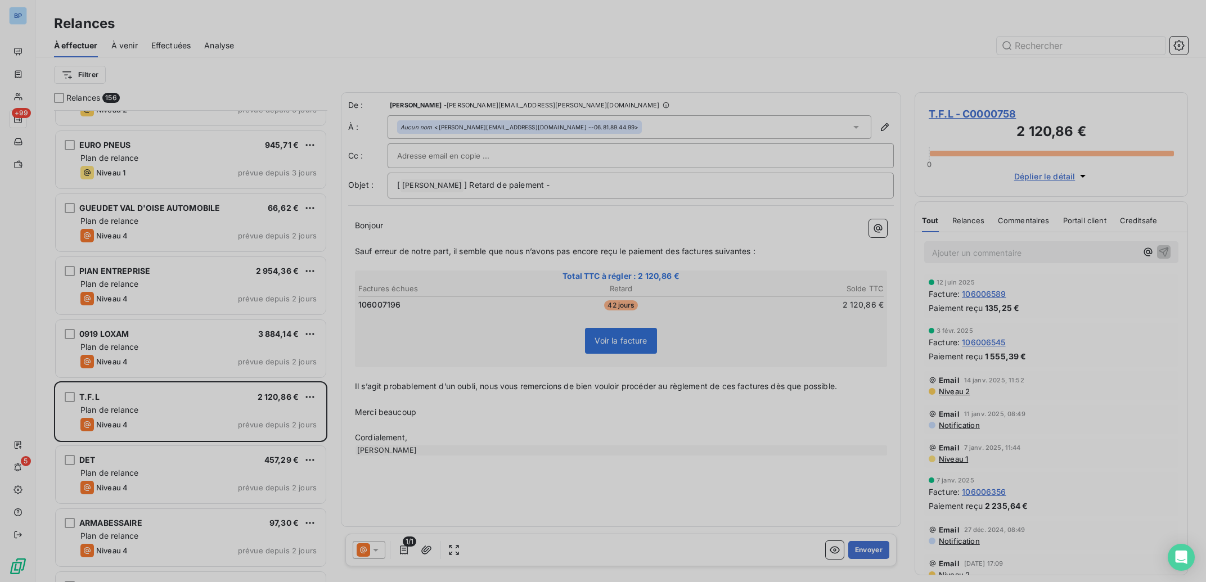
type input "[PHONE_NUMBER]"
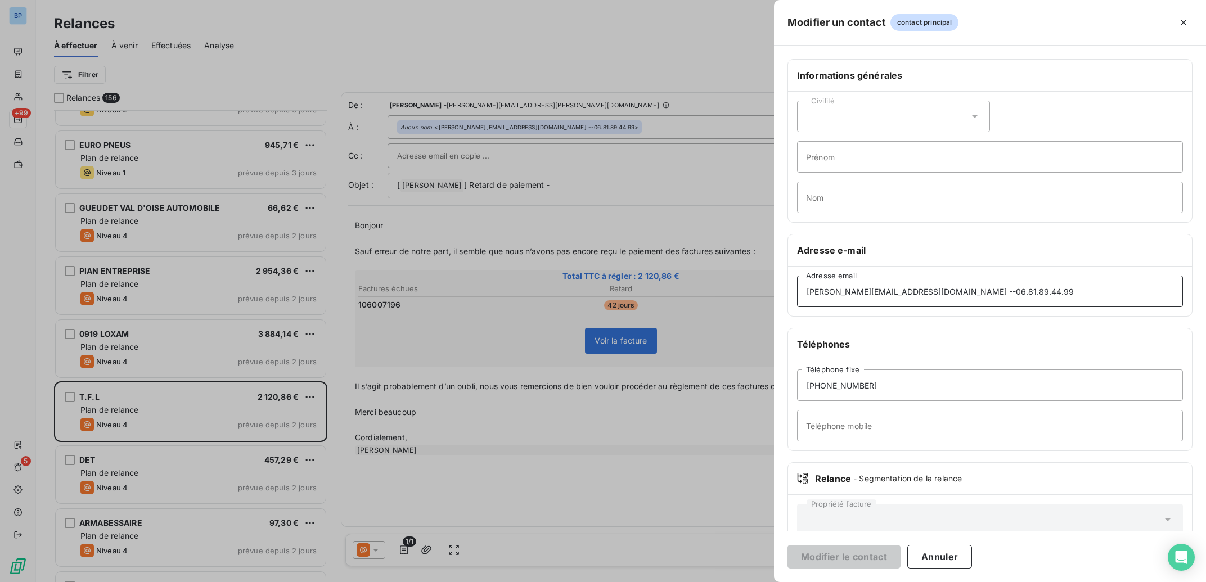
drag, startPoint x: 906, startPoint y: 297, endPoint x: 915, endPoint y: 296, distance: 9.1
click at [909, 296] on input "[PERSON_NAME][EMAIL_ADDRESS][DOMAIN_NAME] --06.81.89.44.99" at bounding box center [990, 292] width 386 height 32
drag, startPoint x: 911, startPoint y: 289, endPoint x: 1161, endPoint y: 312, distance: 251.4
click at [1161, 307] on input "[PERSON_NAME][EMAIL_ADDRESS][DOMAIN_NAME] --06.81.89.44.99" at bounding box center [990, 292] width 386 height 32
type input "[PERSON_NAME][EMAIL_ADDRESS][DOMAIN_NAME]"
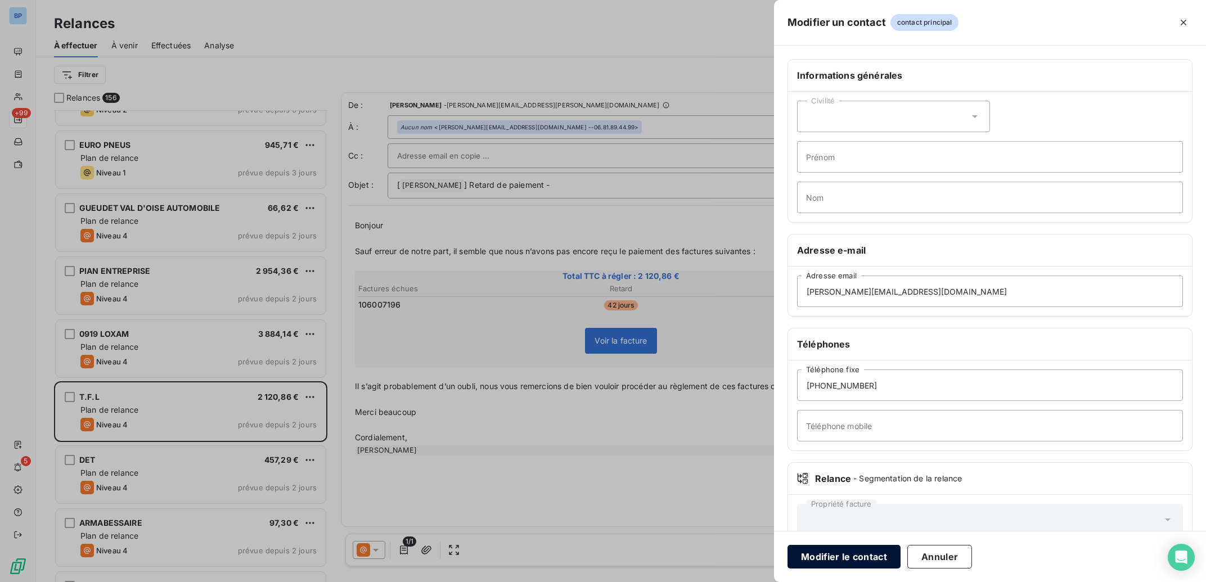
click at [880, 554] on button "Modifier le contact" at bounding box center [844, 557] width 113 height 24
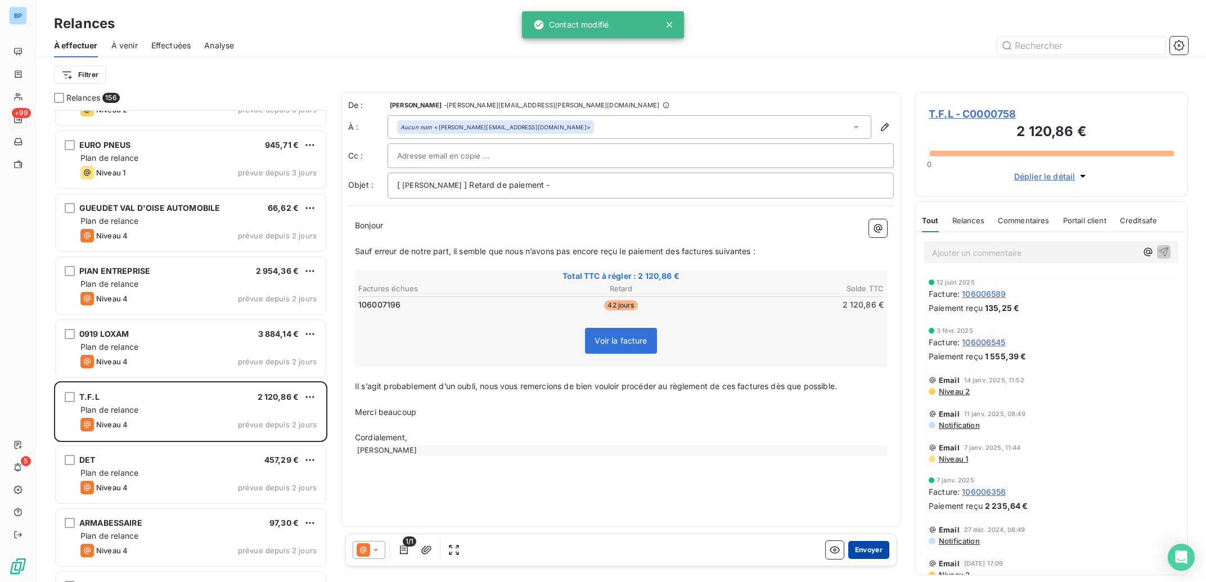
click at [871, 549] on button "Envoyer" at bounding box center [868, 550] width 41 height 18
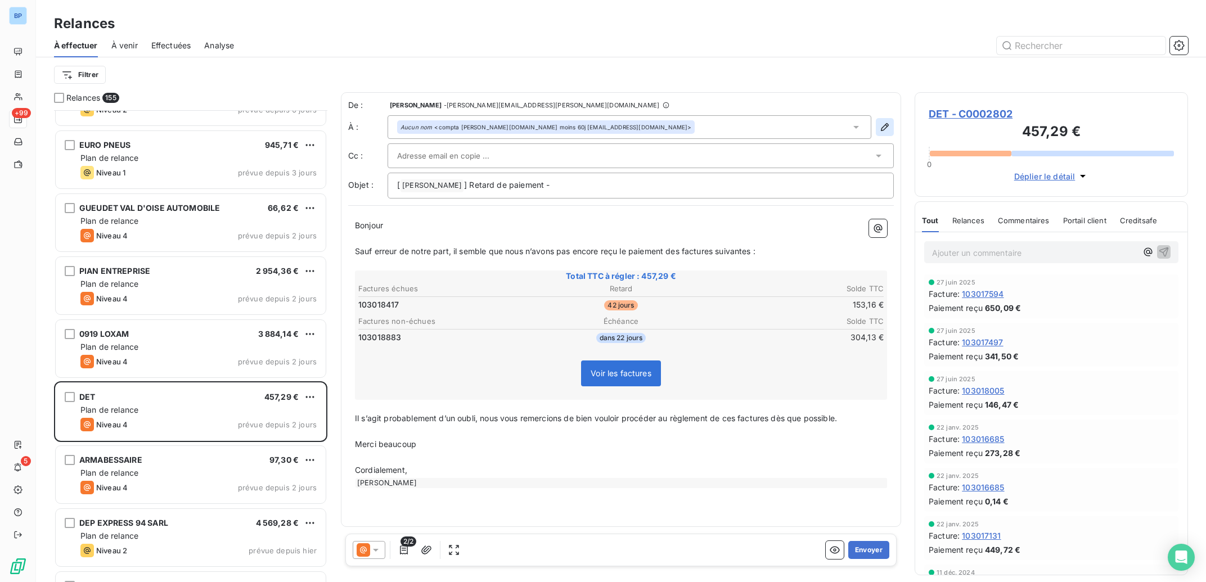
click at [888, 123] on icon "button" at bounding box center [884, 127] width 11 height 11
type input "compta [PERSON_NAME][DOMAIN_NAME] moins 60j [EMAIL_ADDRESS][DOMAIN_NAME]"
type input "[PHONE_NUMBER]"
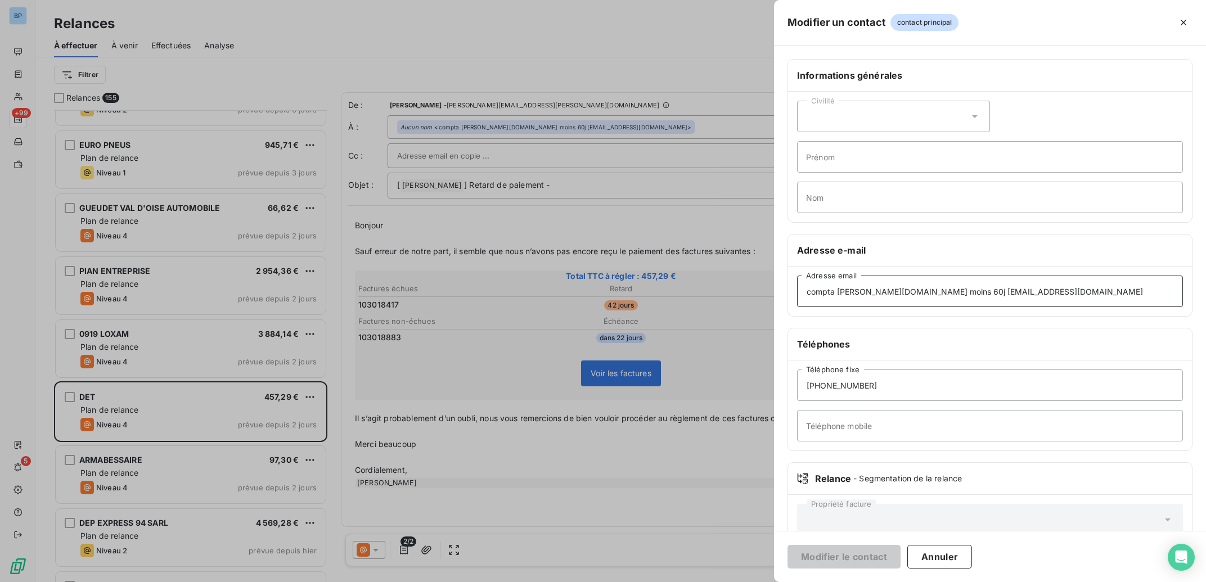
drag, startPoint x: 962, startPoint y: 291, endPoint x: 635, endPoint y: 284, distance: 326.4
click at [635, 582] on div "Modifier un contact contact principal Informations générales Civilité Prénom No…" at bounding box center [603, 582] width 1206 height 0
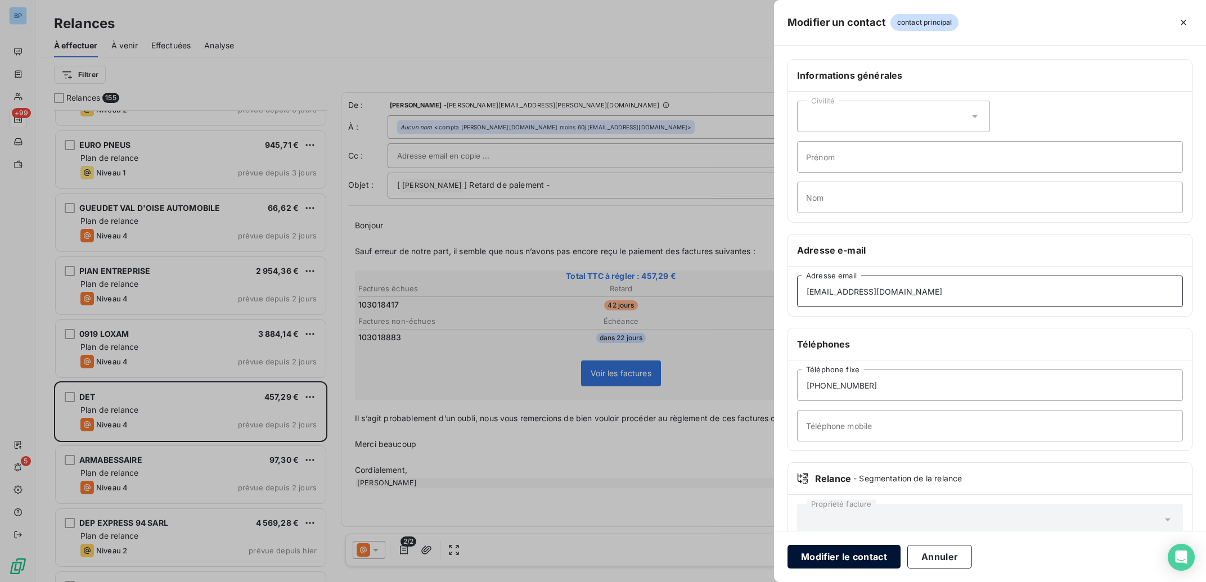
type input "[EMAIL_ADDRESS][DOMAIN_NAME]"
click at [877, 561] on button "Modifier le contact" at bounding box center [844, 557] width 113 height 24
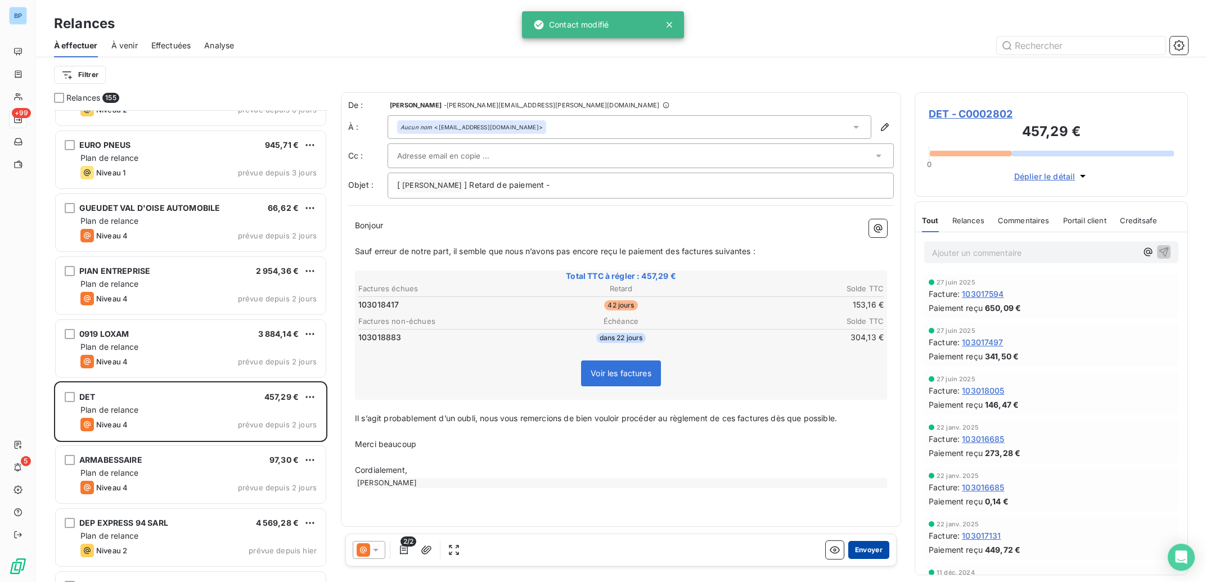
click at [871, 547] on button "Envoyer" at bounding box center [868, 550] width 41 height 18
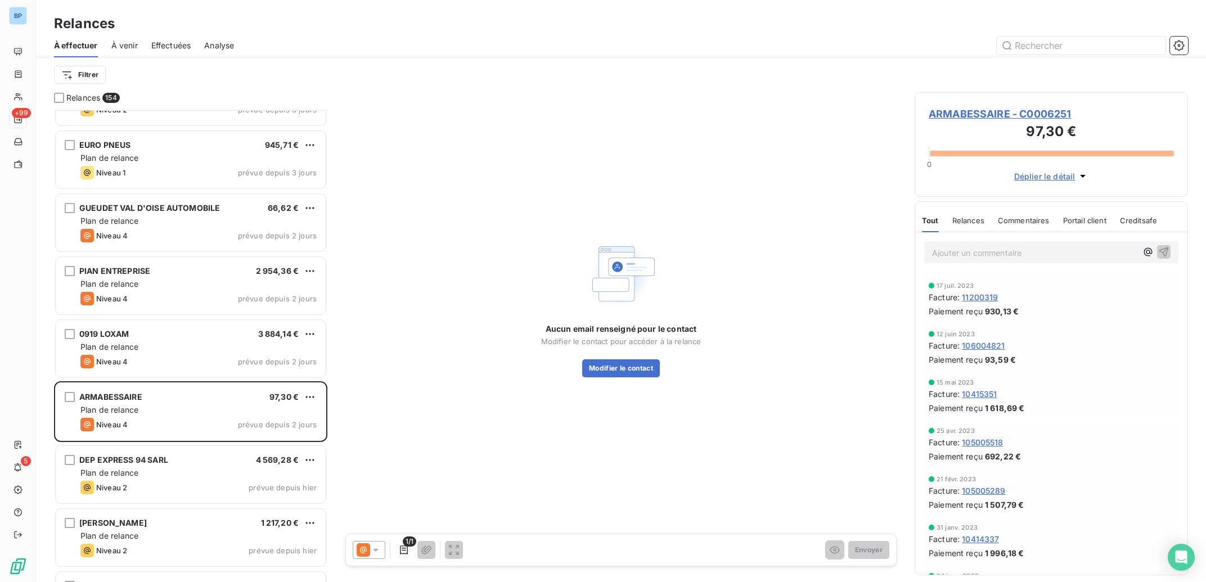
scroll to position [617, 0]
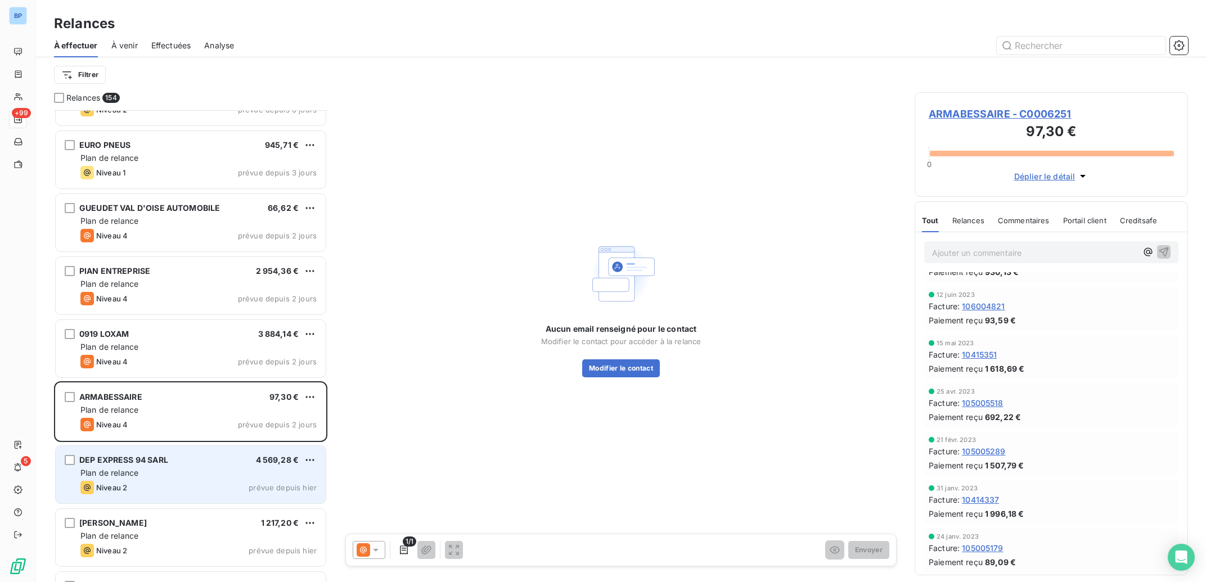
click at [178, 480] on div "DEP EXPRESS 94 SARL 4 569,28 € Plan de relance Niveau 2 prévue depuis hier" at bounding box center [191, 474] width 270 height 57
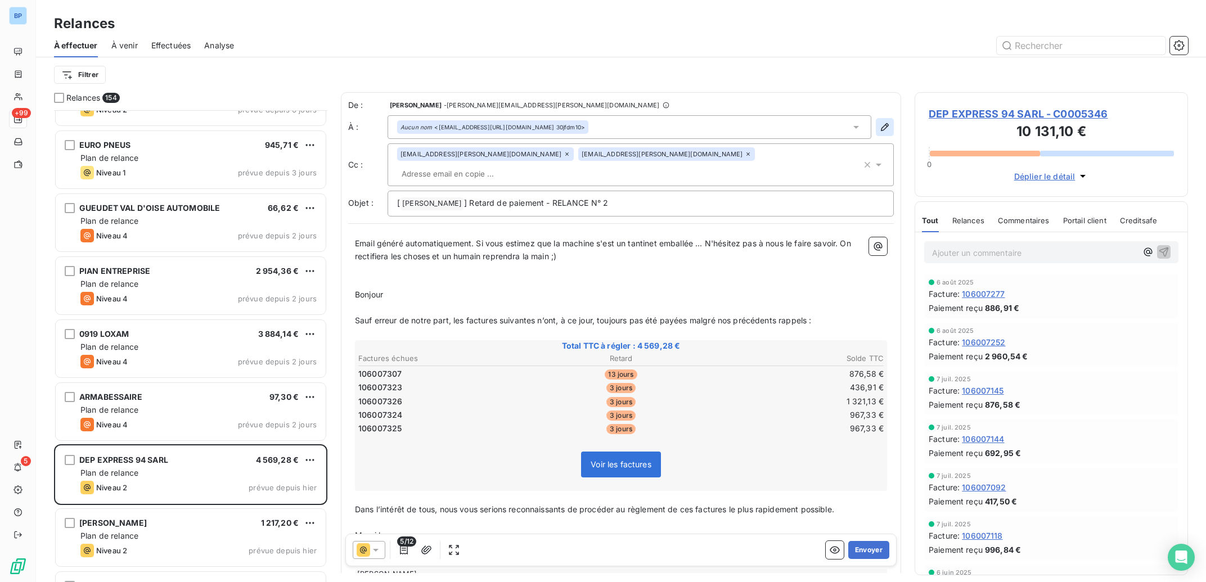
click at [879, 131] on icon "button" at bounding box center [884, 127] width 11 height 11
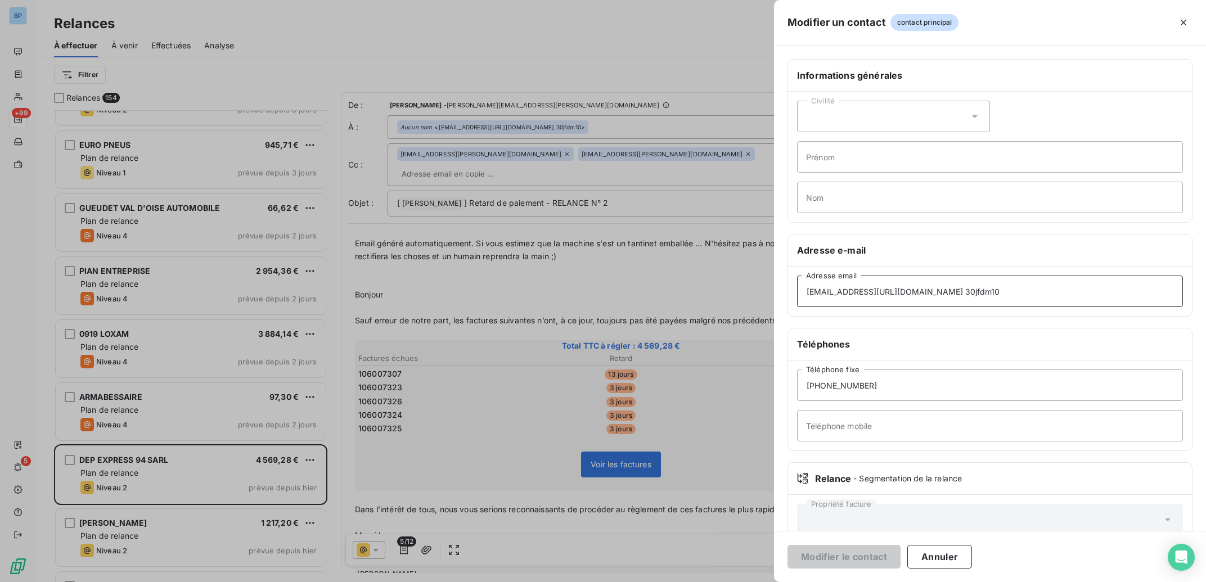
click at [969, 291] on input "[EMAIL_ADDRESS][URL][DOMAIN_NAME] 30jfdm10" at bounding box center [990, 292] width 386 height 32
drag, startPoint x: 1014, startPoint y: 293, endPoint x: 658, endPoint y: 291, distance: 355.6
click at [797, 291] on input "[EMAIL_ADDRESS][URL][DOMAIN_NAME] 30jfdm10" at bounding box center [990, 292] width 386 height 32
paste input "[EMAIL_ADDRESS][DOMAIN_NAME]"
type input "[EMAIL_ADDRESS][DOMAIN_NAME]"
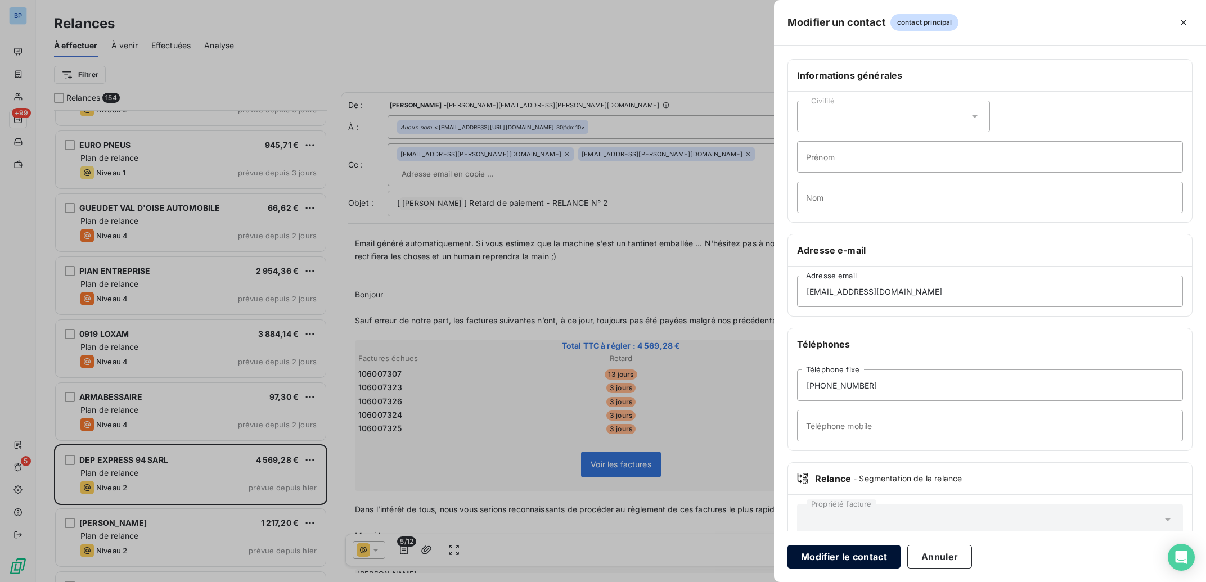
click at [856, 562] on button "Modifier le contact" at bounding box center [844, 557] width 113 height 24
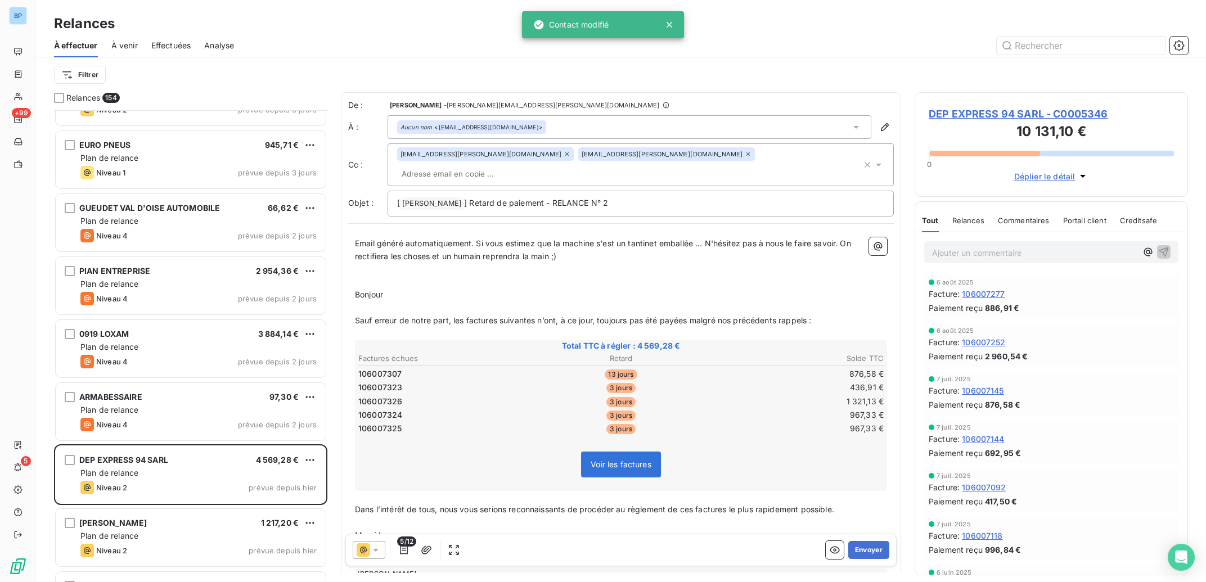
click at [371, 549] on icon at bounding box center [375, 550] width 11 height 11
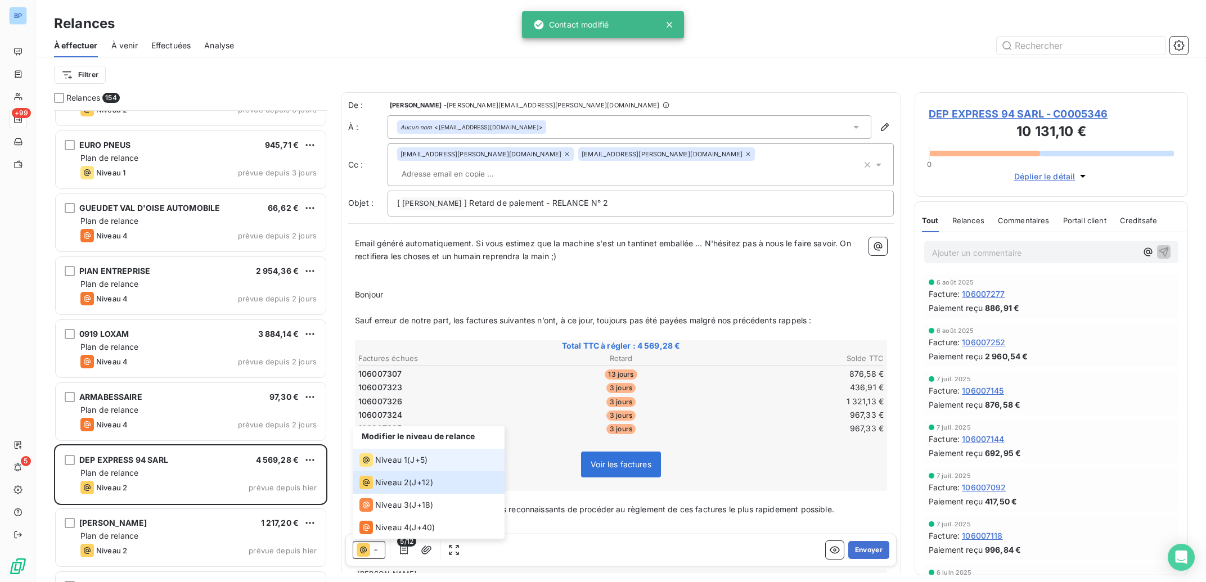
click at [389, 454] on div "Niveau 1" at bounding box center [384, 460] width 48 height 14
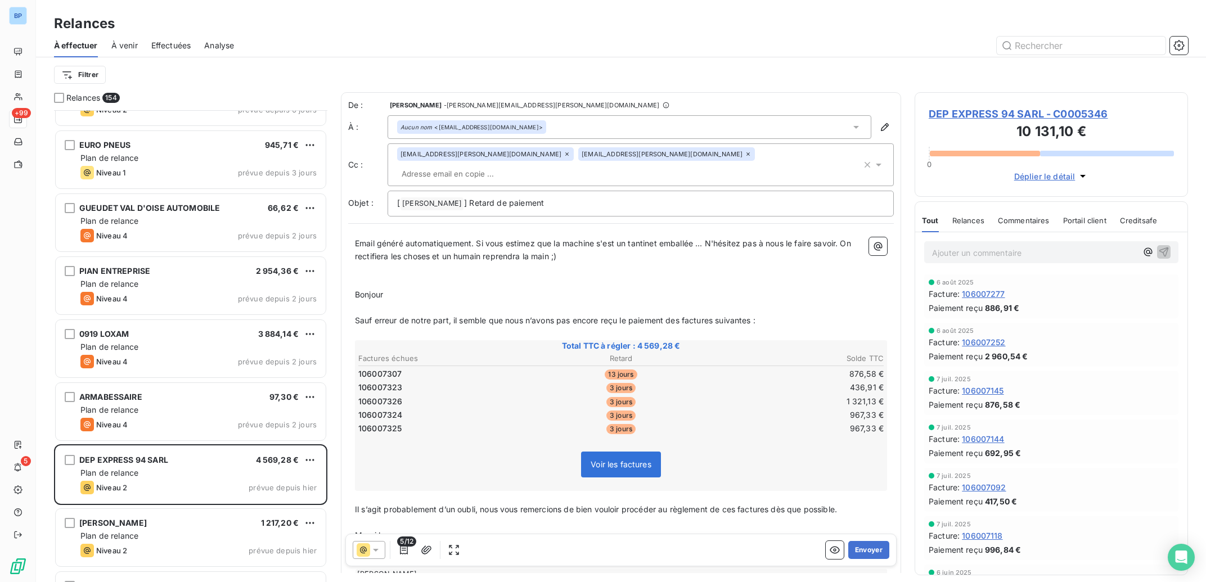
click at [564, 158] on icon at bounding box center [567, 154] width 7 height 7
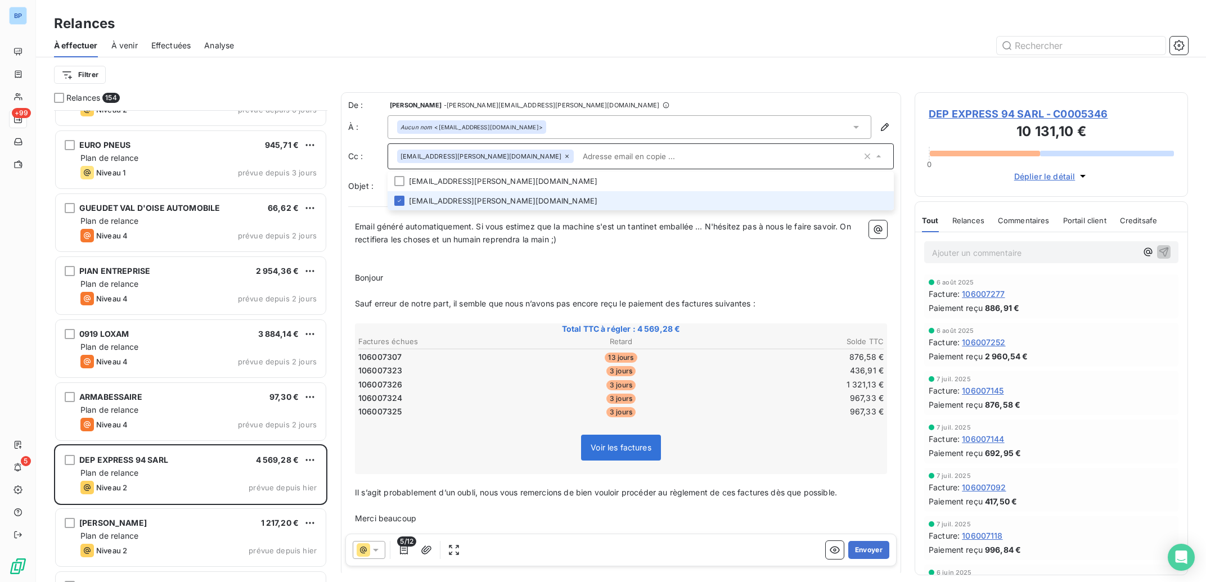
click at [564, 158] on icon at bounding box center [567, 156] width 7 height 7
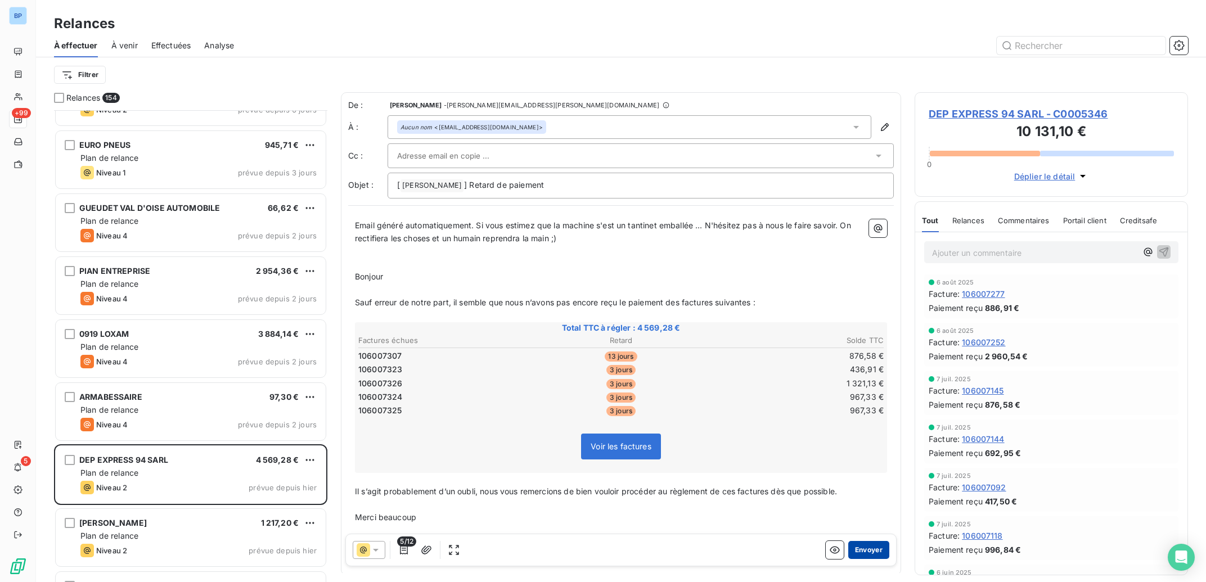
click at [851, 545] on button "Envoyer" at bounding box center [868, 550] width 41 height 18
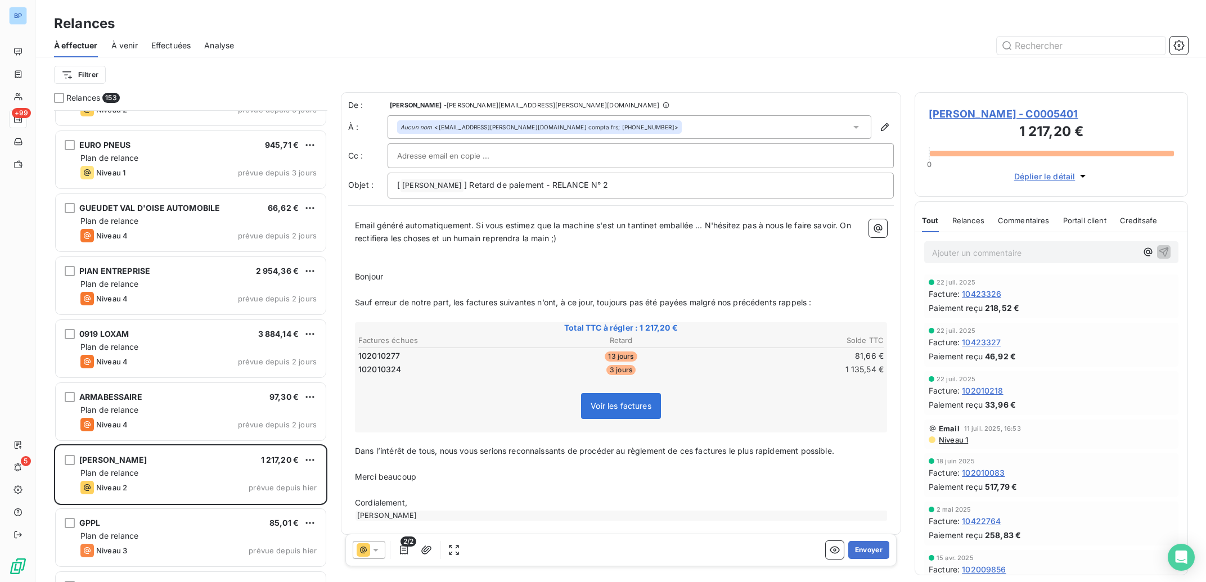
click at [960, 441] on span "Niveau 1" at bounding box center [953, 439] width 30 height 9
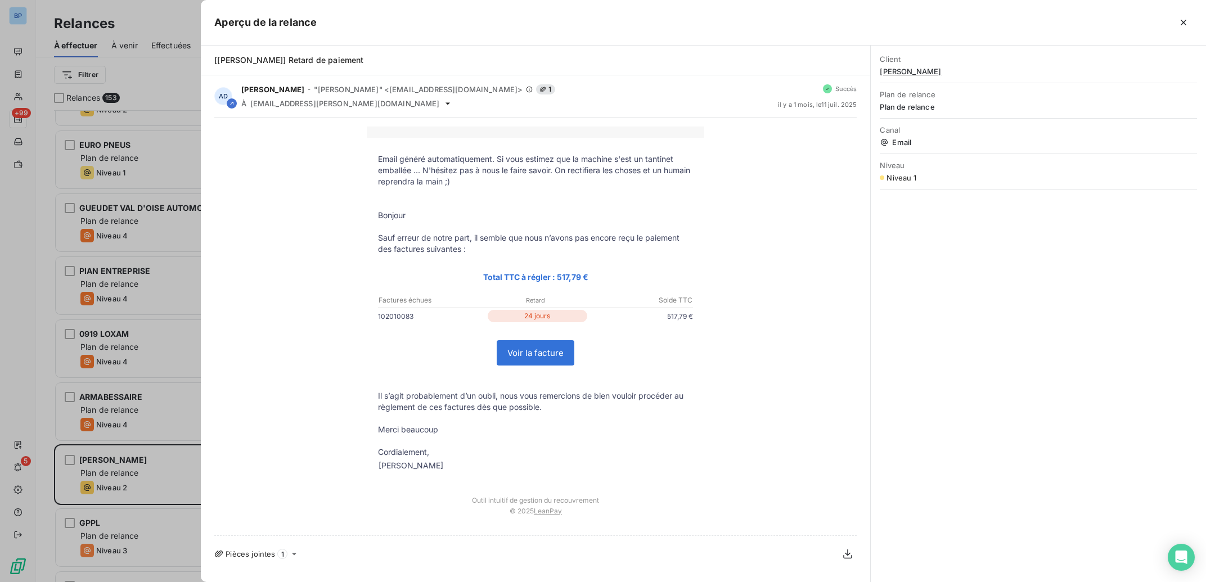
click at [163, 157] on div at bounding box center [603, 291] width 1206 height 582
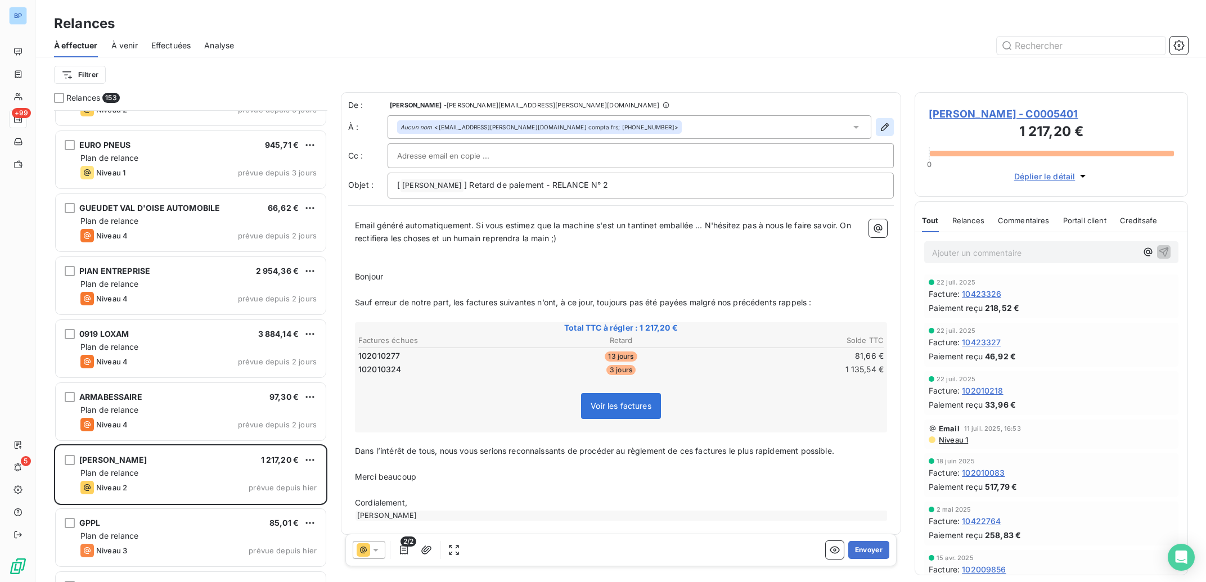
click at [879, 125] on icon "button" at bounding box center [884, 127] width 11 height 11
type input "[EMAIL_ADDRESS][PERSON_NAME][DOMAIN_NAME] compta frs; [PHONE_NUMBER]"
type input "[PHONE_NUMBER]"
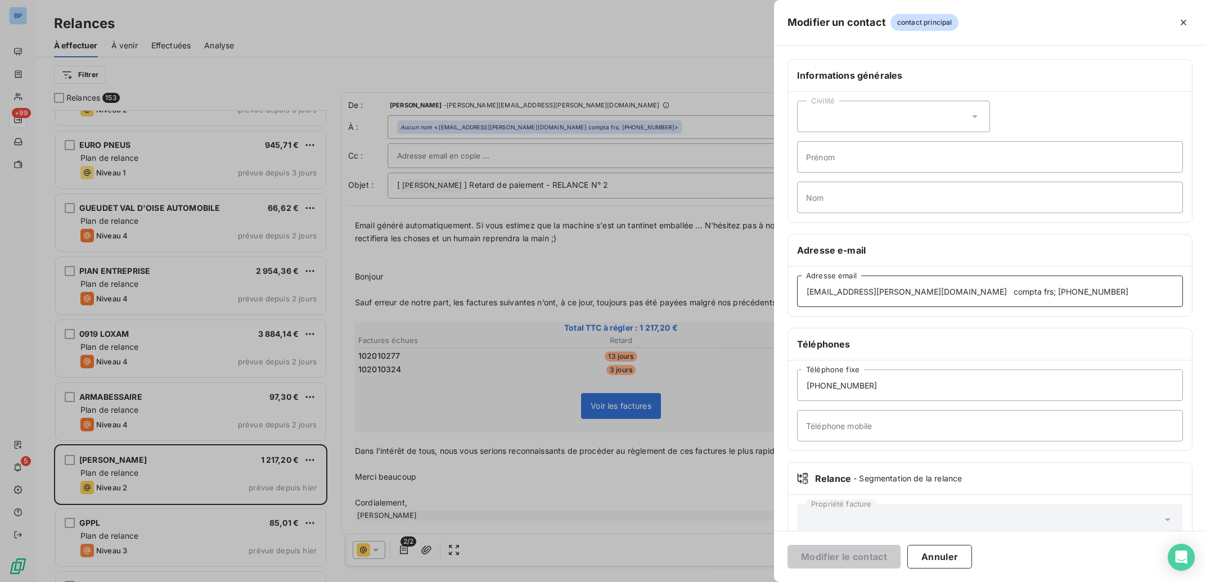
drag, startPoint x: 1059, startPoint y: 298, endPoint x: 982, endPoint y: 296, distance: 77.7
click at [962, 299] on input "[EMAIL_ADDRESS][PERSON_NAME][DOMAIN_NAME] compta frs; [PHONE_NUMBER]" at bounding box center [990, 292] width 386 height 32
drag, startPoint x: 1056, startPoint y: 295, endPoint x: 941, endPoint y: 306, distance: 115.3
click at [941, 306] on input "[EMAIL_ADDRESS][PERSON_NAME][DOMAIN_NAME] compta frs; [PHONE_NUMBER]" at bounding box center [990, 292] width 386 height 32
type input "[EMAIL_ADDRESS][PERSON_NAME][DOMAIN_NAME]"
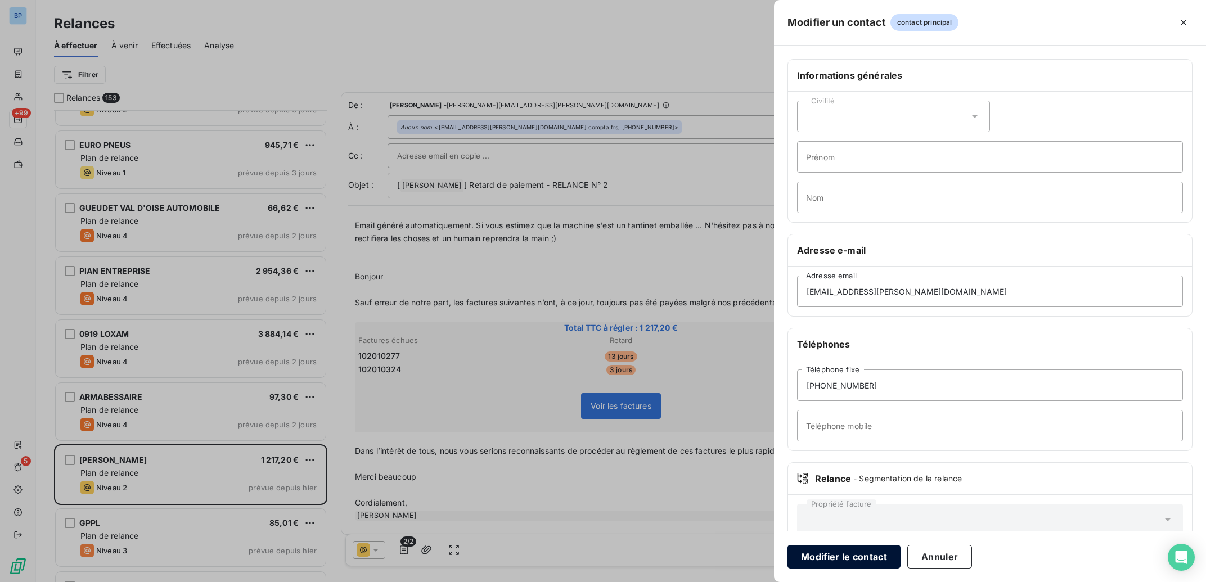
click at [852, 559] on button "Modifier le contact" at bounding box center [844, 557] width 113 height 24
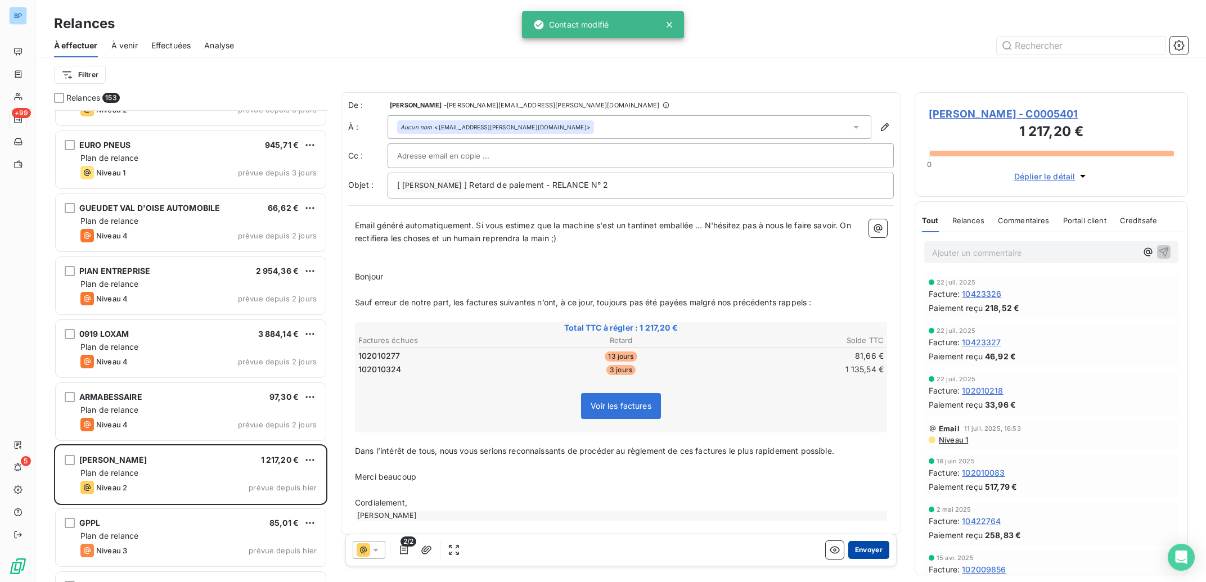
click at [866, 555] on button "Envoyer" at bounding box center [868, 550] width 41 height 18
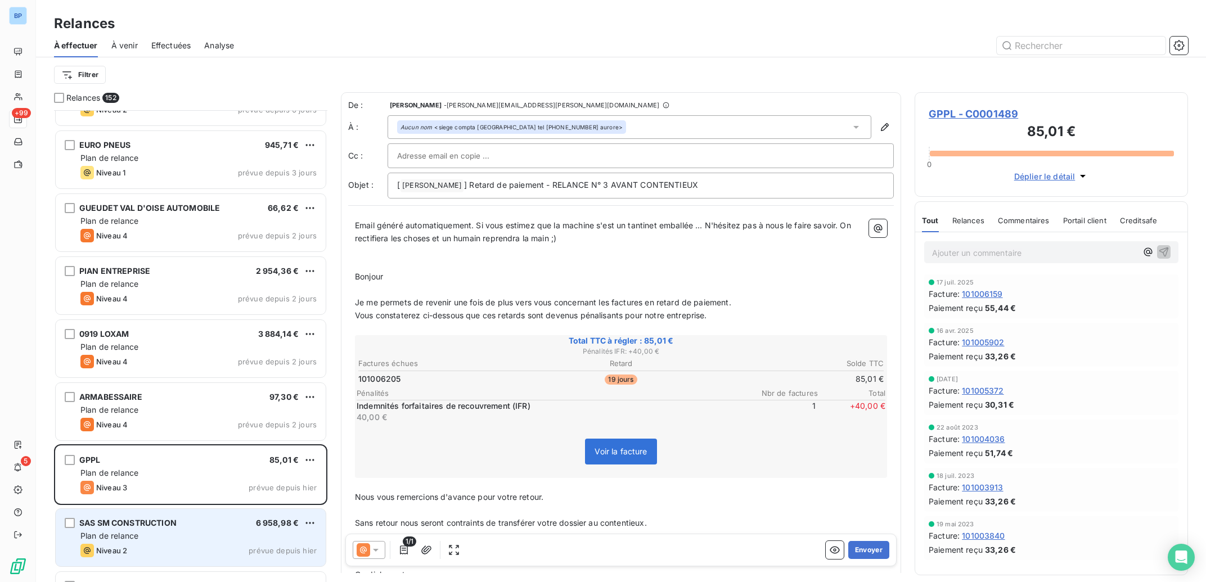
click at [157, 525] on span "SAS SM CONSTRUCTION" at bounding box center [127, 523] width 97 height 10
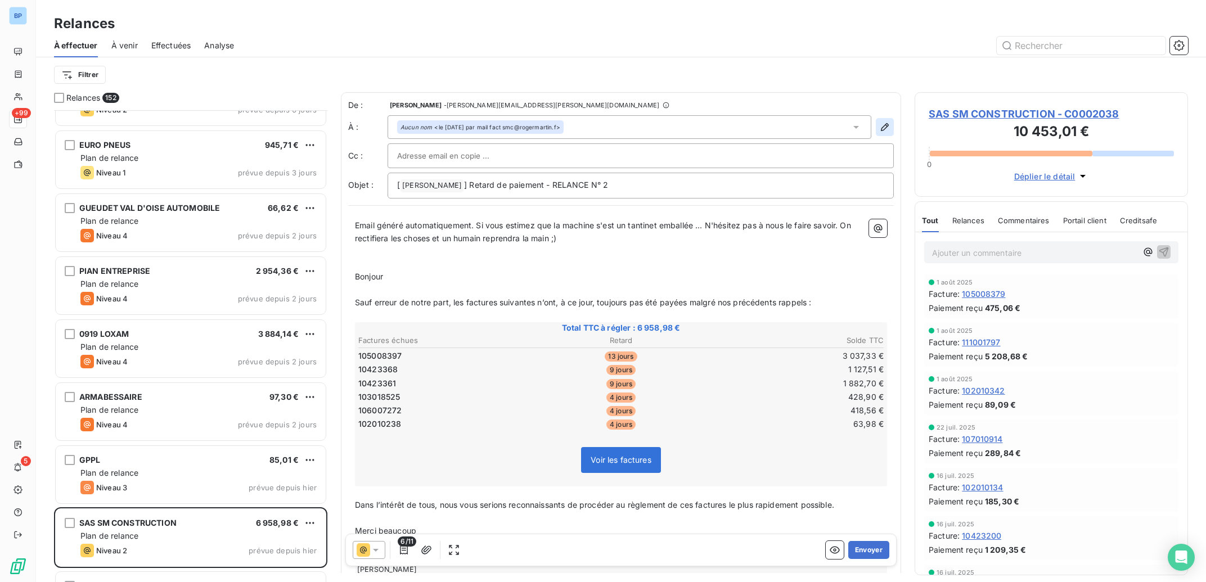
click at [881, 130] on icon "button" at bounding box center [885, 127] width 8 height 8
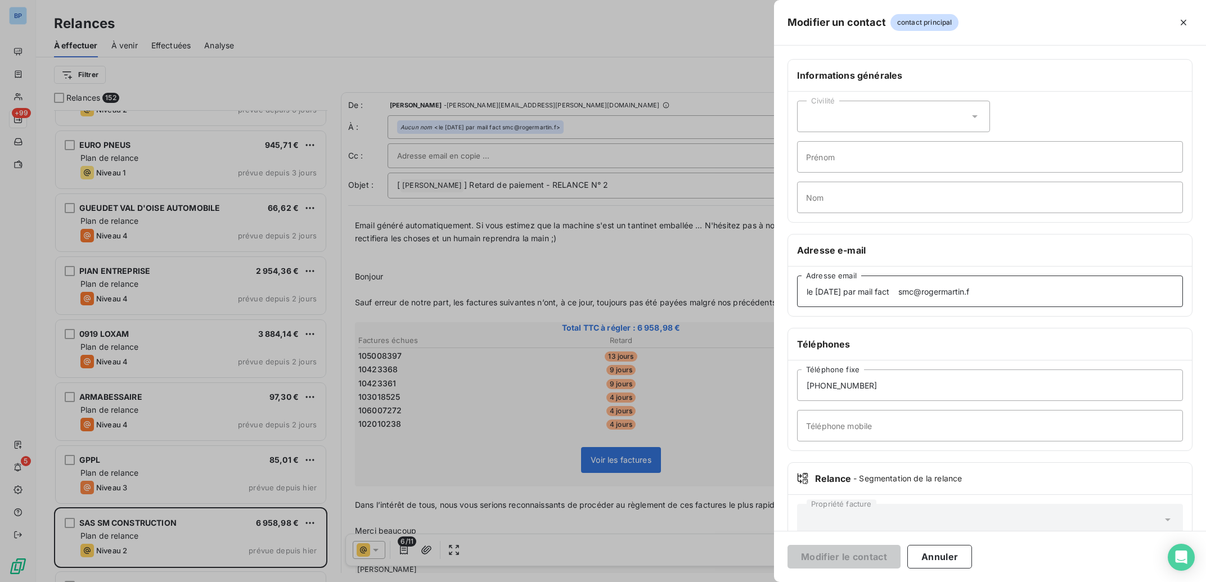
drag, startPoint x: 1026, startPoint y: 299, endPoint x: 851, endPoint y: 301, distance: 175.5
click at [690, 582] on div "Modifier un contact contact principal Informations générales Civilité Prénom No…" at bounding box center [603, 582] width 1206 height 0
drag, startPoint x: 835, startPoint y: 287, endPoint x: 663, endPoint y: 282, distance: 172.2
click at [797, 282] on input "le [DATE] par mail fact smc@rogermartin.f" at bounding box center [990, 292] width 386 height 32
paste input "[EMAIL_ADDRESS][DOMAIN_NAME]"
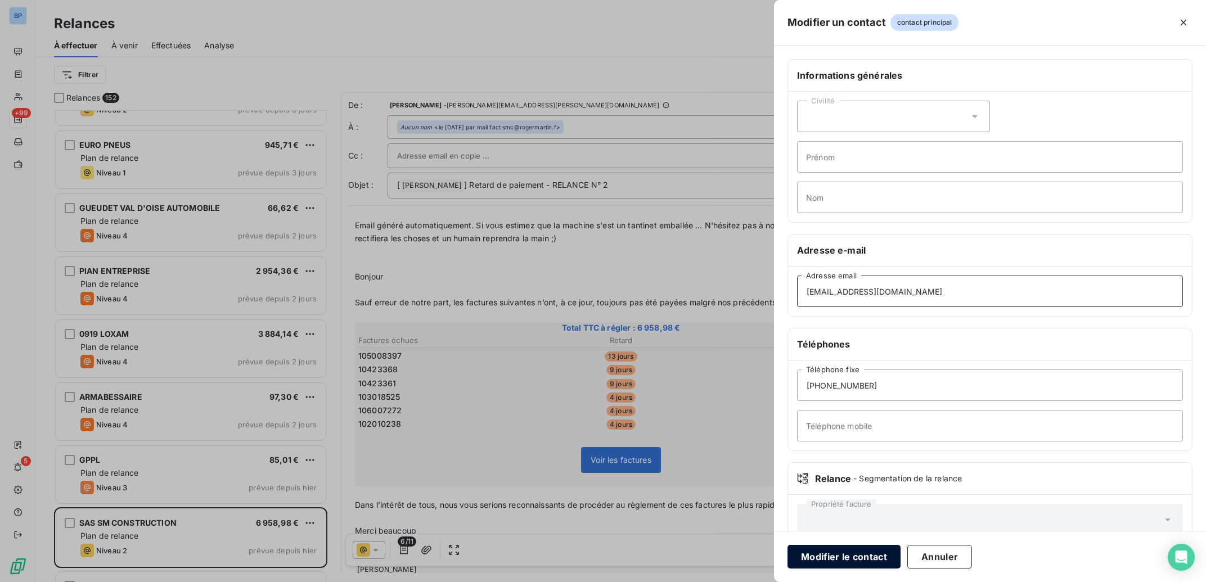
type input "[EMAIL_ADDRESS][DOMAIN_NAME]"
click at [839, 559] on button "Modifier le contact" at bounding box center [844, 557] width 113 height 24
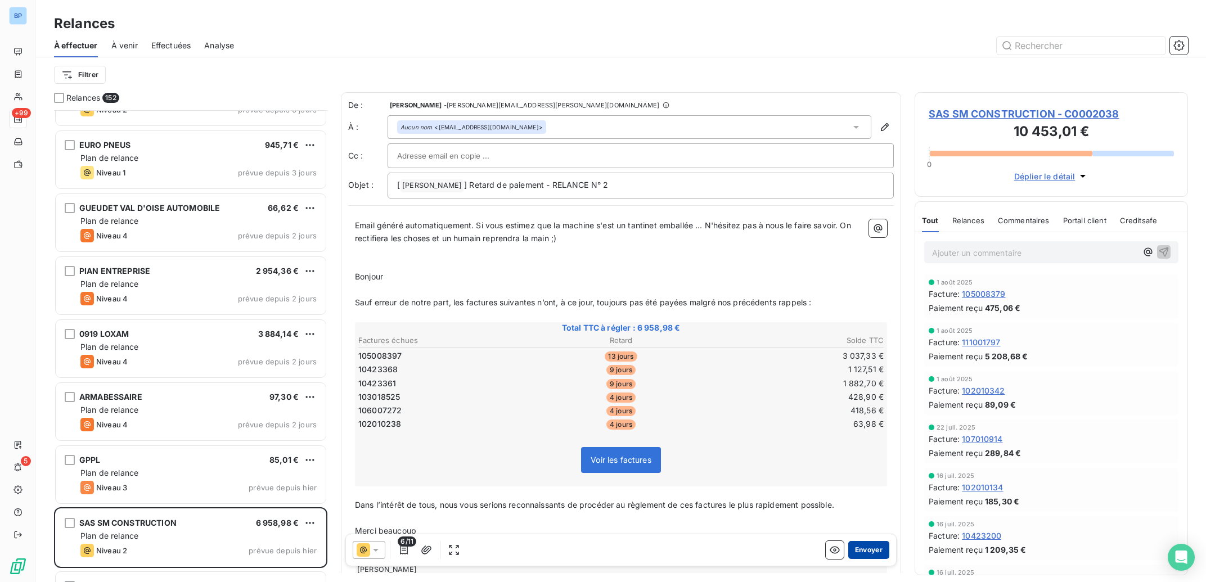
click at [868, 551] on button "Envoyer" at bounding box center [868, 550] width 41 height 18
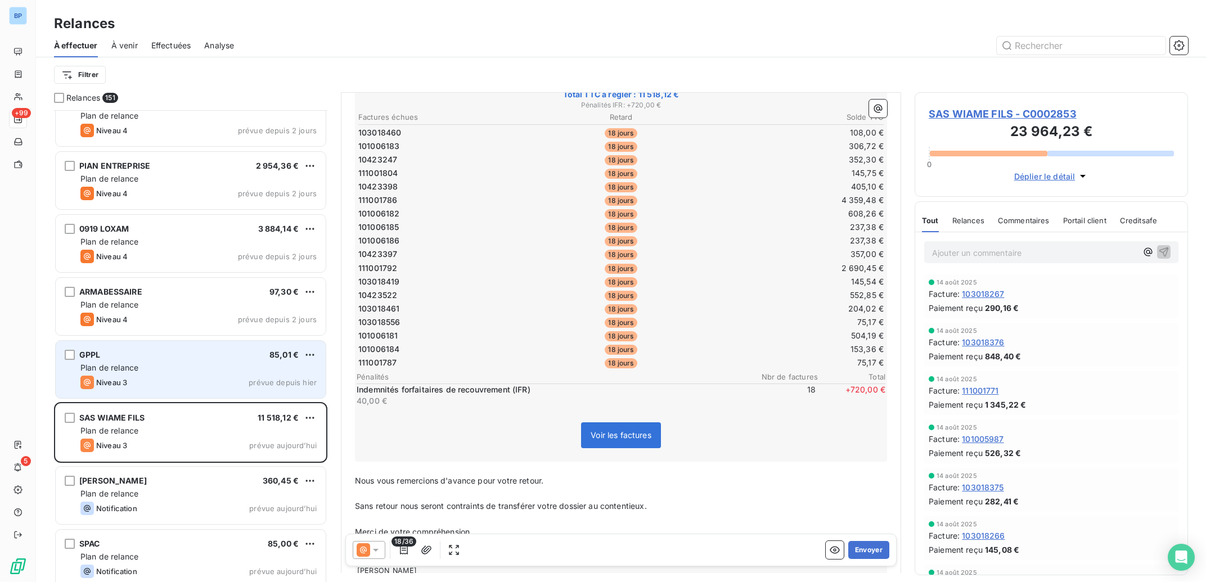
scroll to position [8538, 0]
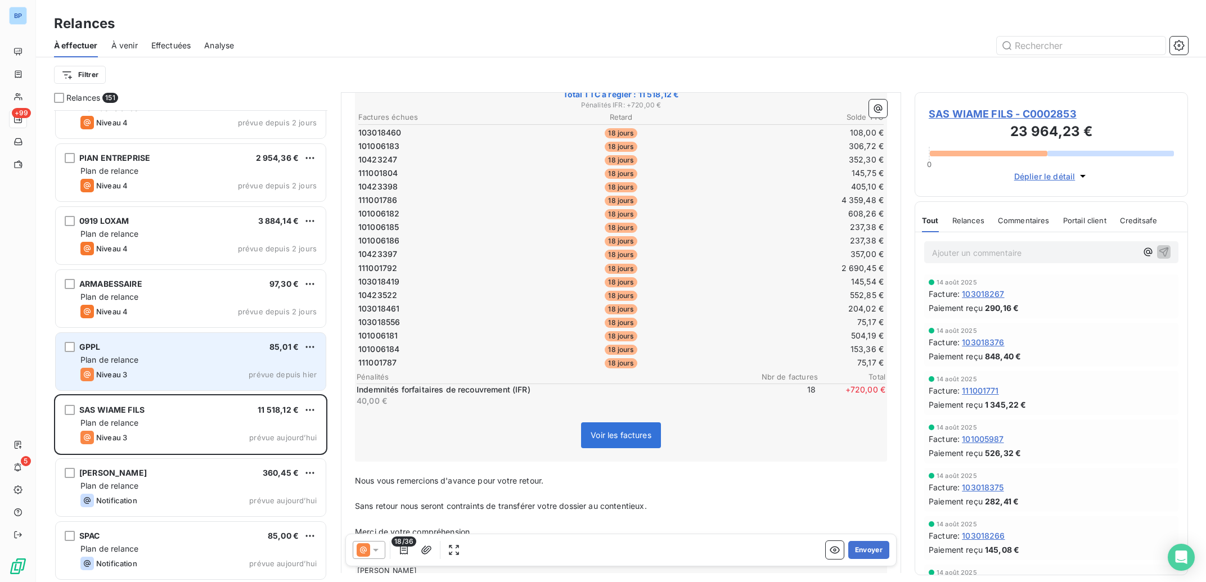
click at [237, 478] on div "[PERSON_NAME] 360,45 € Plan de relance Notification prévue aujourd’hui" at bounding box center [191, 487] width 270 height 57
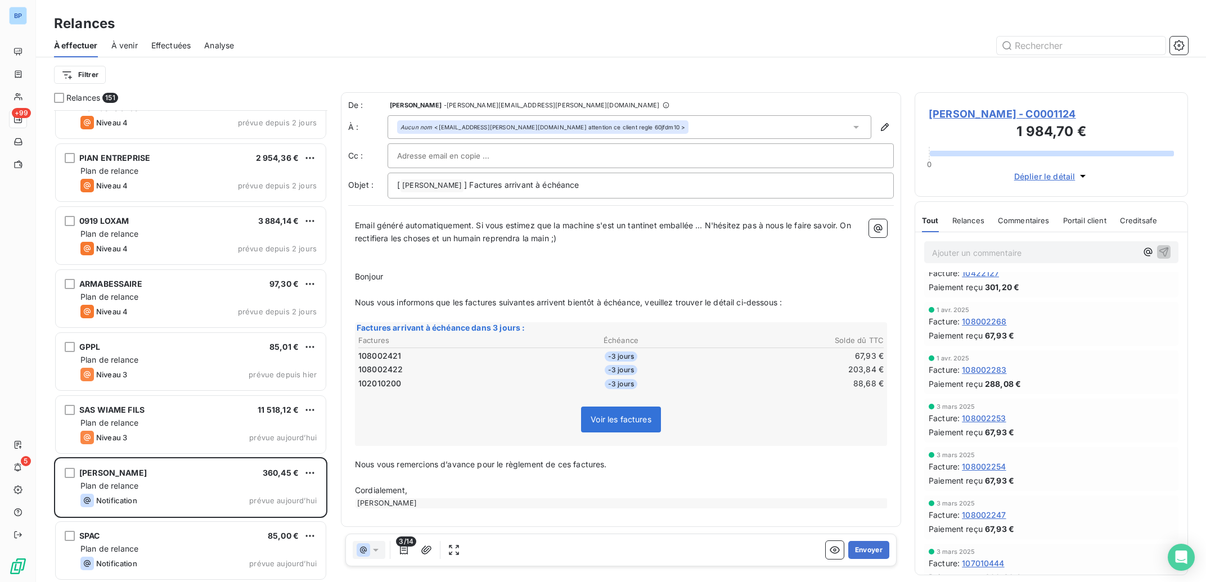
scroll to position [1231, 0]
click at [883, 132] on icon "button" at bounding box center [884, 127] width 11 height 11
type input "[EMAIL_ADDRESS][PERSON_NAME][DOMAIN_NAME] attention ce client regle 60jfdm10"
type input "01.49.71.10.90STANDAR"
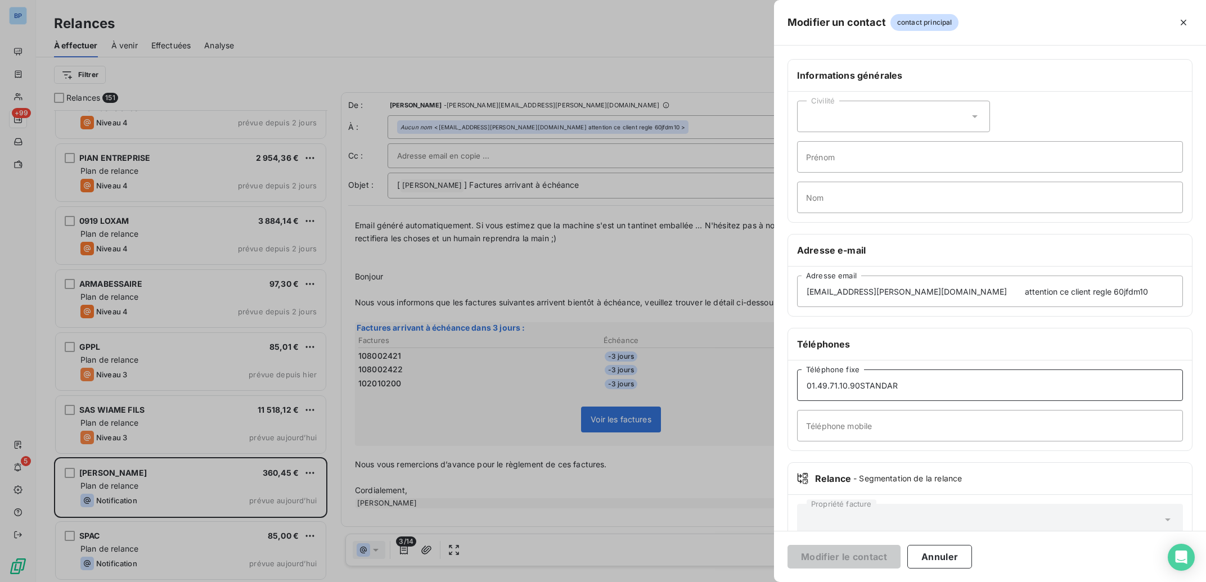
click at [918, 386] on input "01.49.71.10.90STANDAR" at bounding box center [990, 386] width 386 height 32
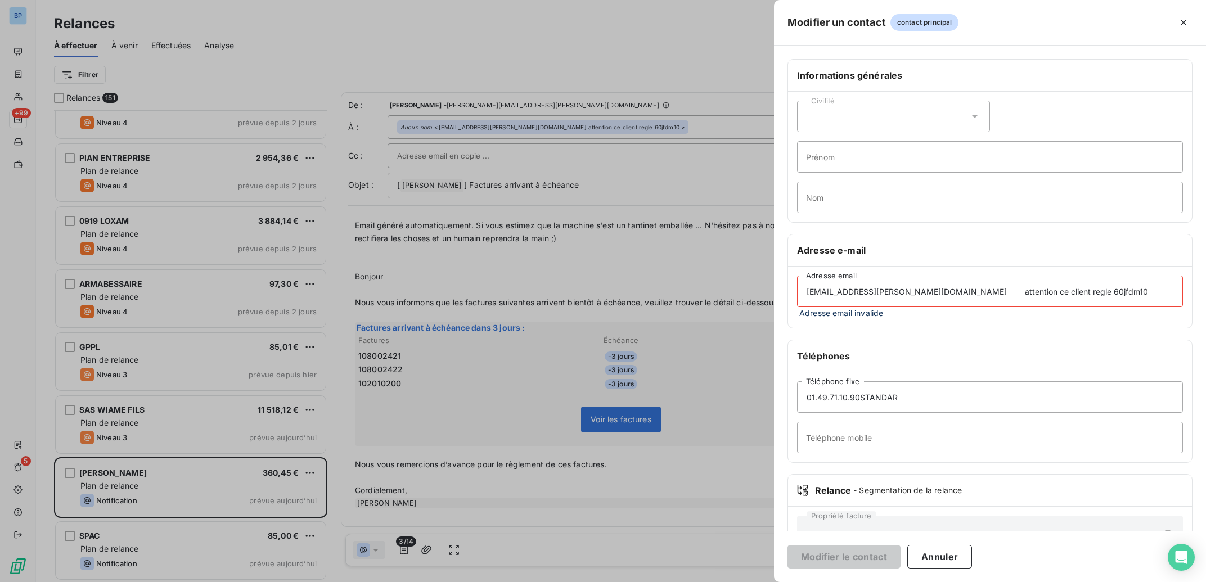
drag, startPoint x: 1040, startPoint y: 285, endPoint x: 878, endPoint y: 290, distance: 161.6
click at [878, 290] on input "[EMAIL_ADDRESS][PERSON_NAME][DOMAIN_NAME] attention ce client regle 60jfdm10" at bounding box center [990, 292] width 386 height 32
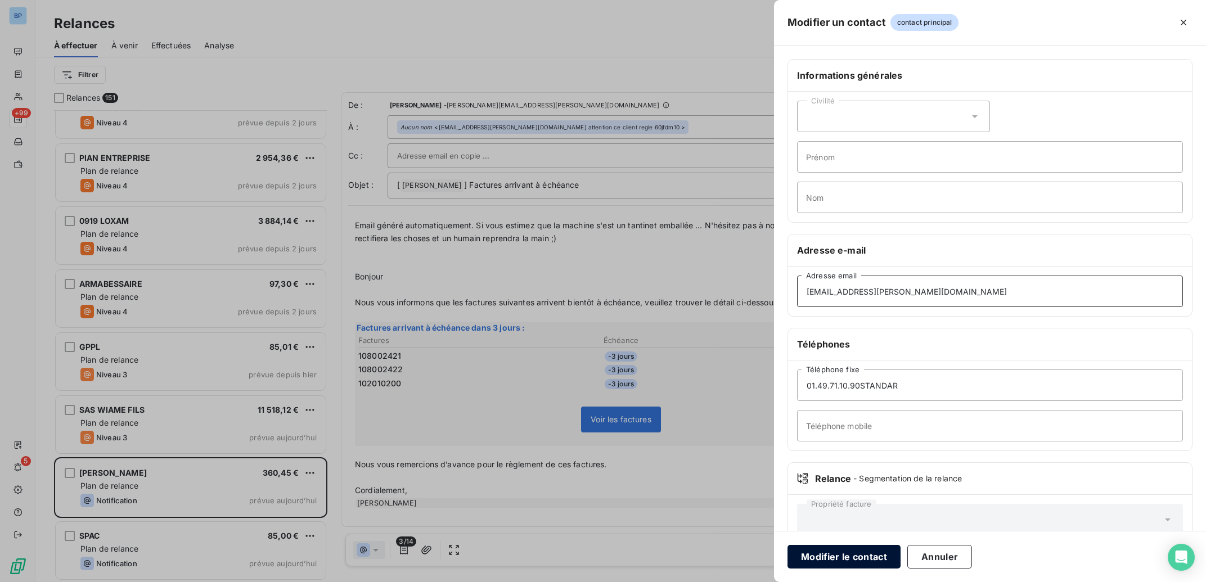
type input "[EMAIL_ADDRESS][PERSON_NAME][DOMAIN_NAME]"
click at [873, 559] on button "Modifier le contact" at bounding box center [844, 557] width 113 height 24
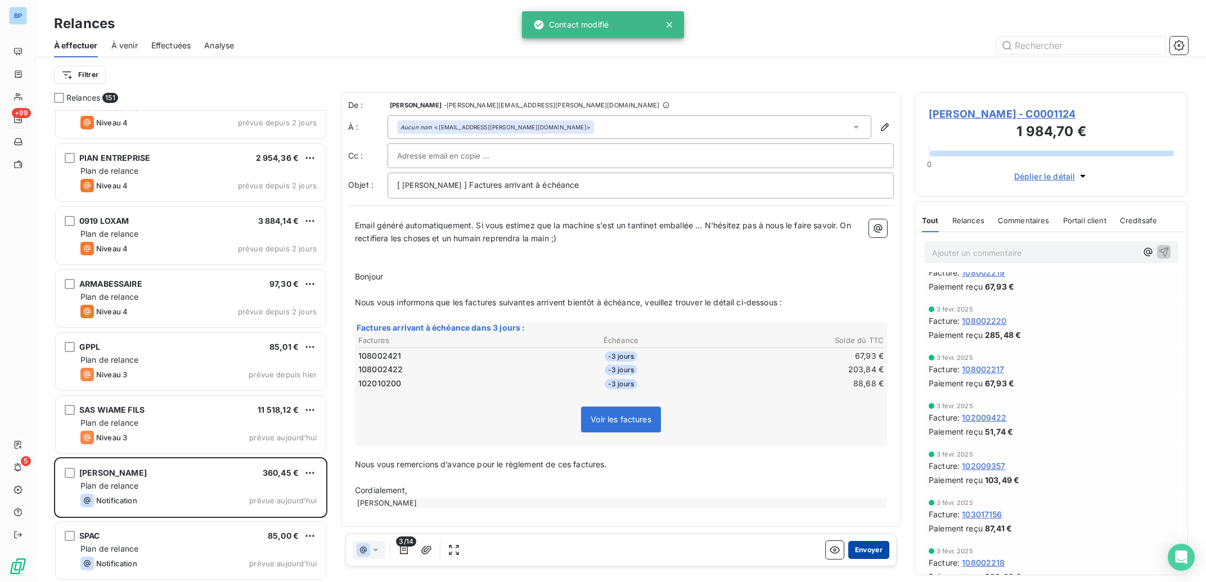
click at [868, 554] on button "Envoyer" at bounding box center [868, 550] width 41 height 18
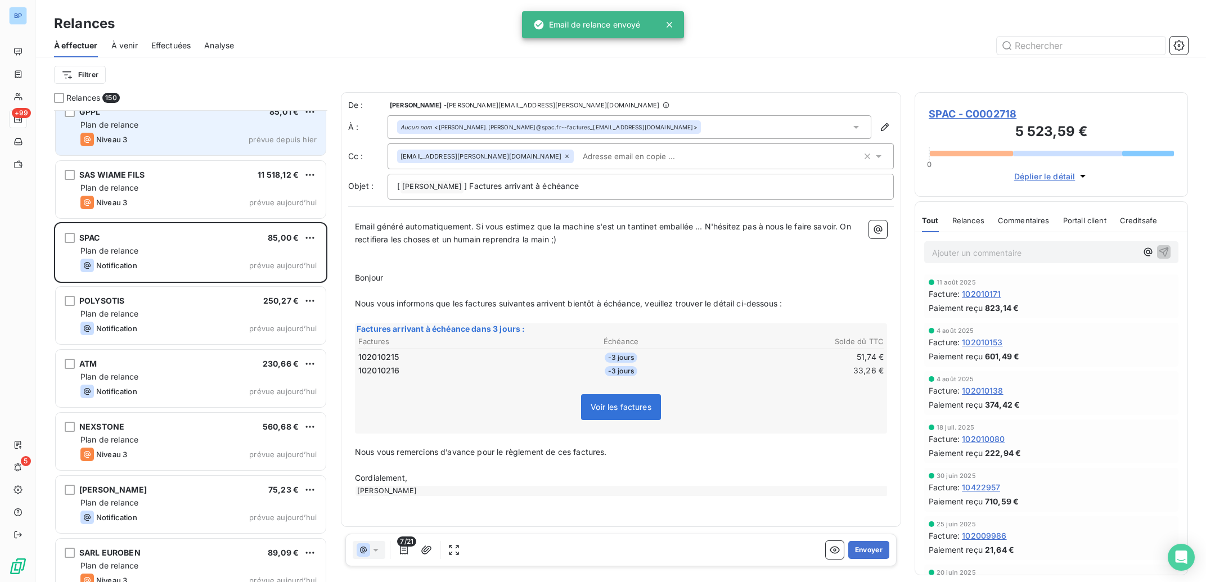
scroll to position [8821, 0]
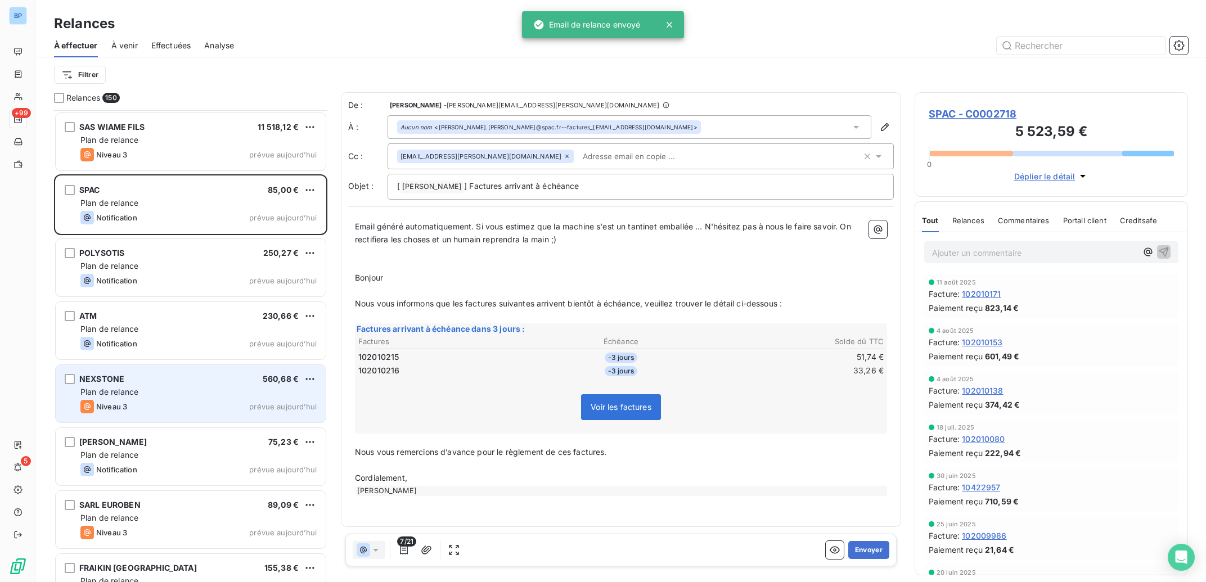
click at [205, 419] on div "NEXSTONE 560,68 € Plan de relance Niveau 3 prévue aujourd’hui" at bounding box center [191, 393] width 270 height 57
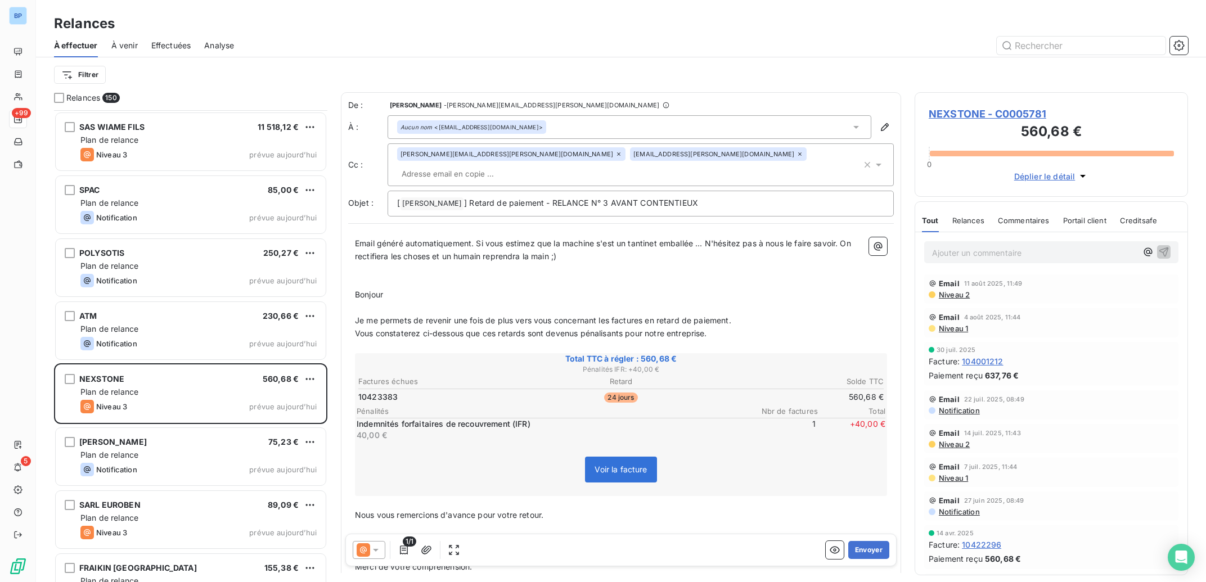
click at [798, 156] on icon at bounding box center [799, 153] width 3 height 3
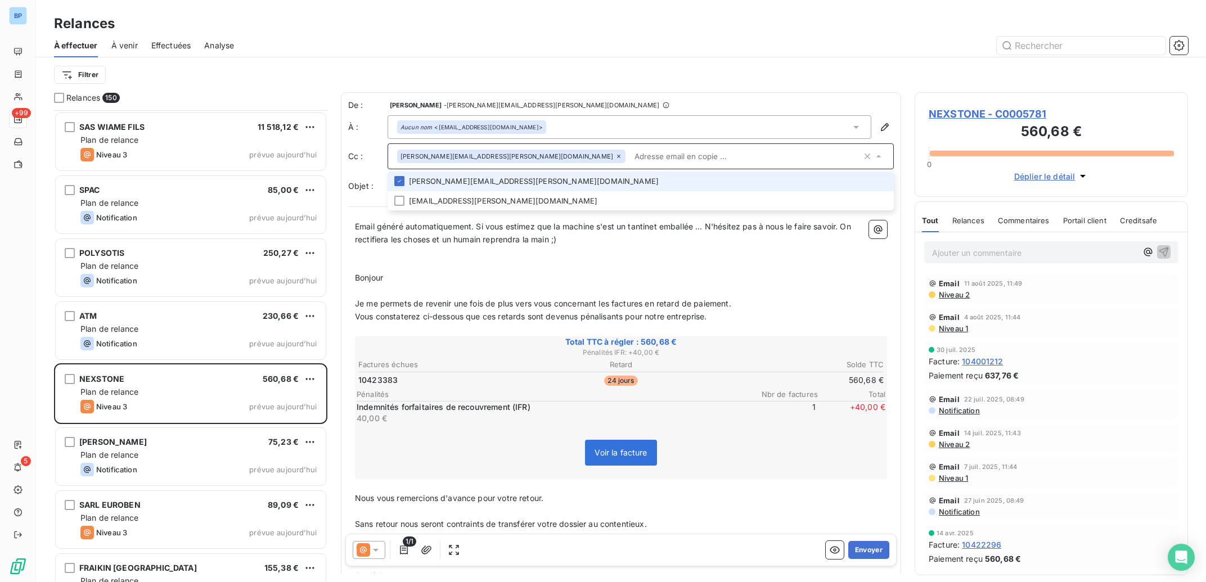
click at [616, 159] on icon at bounding box center [619, 156] width 7 height 7
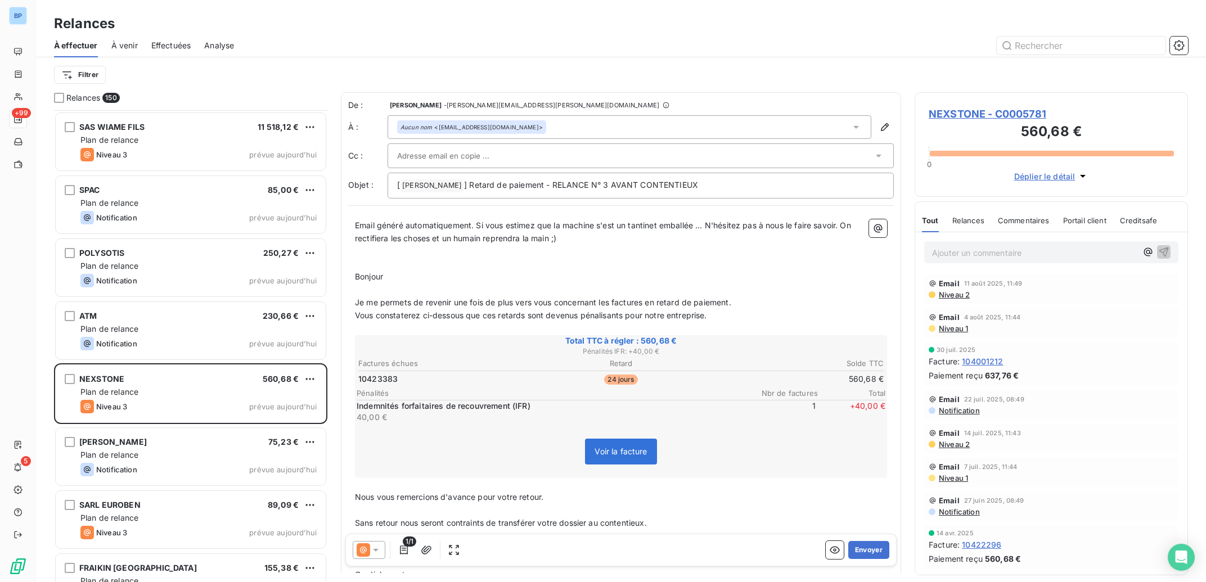
click at [369, 554] on icon at bounding box center [364, 550] width 14 height 14
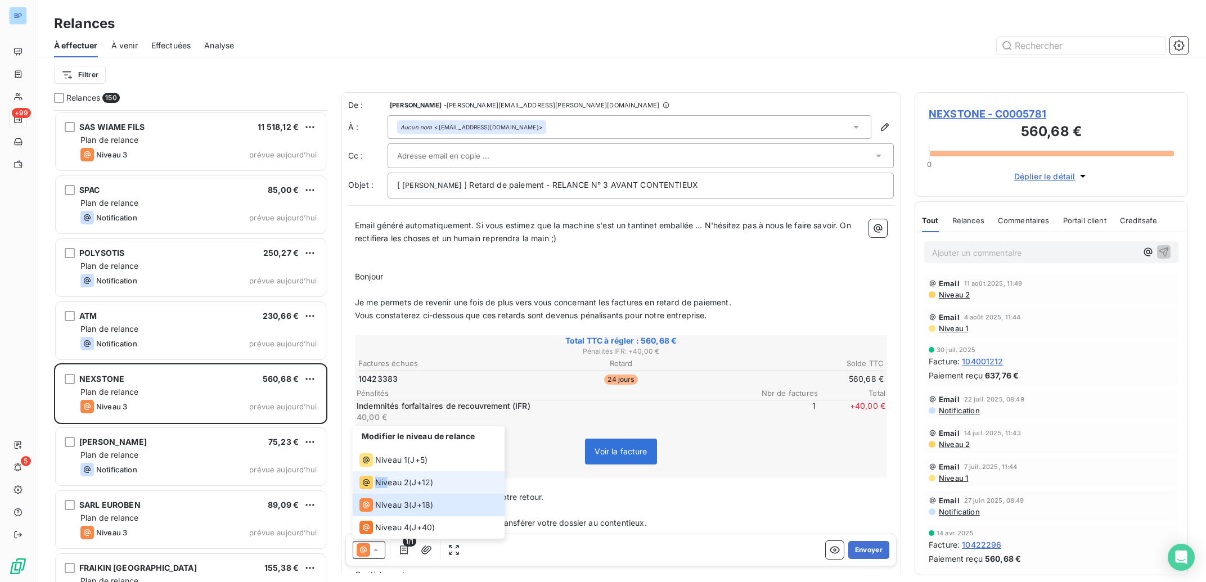
drag, startPoint x: 389, startPoint y: 456, endPoint x: 389, endPoint y: 482, distance: 25.3
click at [389, 482] on ul "Modifier le niveau de relance Niveau 1 ( J+5 ) Niveau 2 ( J+12 ) Niveau 3 ( J+1…" at bounding box center [429, 482] width 152 height 113
click at [389, 482] on span "Niveau 2" at bounding box center [392, 482] width 34 height 11
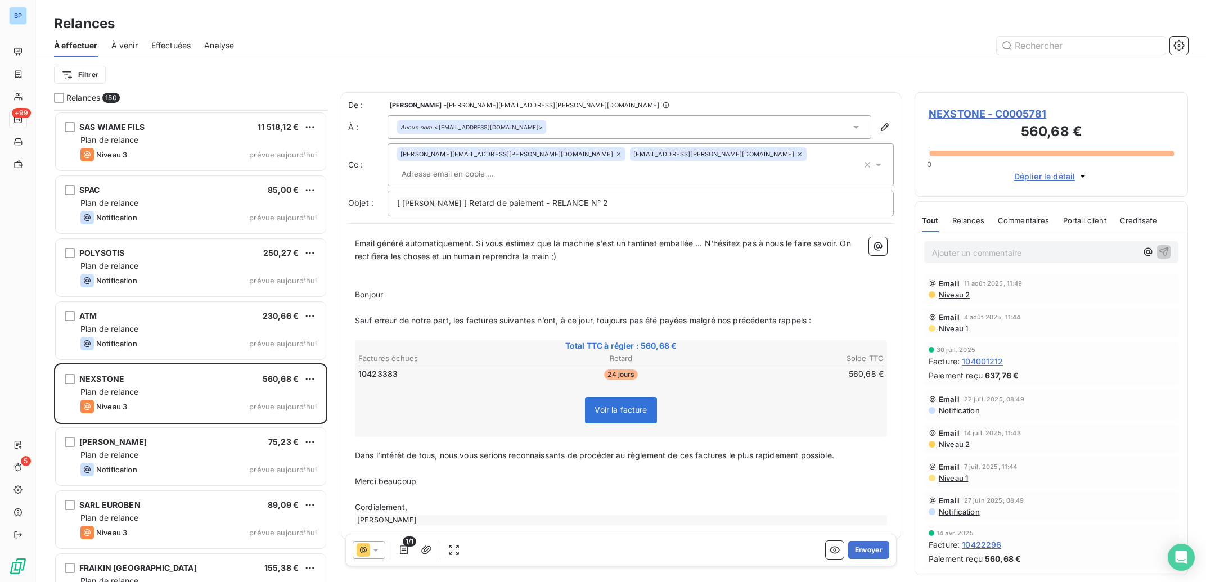
click at [616, 157] on icon at bounding box center [619, 154] width 7 height 7
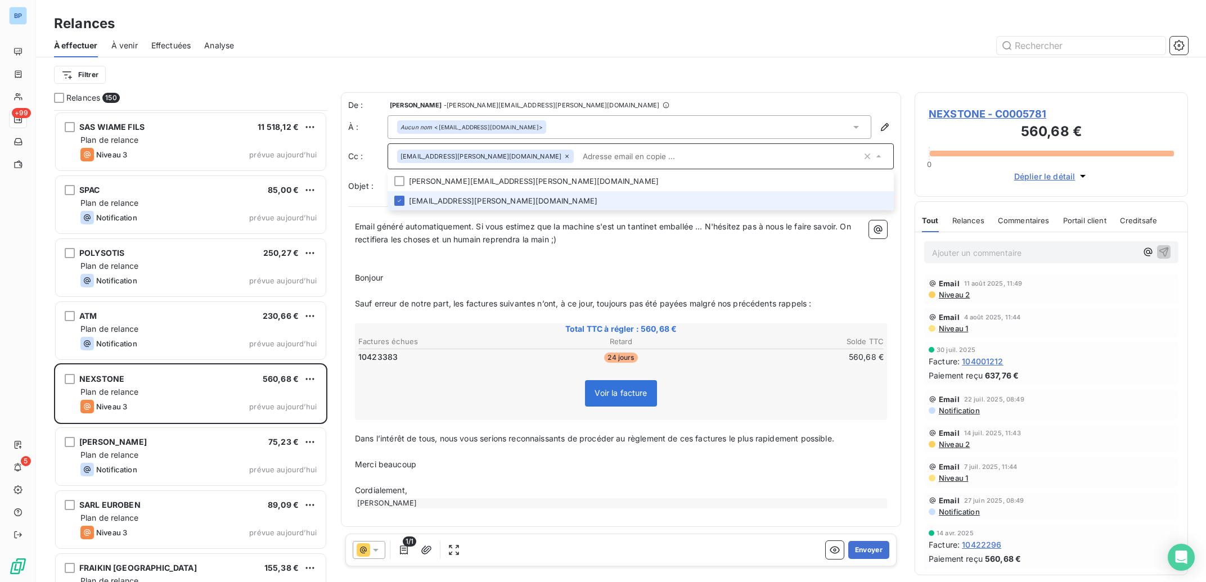
click at [564, 155] on icon at bounding box center [567, 156] width 7 height 7
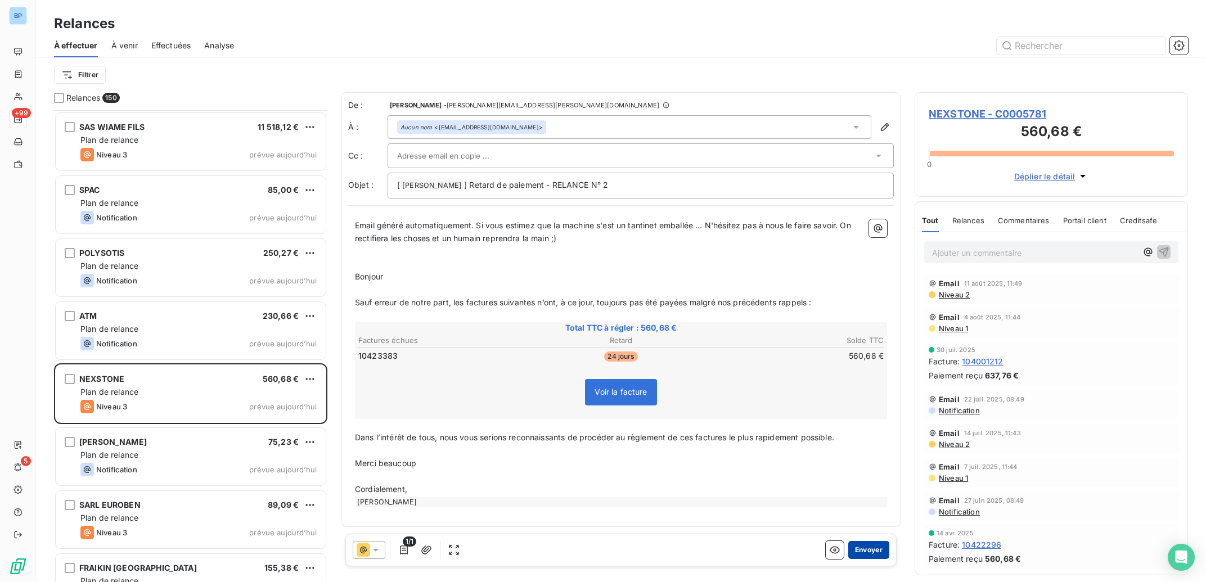
click at [870, 554] on button "Envoyer" at bounding box center [868, 550] width 41 height 18
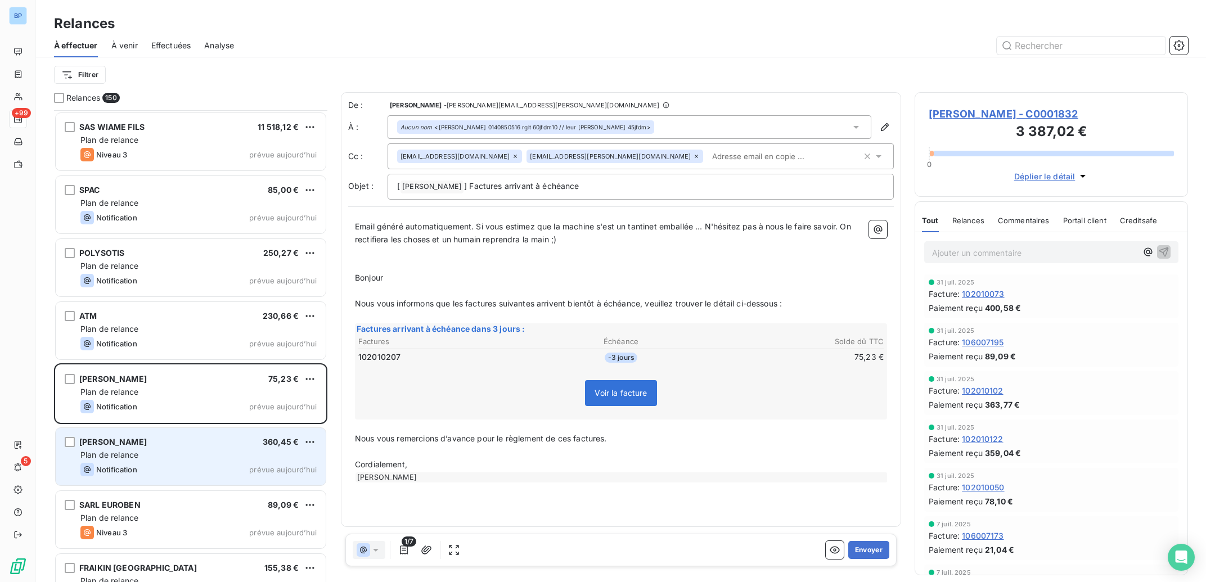
scroll to position [8980, 0]
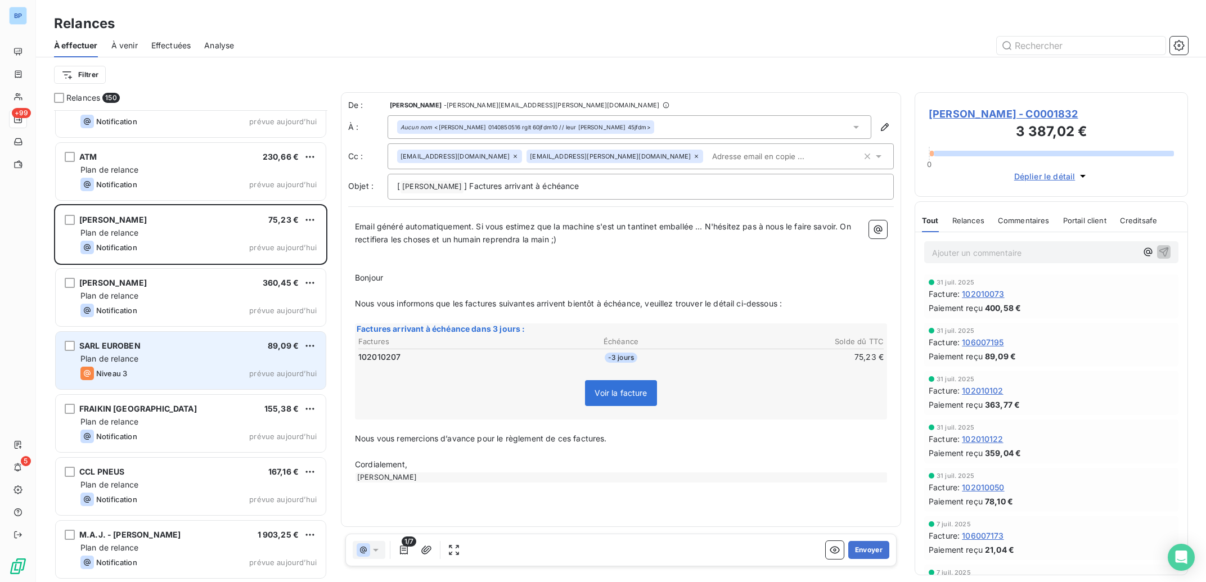
click at [233, 365] on div "SARL EUROBEN 89,09 € Plan de relance Niveau 3 prévue aujourd’hui" at bounding box center [191, 360] width 270 height 57
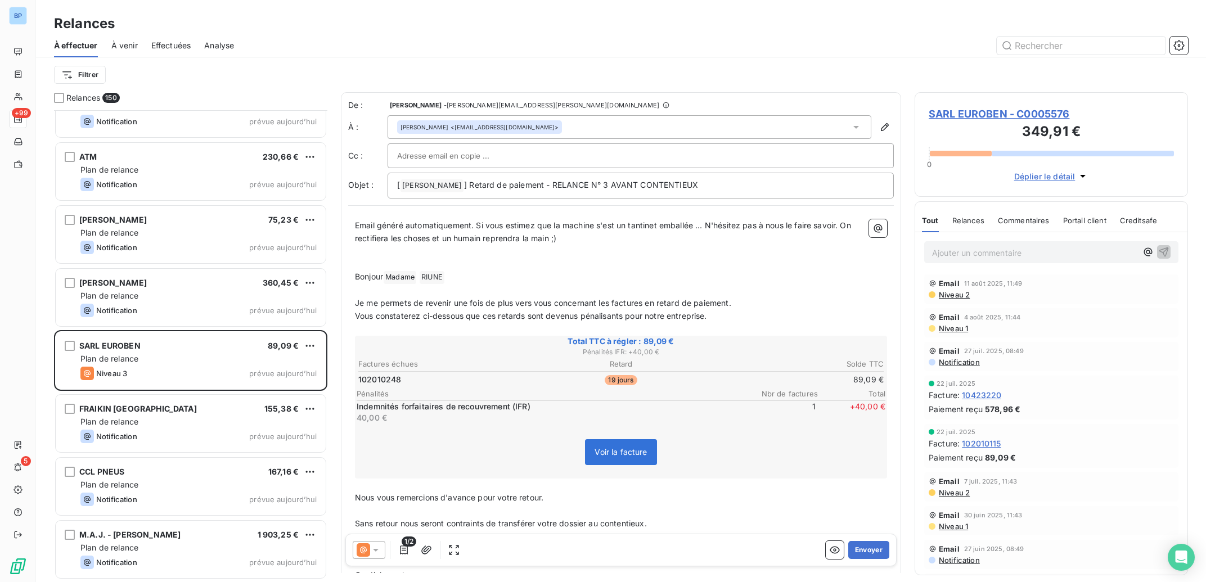
click at [956, 293] on span "Niveau 2" at bounding box center [954, 294] width 32 height 9
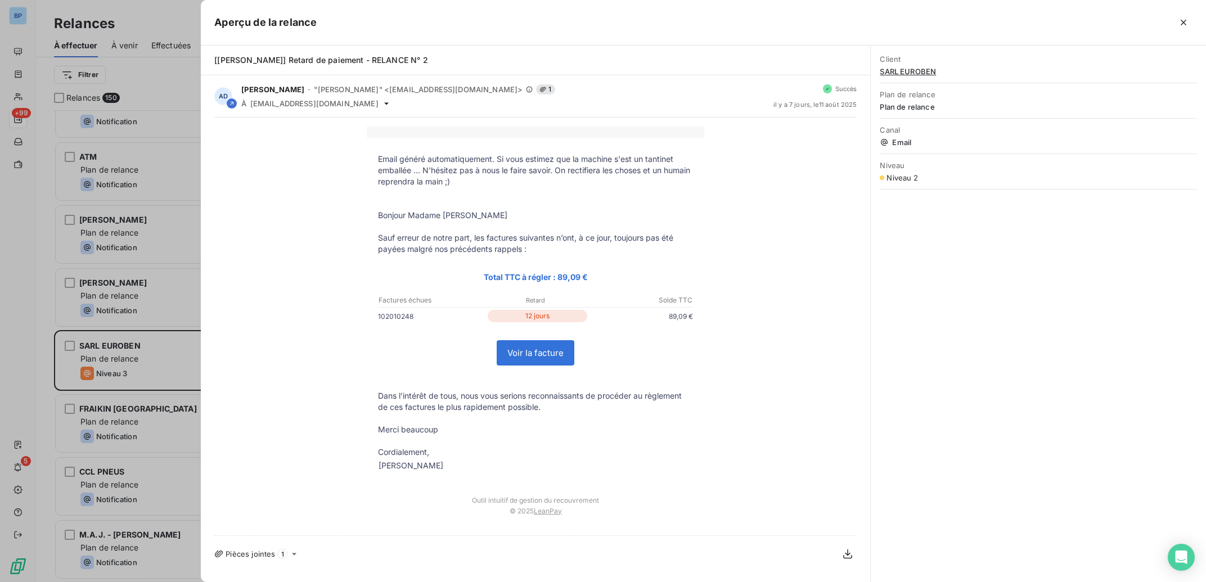
click at [162, 177] on div at bounding box center [603, 291] width 1206 height 582
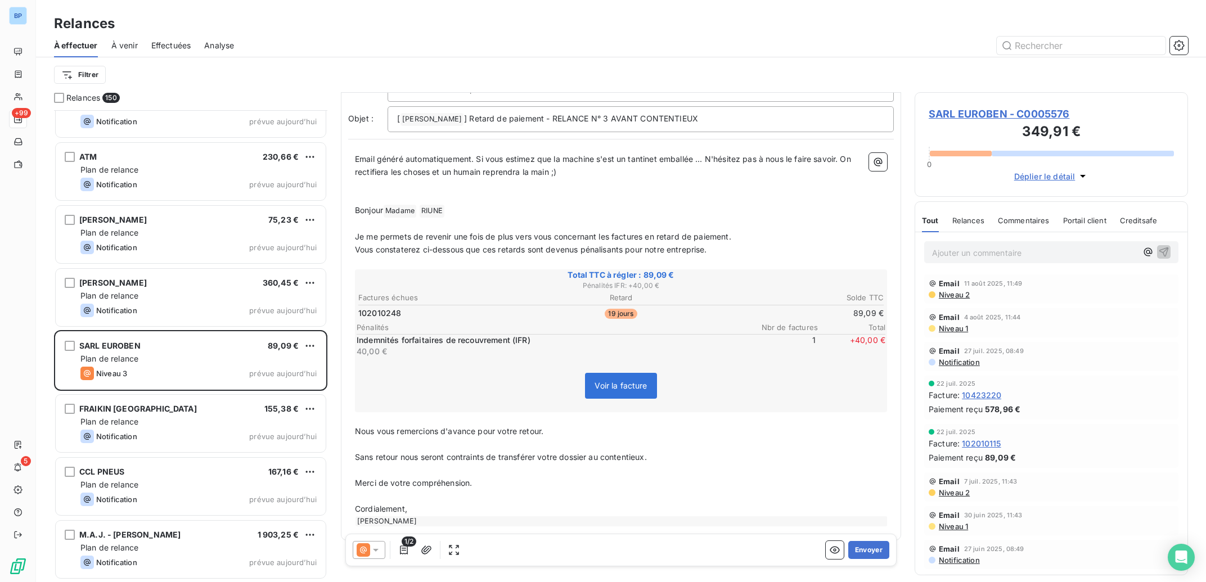
scroll to position [80, 0]
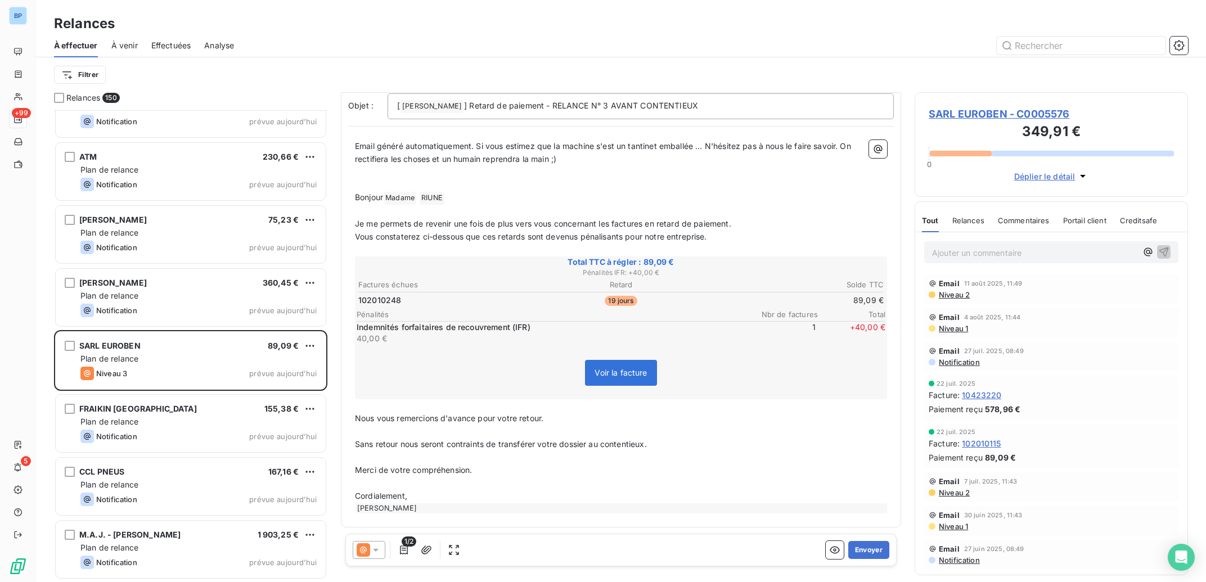
click at [381, 547] on icon at bounding box center [375, 550] width 11 height 11
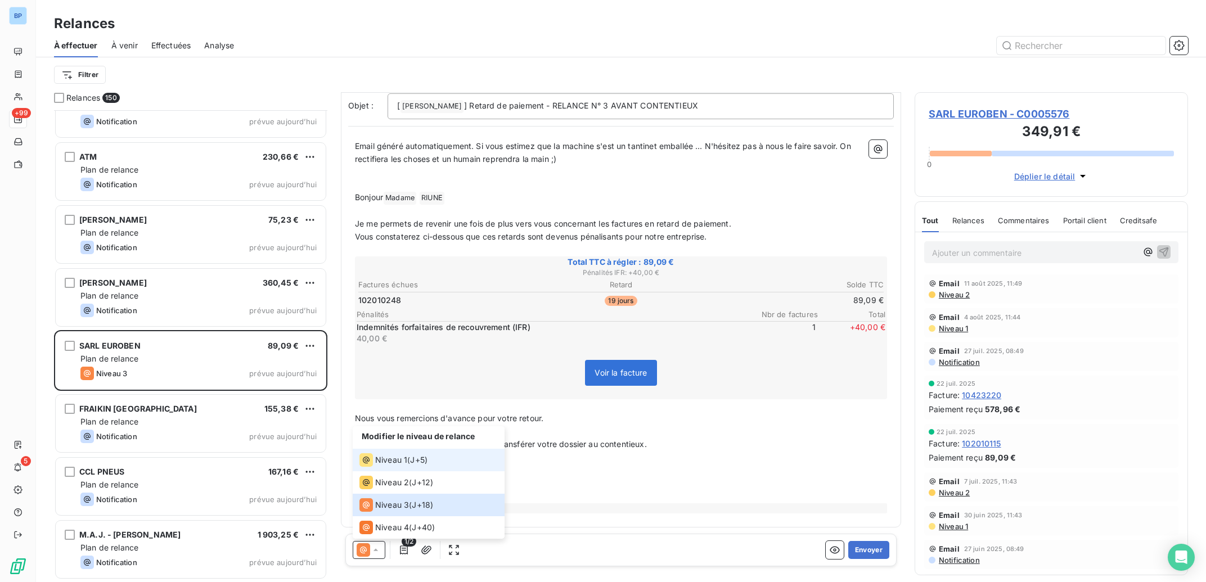
click at [410, 456] on div "Niveau 1 ( J+5 )" at bounding box center [394, 460] width 68 height 14
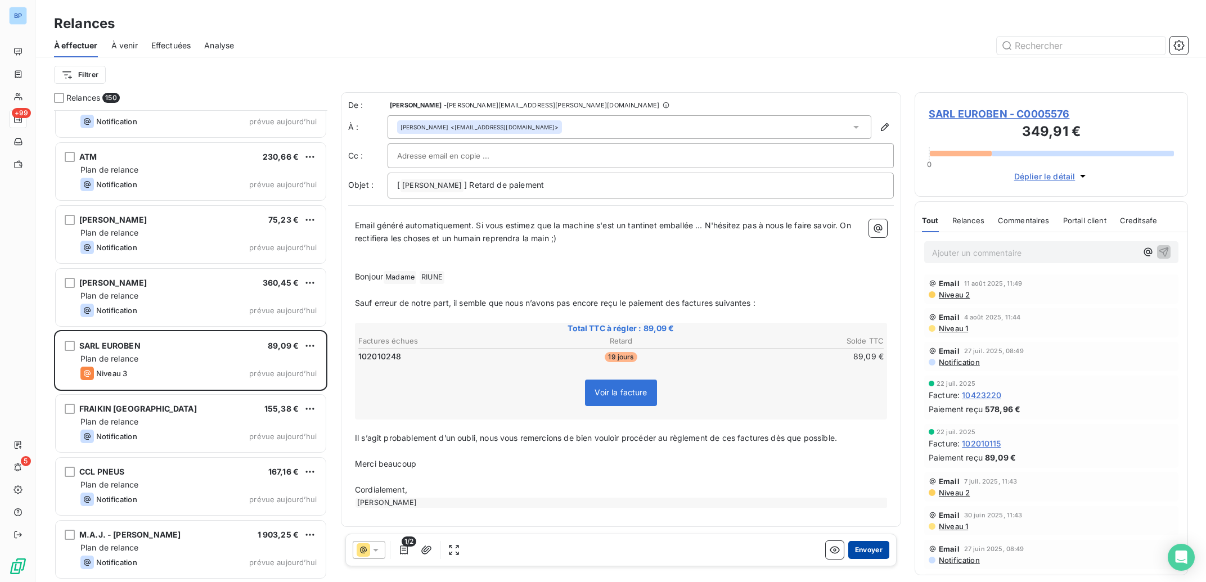
click at [866, 551] on button "Envoyer" at bounding box center [868, 550] width 41 height 18
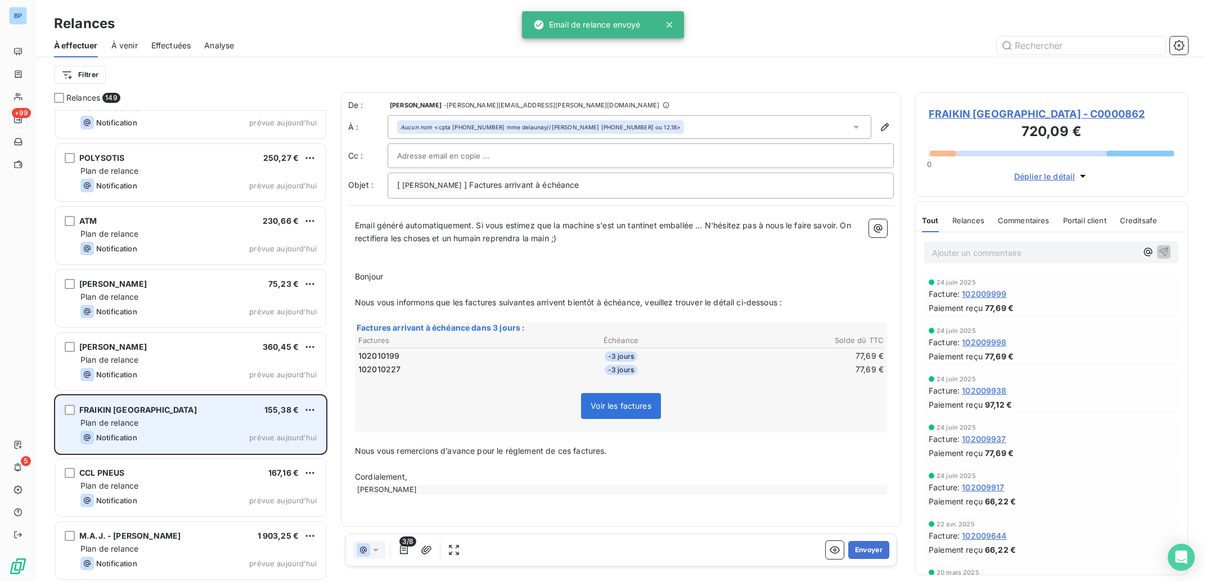
scroll to position [8917, 0]
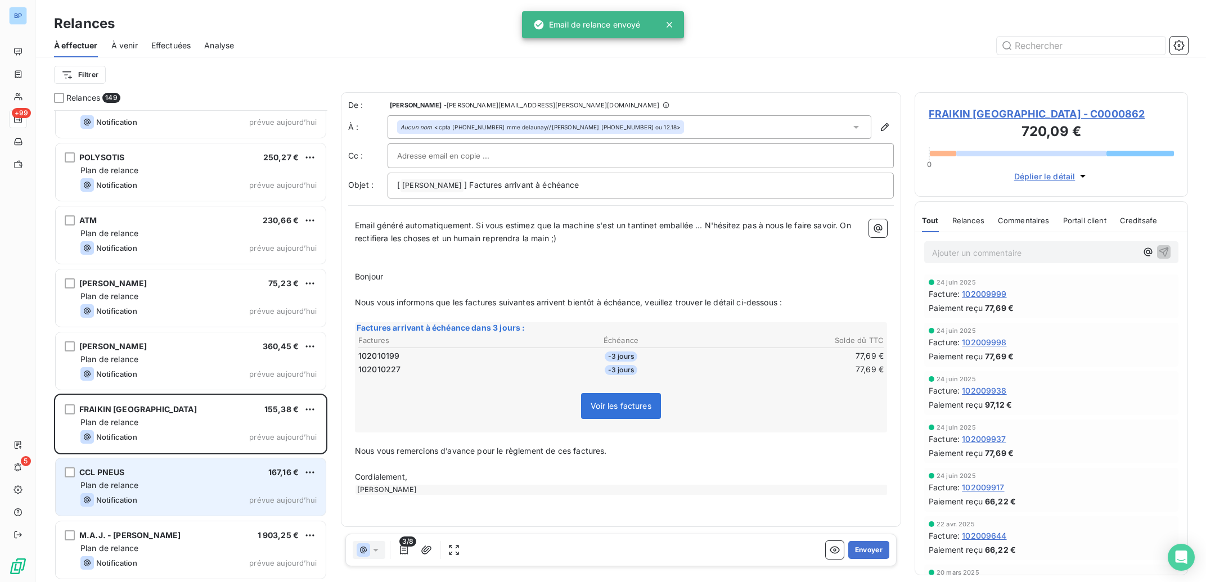
click at [176, 474] on div "CCL PNEUS 167,16 €" at bounding box center [198, 473] width 236 height 10
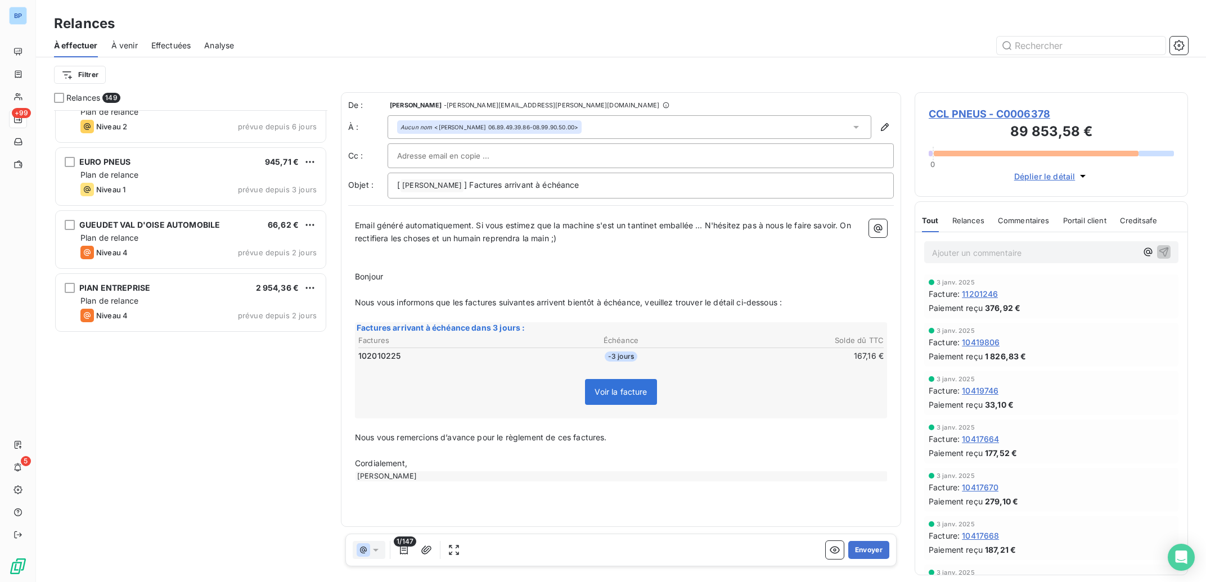
scroll to position [8012, 0]
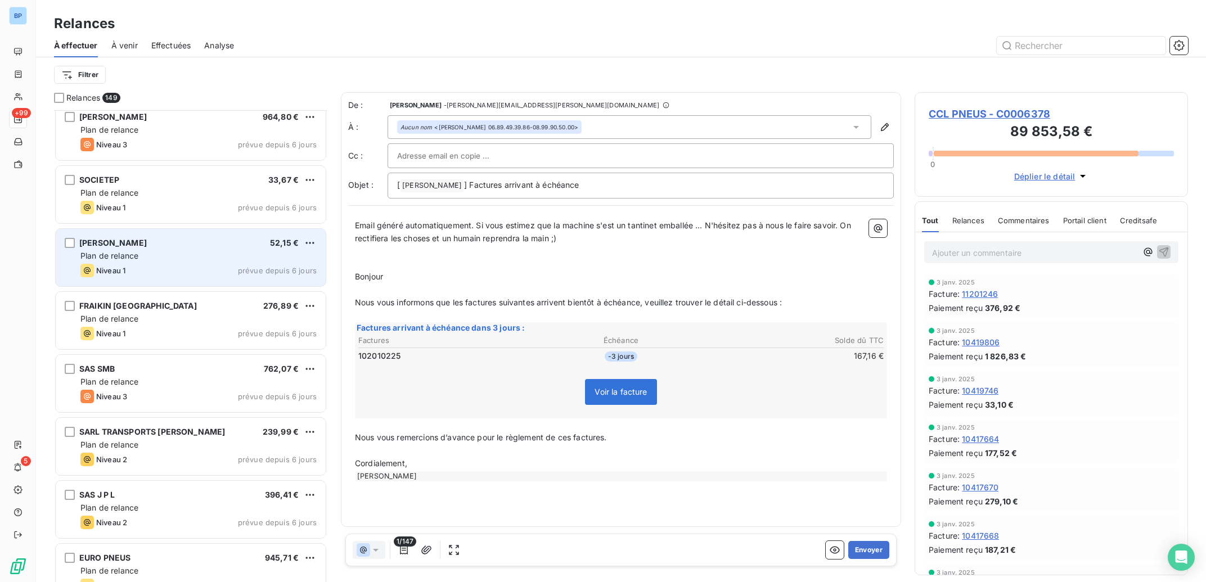
click at [231, 254] on div "Plan de relance" at bounding box center [198, 255] width 236 height 11
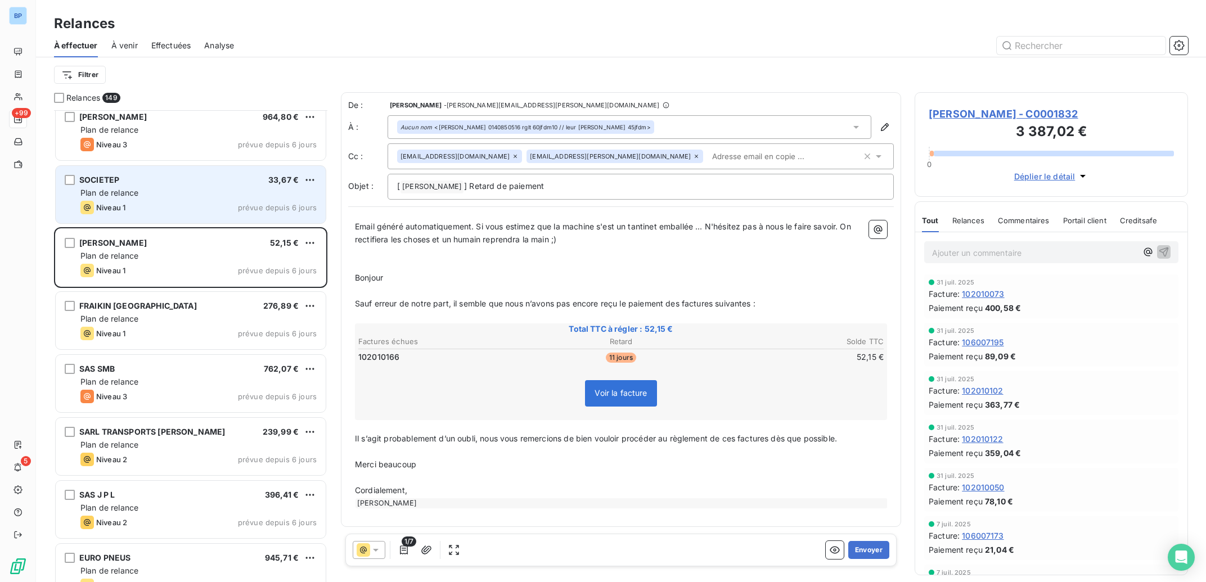
click at [215, 170] on div "SOCIETEP 33,67 € Plan de relance Niveau 1 prévue depuis 6 jours" at bounding box center [191, 194] width 270 height 57
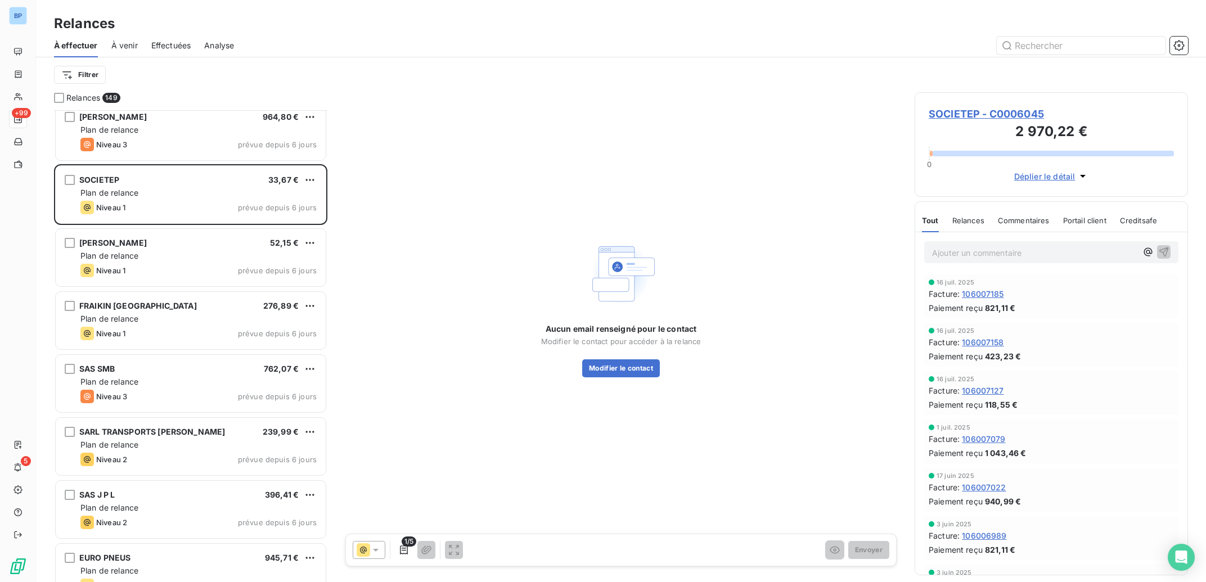
click at [967, 114] on span "SOCIETEP - C0006045" at bounding box center [1051, 113] width 245 height 15
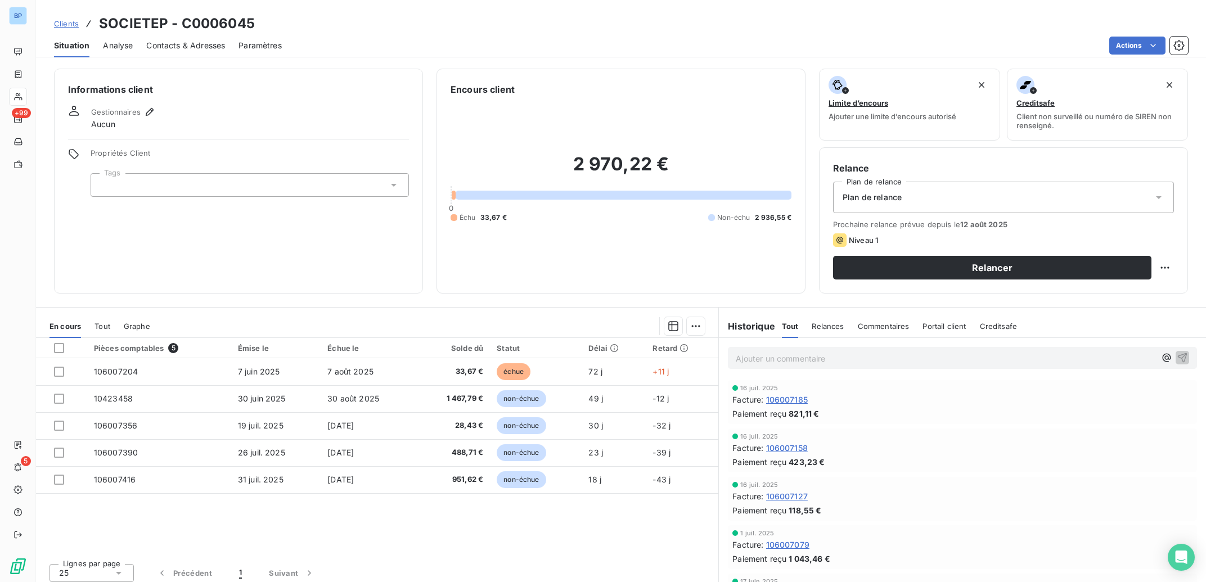
click at [188, 46] on span "Contacts & Adresses" at bounding box center [185, 45] width 79 height 11
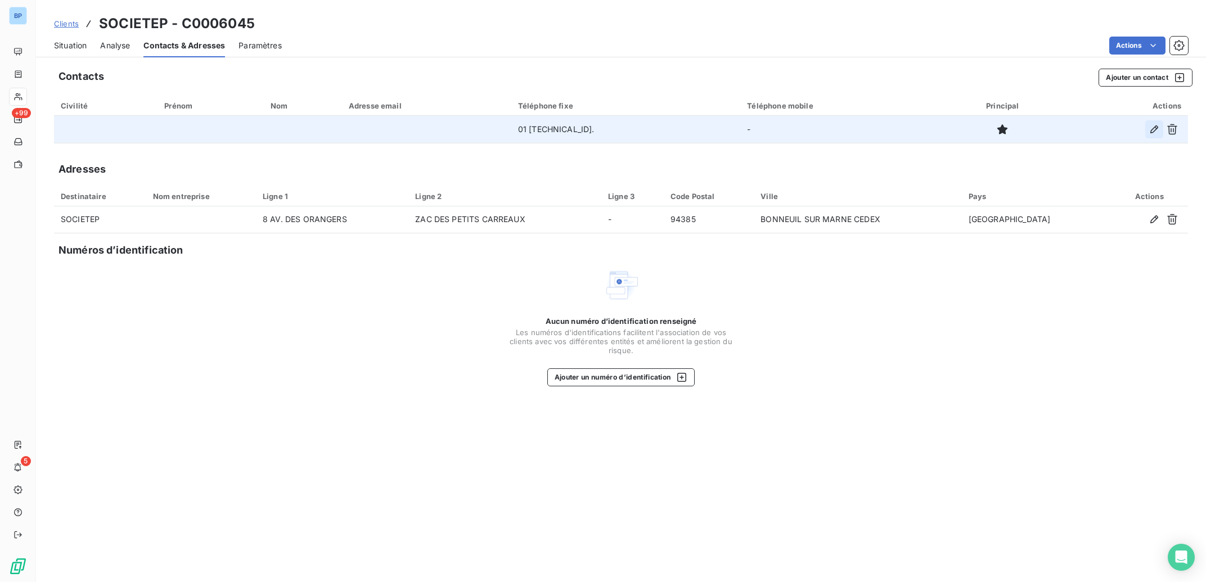
click at [1149, 131] on icon "button" at bounding box center [1154, 129] width 11 height 11
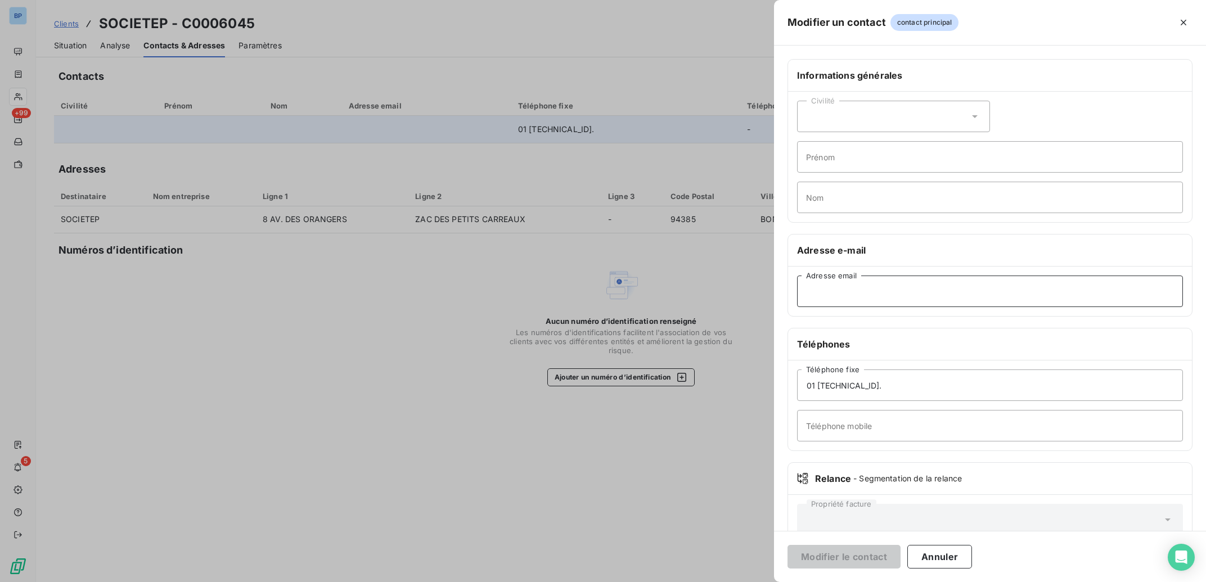
click at [869, 282] on input "Adresse email" at bounding box center [990, 292] width 386 height 32
paste input "[EMAIL_ADDRESS][DOMAIN_NAME]"
type input "[EMAIL_ADDRESS][DOMAIN_NAME]"
click at [830, 559] on button "Modifier le contact" at bounding box center [844, 557] width 113 height 24
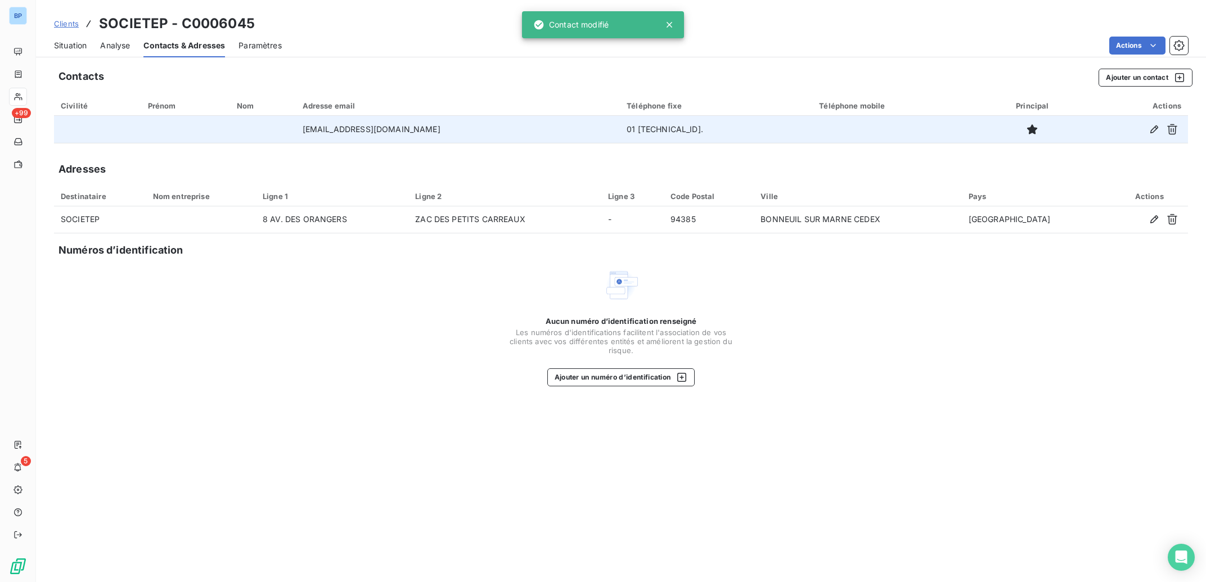
click at [79, 44] on span "Situation" at bounding box center [70, 45] width 33 height 11
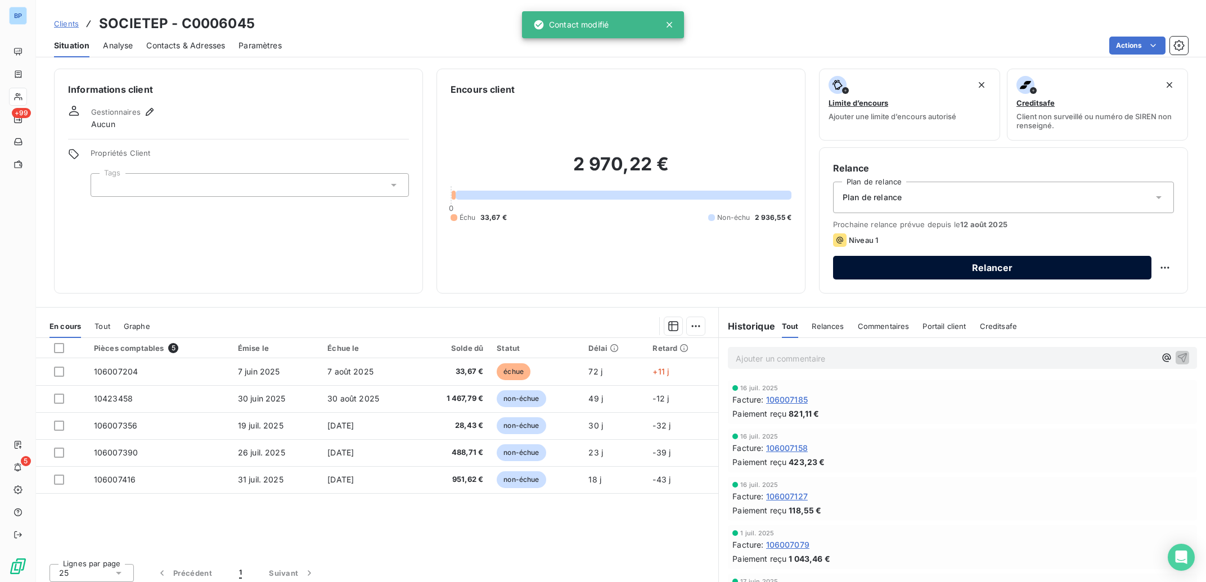
click at [964, 271] on button "Relancer" at bounding box center [992, 268] width 318 height 24
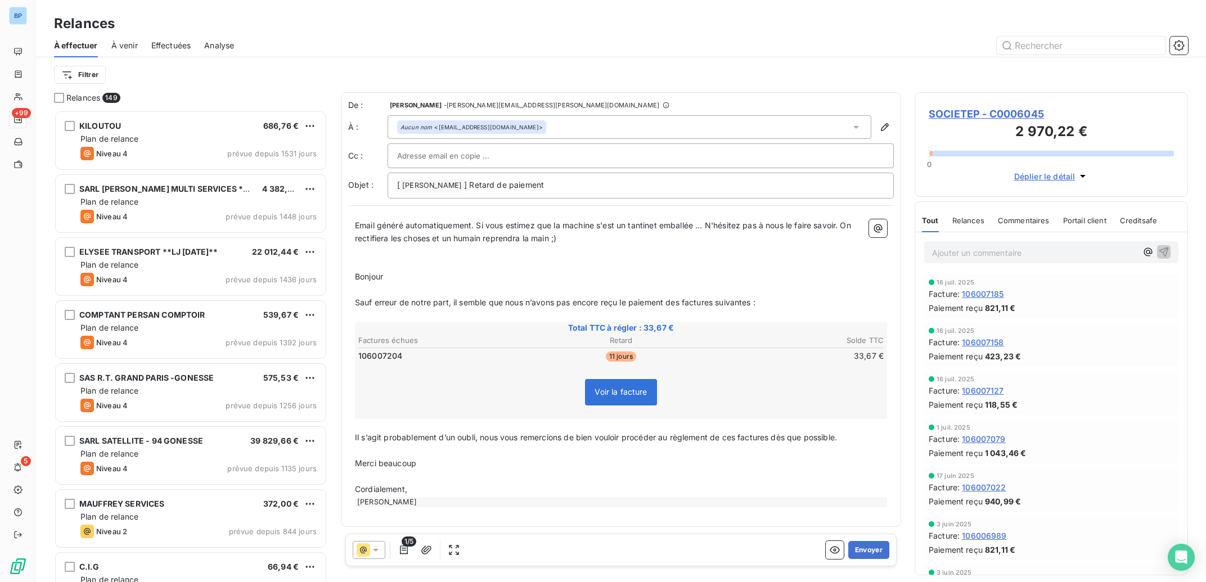
scroll to position [461, 262]
click at [870, 552] on button "Envoyer" at bounding box center [868, 550] width 41 height 18
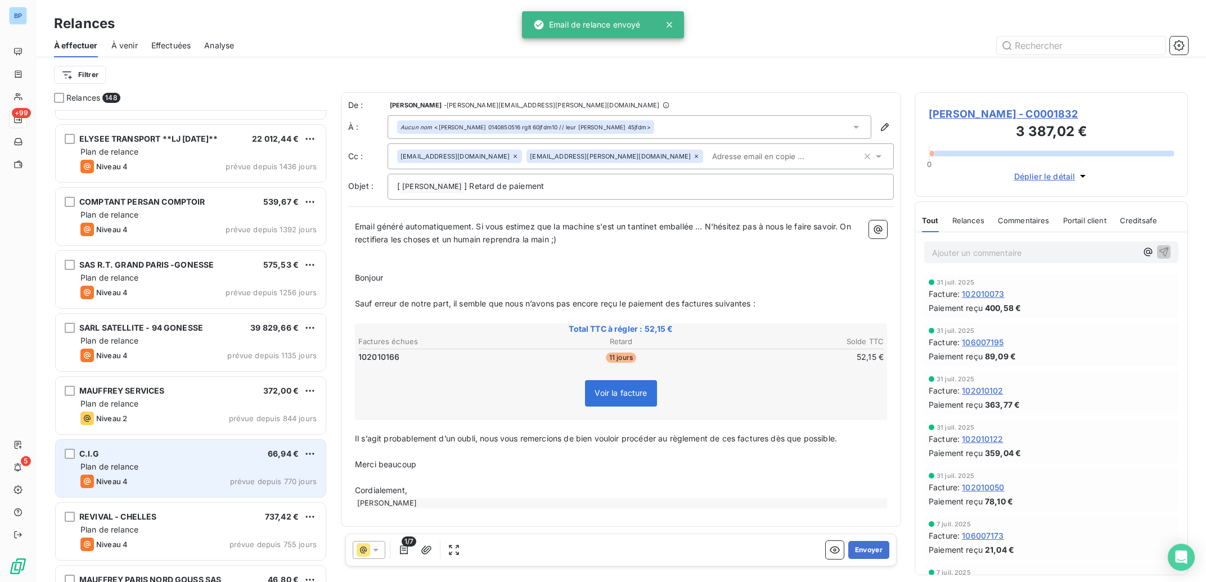
scroll to position [227, 0]
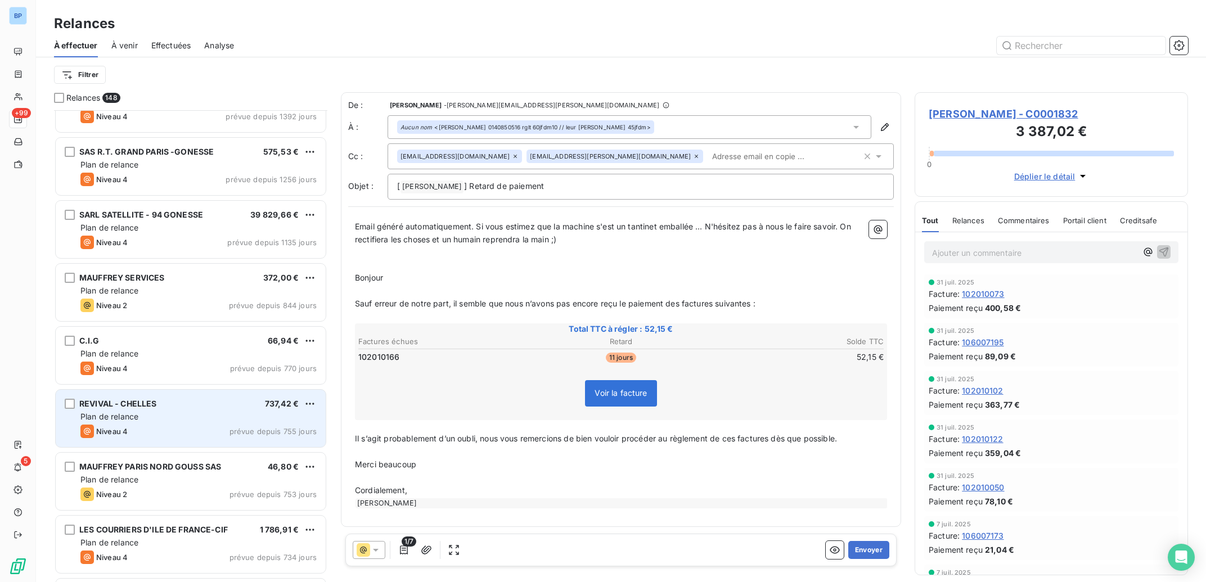
click at [211, 422] on div "Plan de relance" at bounding box center [198, 416] width 236 height 11
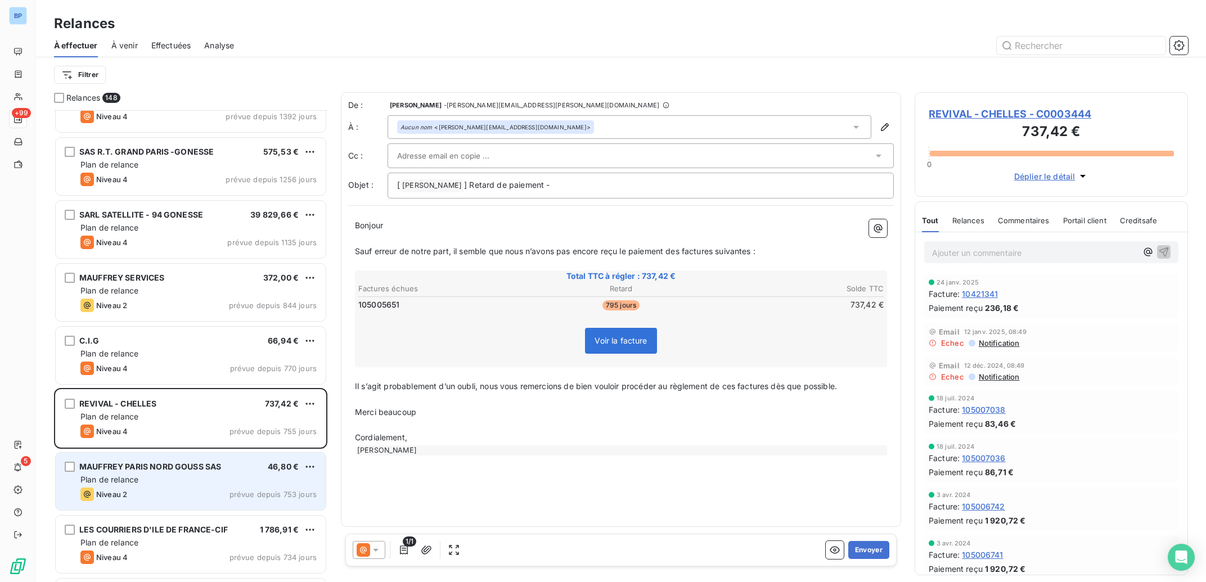
click at [189, 478] on div "Plan de relance" at bounding box center [198, 479] width 236 height 11
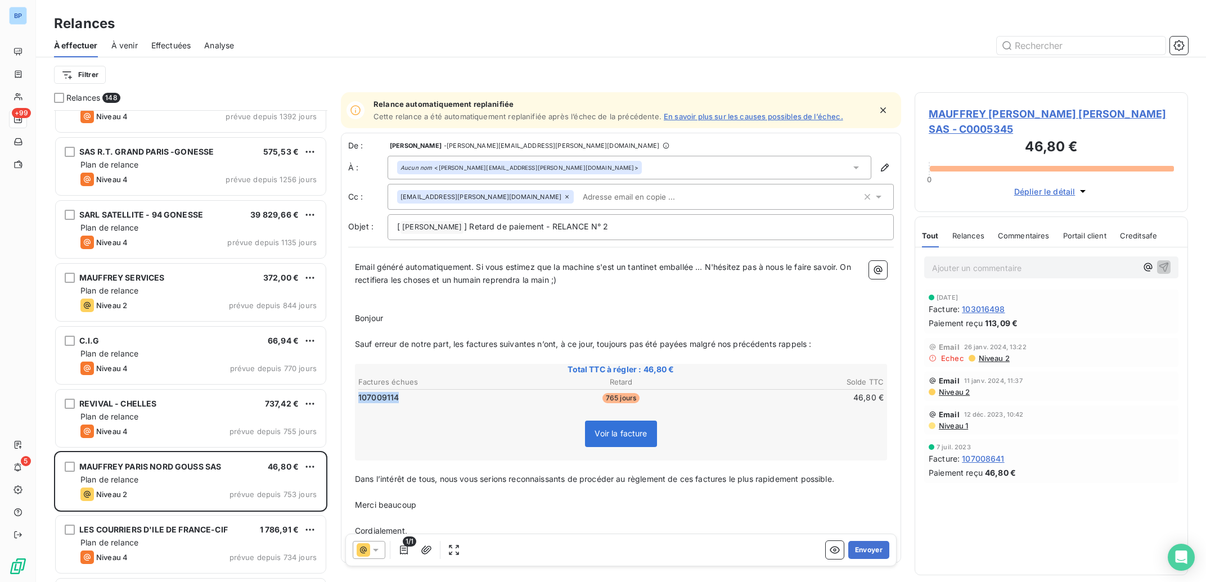
drag, startPoint x: 420, startPoint y: 393, endPoint x: 354, endPoint y: 393, distance: 65.8
click at [358, 393] on td "107009114" at bounding box center [445, 398] width 175 height 12
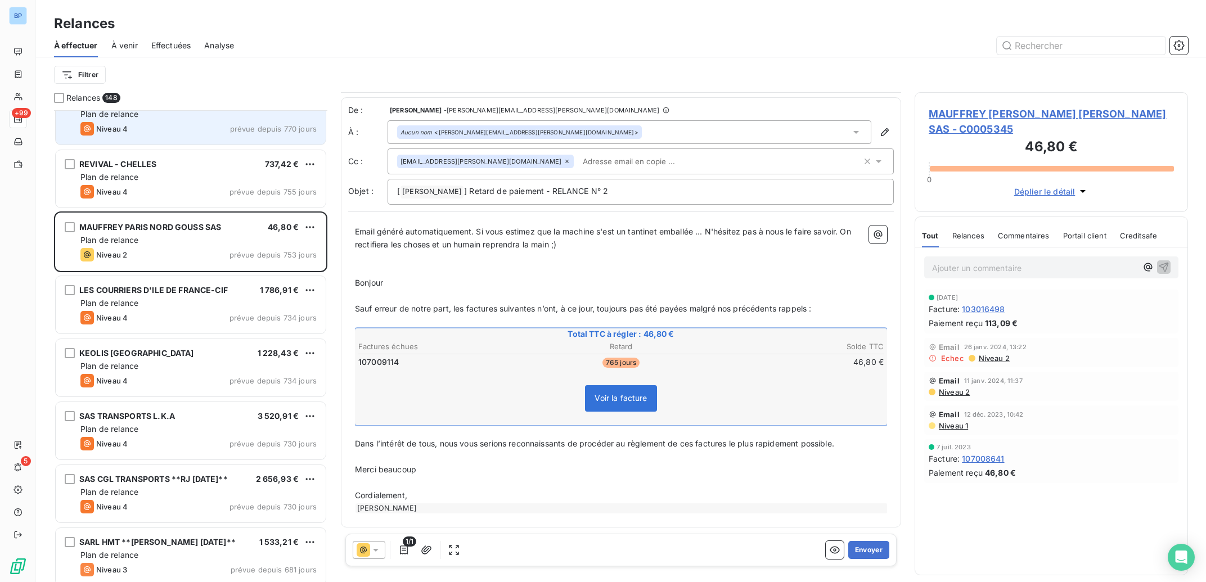
scroll to position [509, 0]
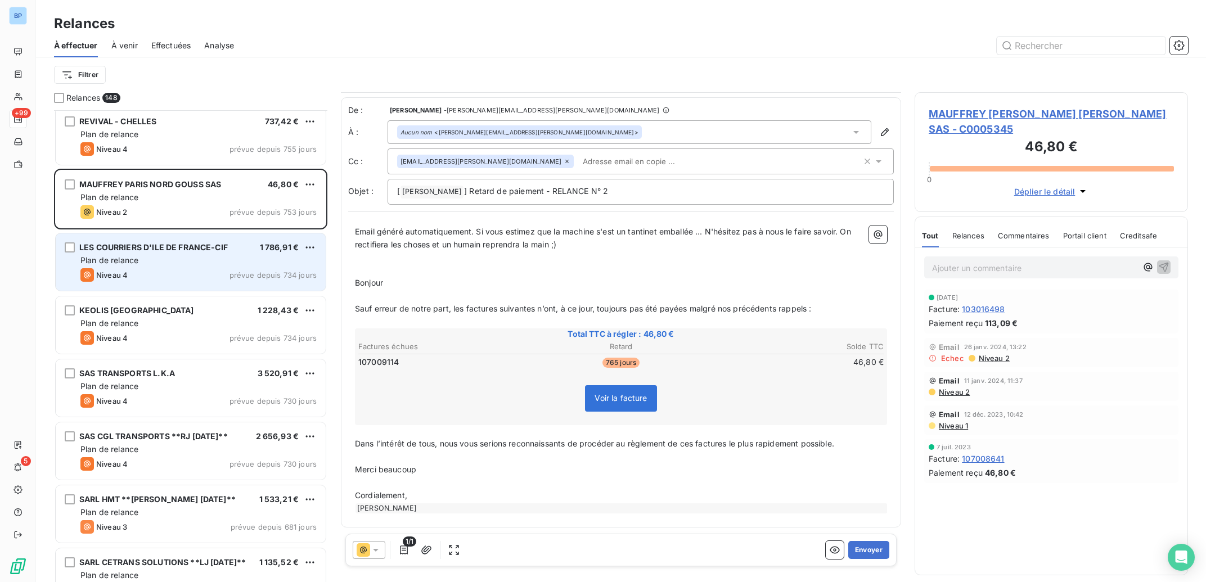
click at [242, 244] on div "LES COURRIERS D'ILE DE FRANCE-CIF 1 786,91 €" at bounding box center [198, 247] width 236 height 10
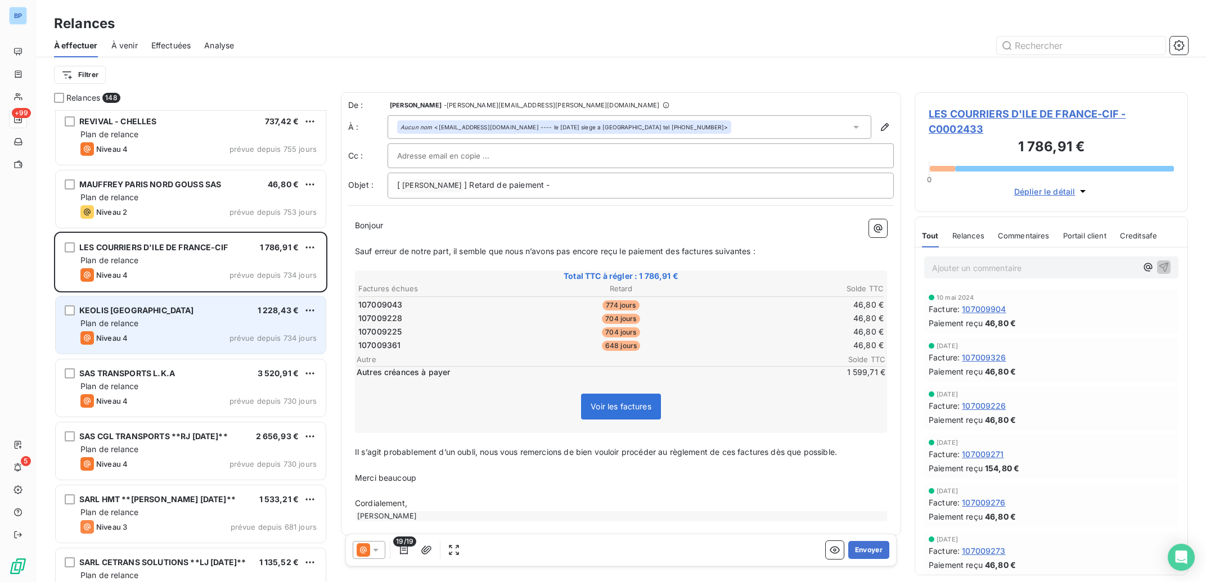
click at [237, 321] on div "Plan de relance" at bounding box center [198, 323] width 236 height 11
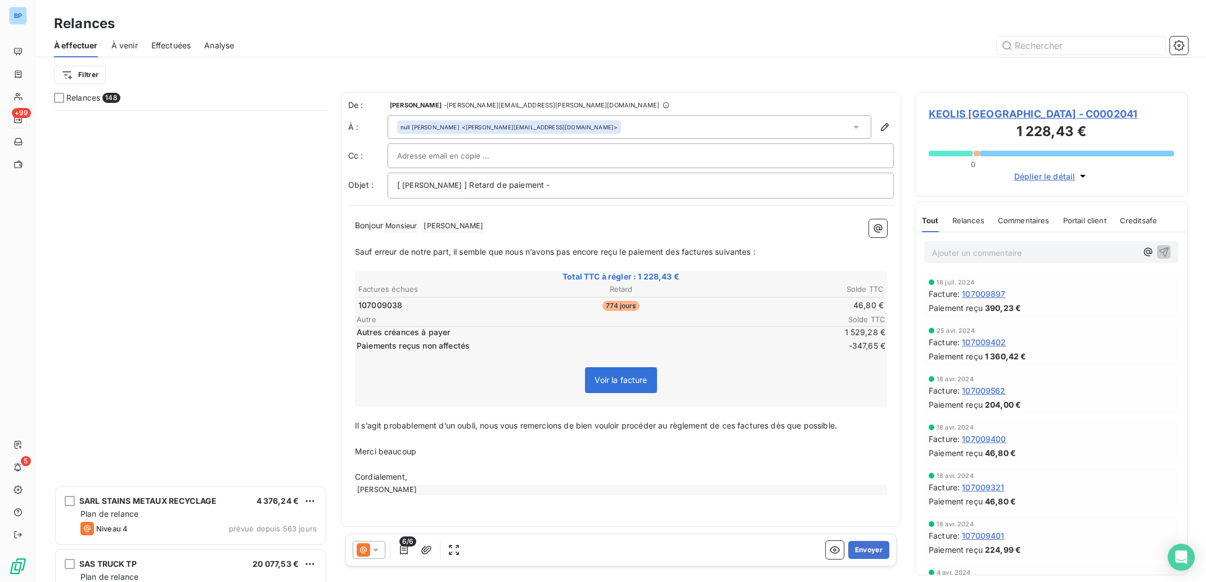
scroll to position [1527, 0]
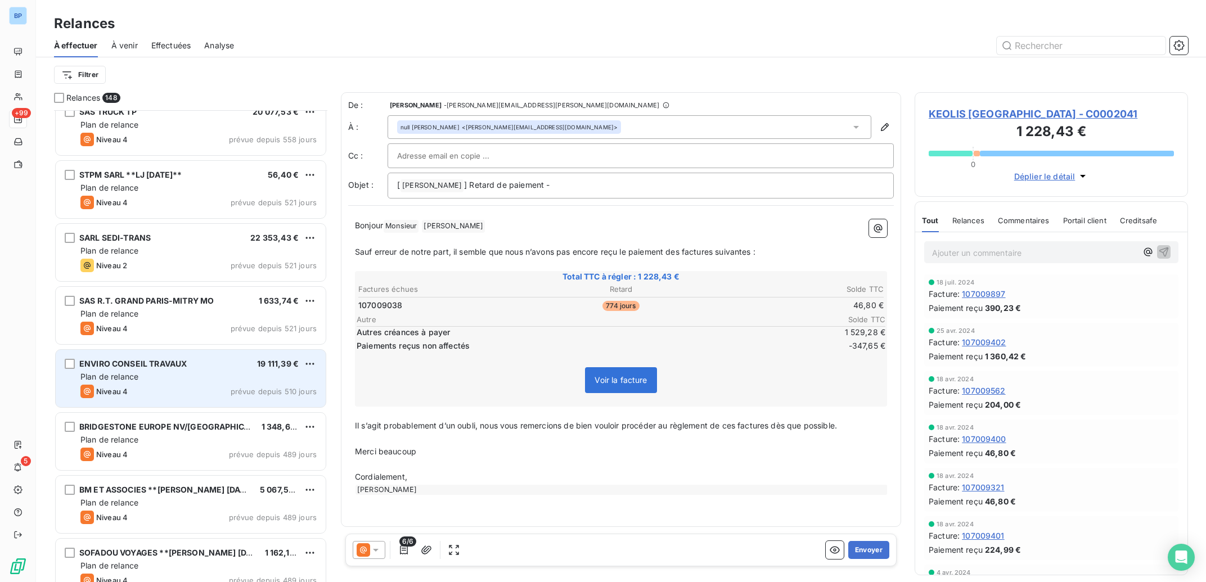
click at [286, 362] on span "19 111,39 €" at bounding box center [278, 364] width 42 height 10
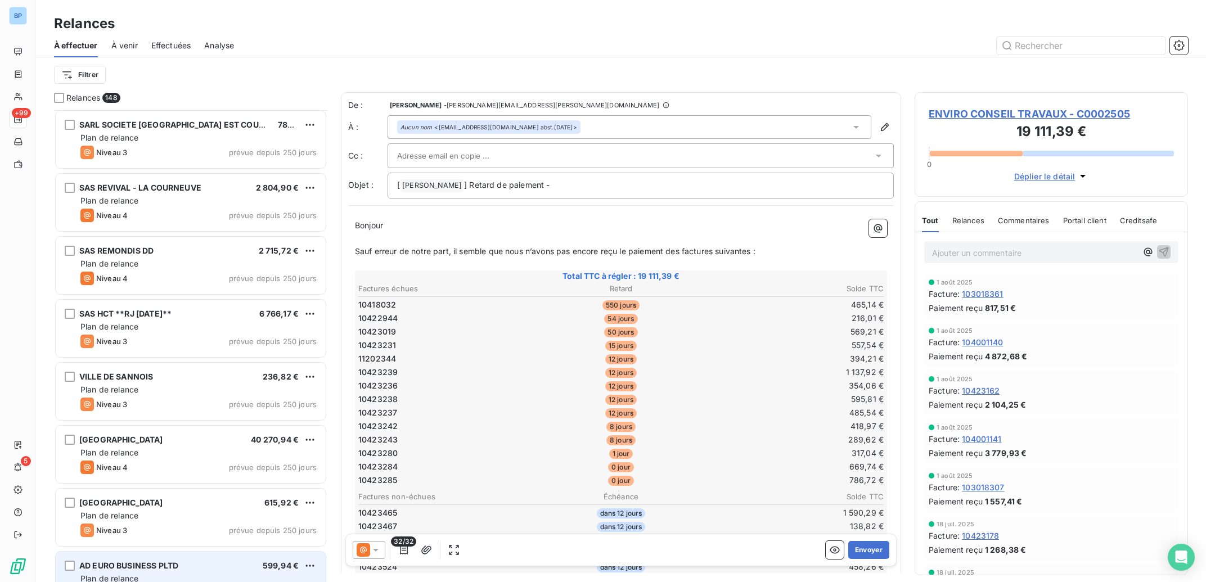
scroll to position [4354, 0]
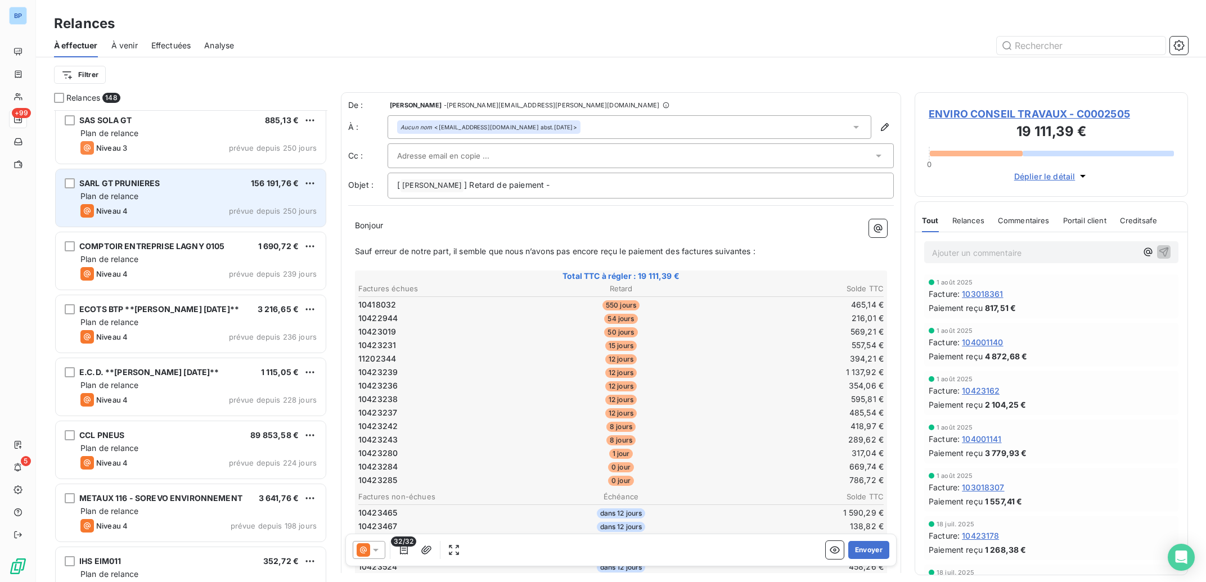
click at [184, 210] on div "Niveau 4 prévue depuis 250 jours" at bounding box center [198, 211] width 236 height 14
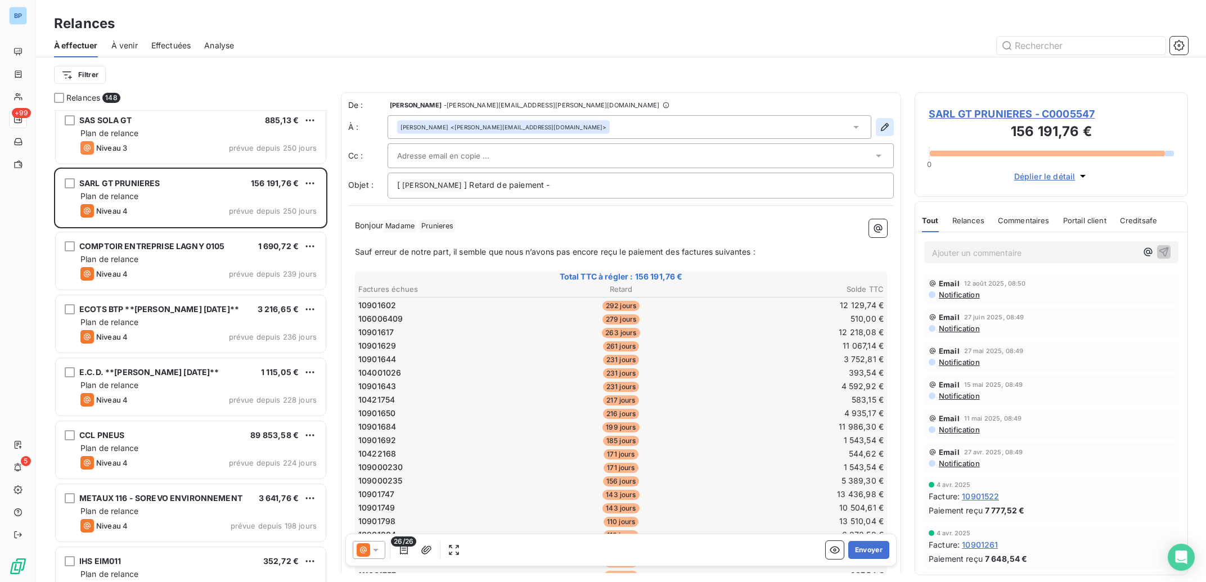
click at [881, 128] on icon "button" at bounding box center [885, 127] width 8 height 8
type input "[PERSON_NAME]"
type input "Prunieres"
type input "[PERSON_NAME][EMAIL_ADDRESS][DOMAIN_NAME]"
type input "[PHONE_NUMBER]"
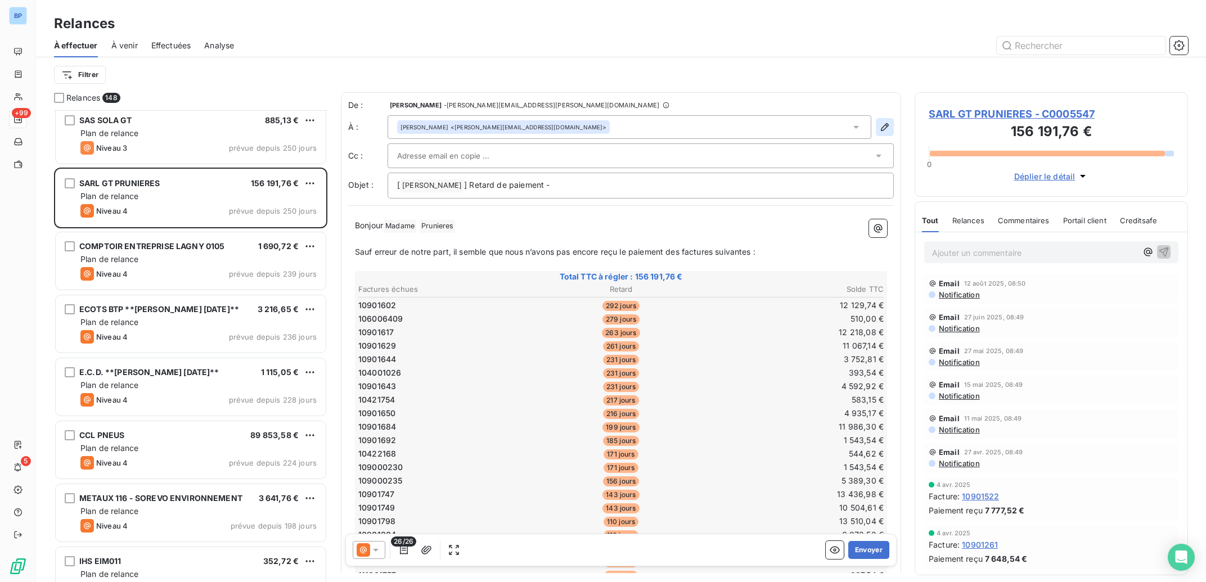
type input "0664181692"
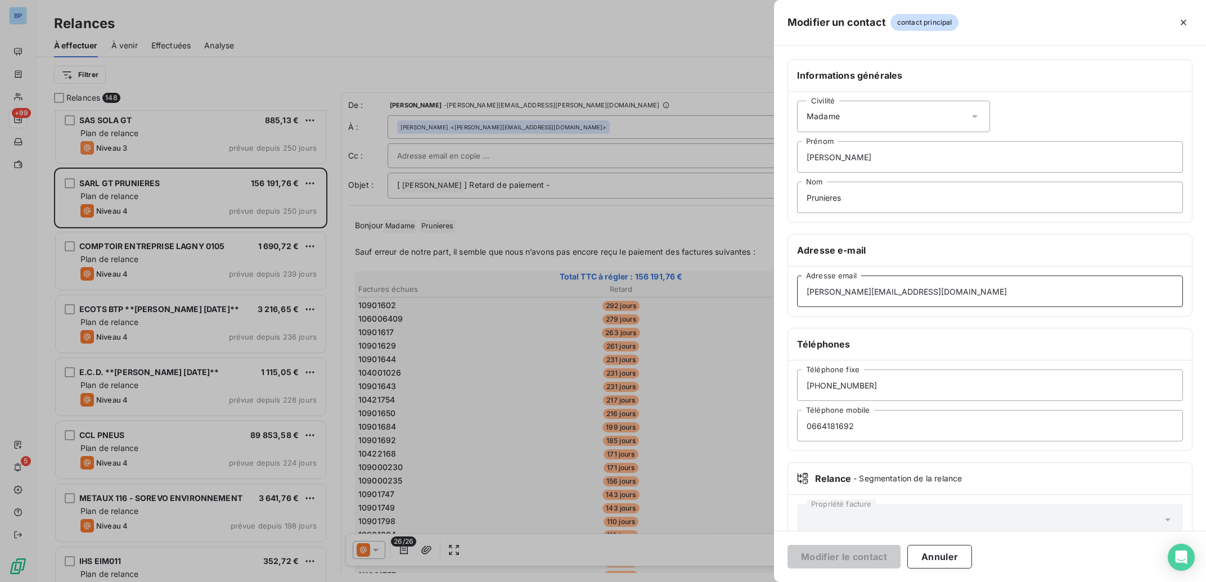
click at [830, 300] on input "[PERSON_NAME][EMAIL_ADDRESS][DOMAIN_NAME]" at bounding box center [990, 292] width 386 height 32
drag, startPoint x: 841, startPoint y: 296, endPoint x: 700, endPoint y: 298, distance: 140.7
click at [797, 298] on input "[PERSON_NAME][EMAIL_ADDRESS][DOMAIN_NAME]" at bounding box center [990, 292] width 386 height 32
type input "[EMAIL_ADDRESS][DOMAIN_NAME]"
click at [877, 554] on button "Modifier le contact" at bounding box center [844, 557] width 113 height 24
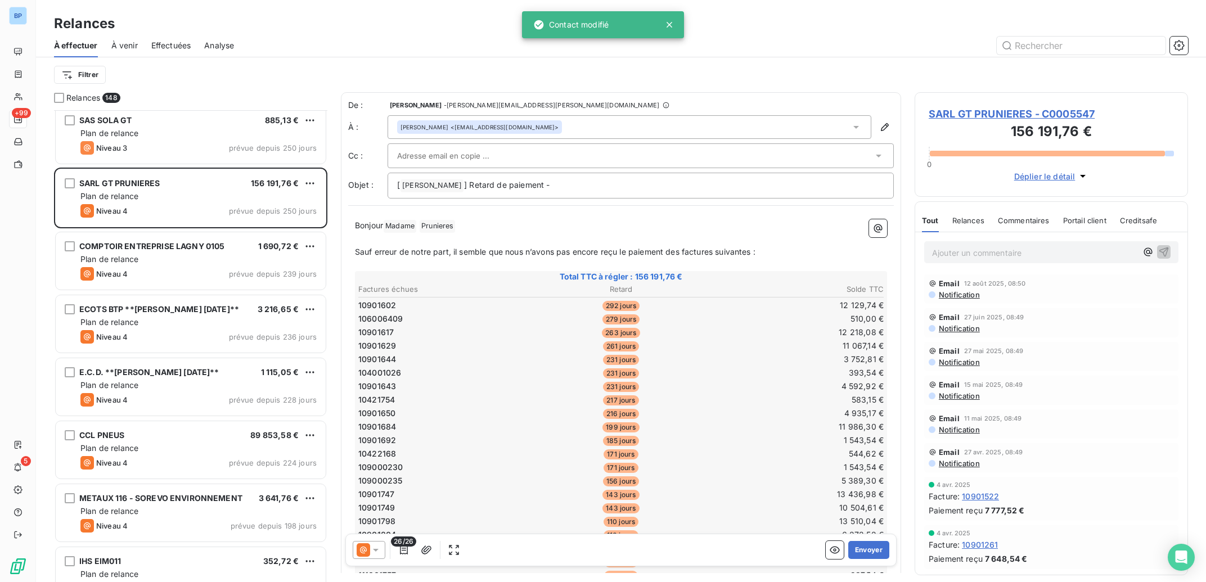
click at [1060, 117] on span "SARL GT PRUNIERES - C0005547" at bounding box center [1051, 113] width 245 height 15
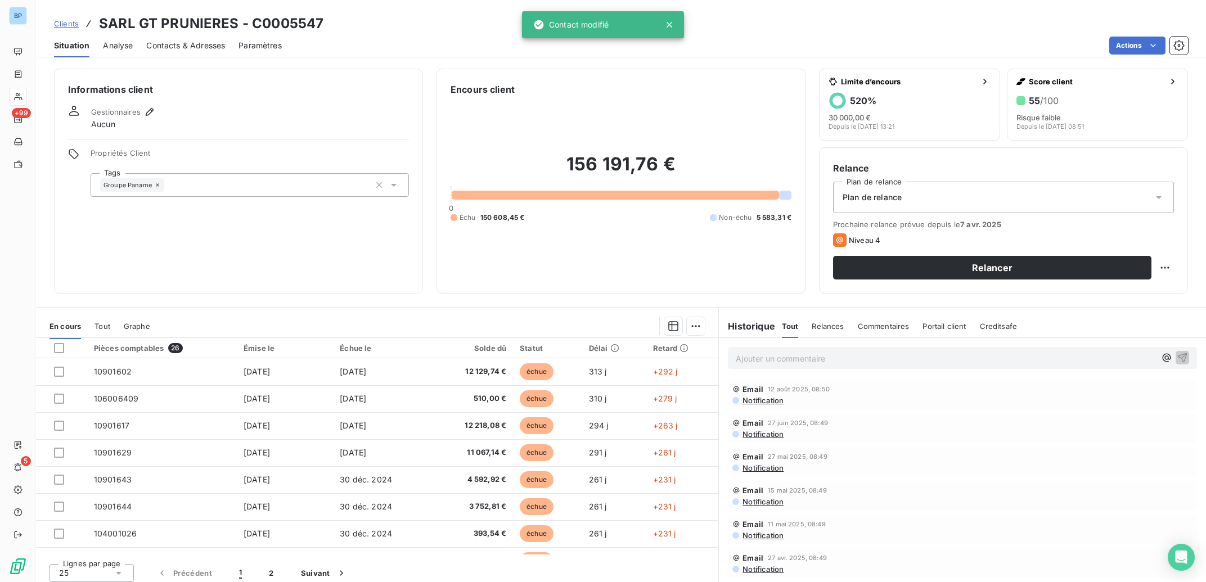
click at [216, 43] on span "Contacts & Adresses" at bounding box center [185, 45] width 79 height 11
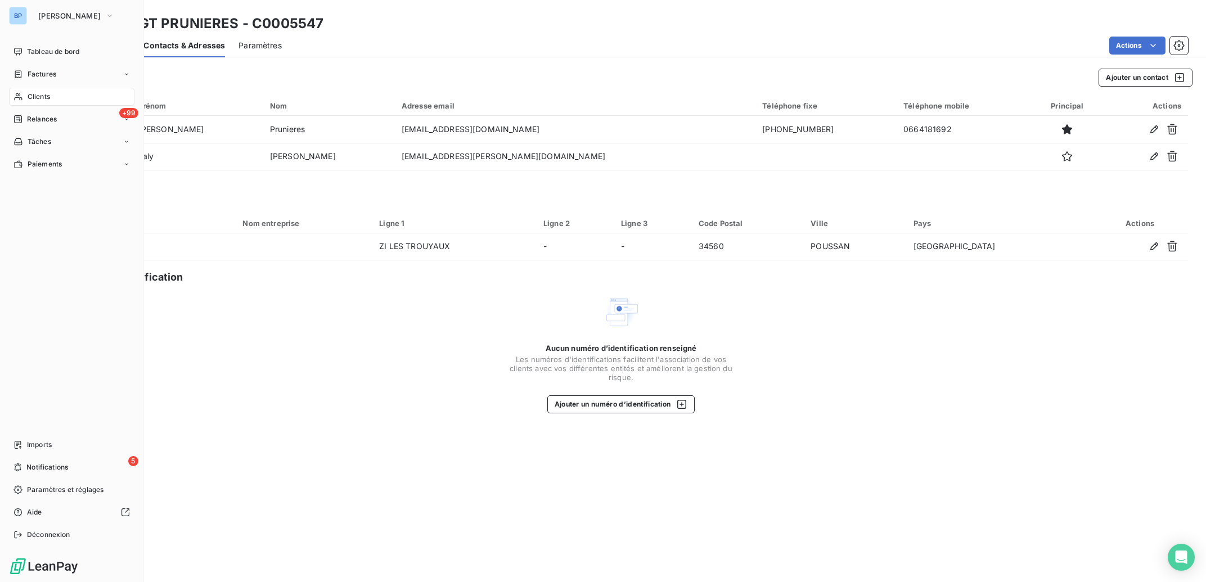
click at [43, 97] on span "Clients" at bounding box center [39, 97] width 23 height 10
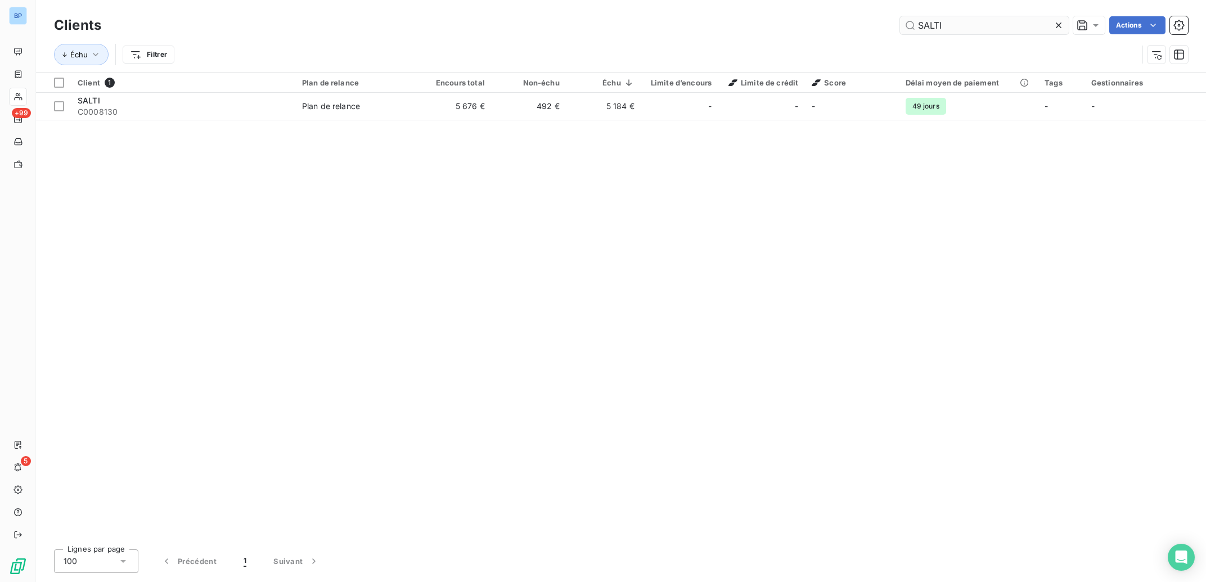
drag, startPoint x: 964, startPoint y: 21, endPoint x: 851, endPoint y: 21, distance: 113.1
click at [900, 21] on input "SALTI" at bounding box center [984, 25] width 169 height 18
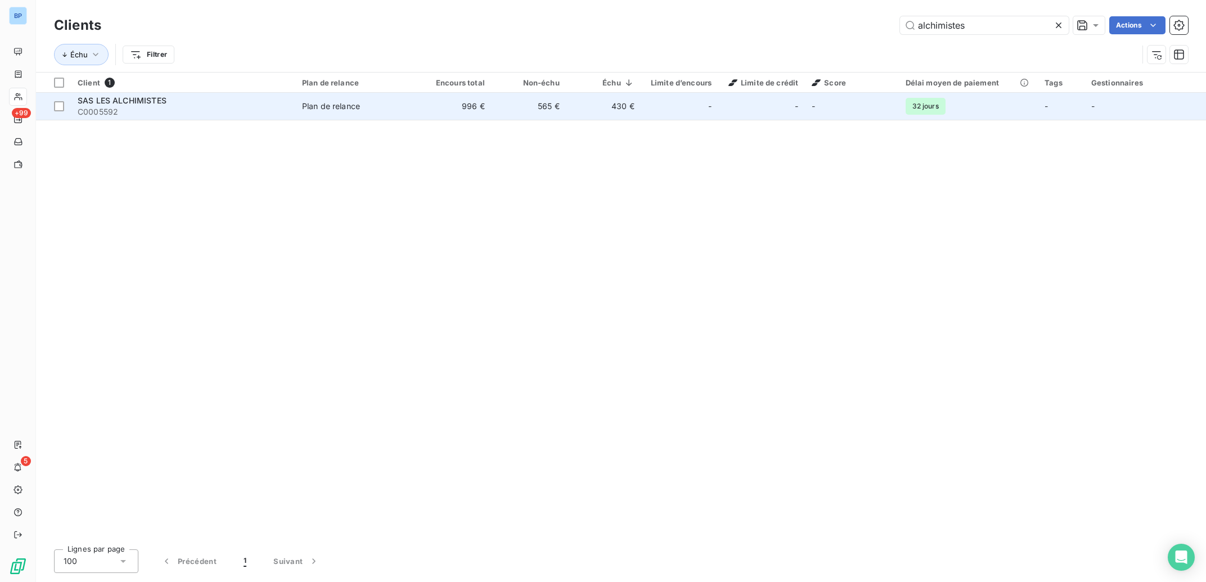
type input "alchimistes"
click at [297, 105] on td "Plan de relance" at bounding box center [356, 106] width 122 height 27
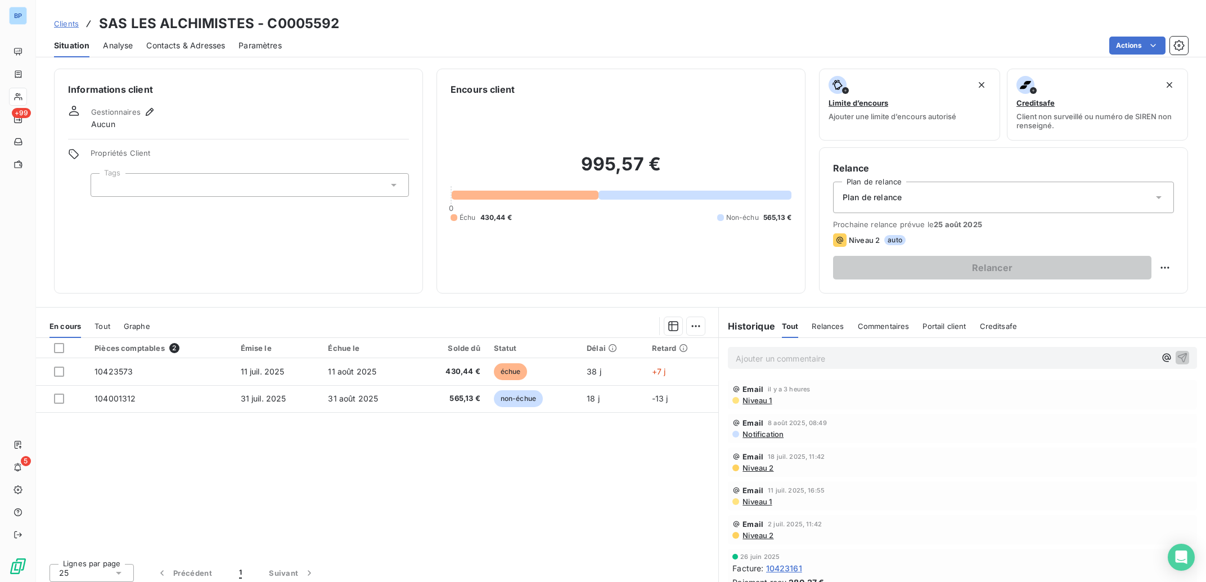
click at [749, 402] on span "Niveau 1" at bounding box center [757, 400] width 30 height 9
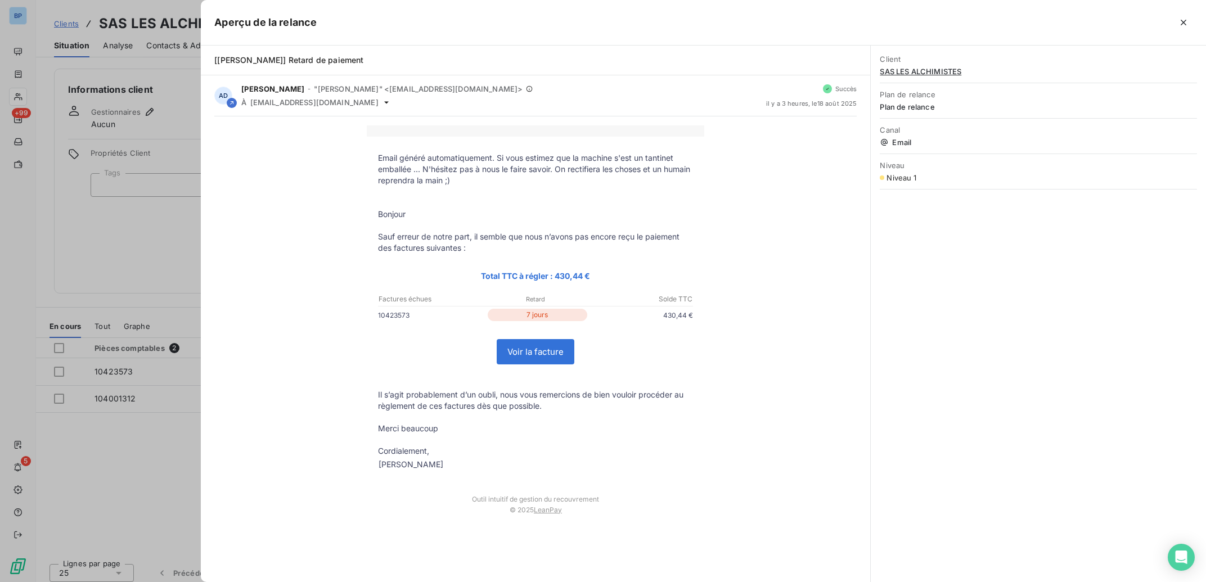
click at [158, 266] on div at bounding box center [603, 291] width 1206 height 582
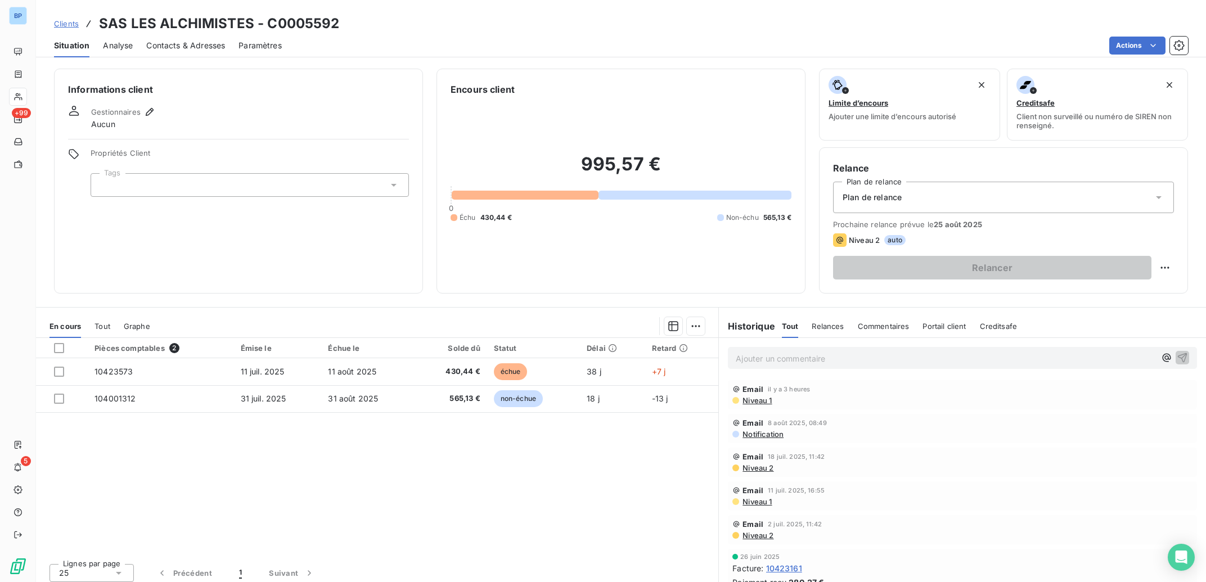
click at [742, 401] on span "Niveau 1" at bounding box center [757, 400] width 30 height 9
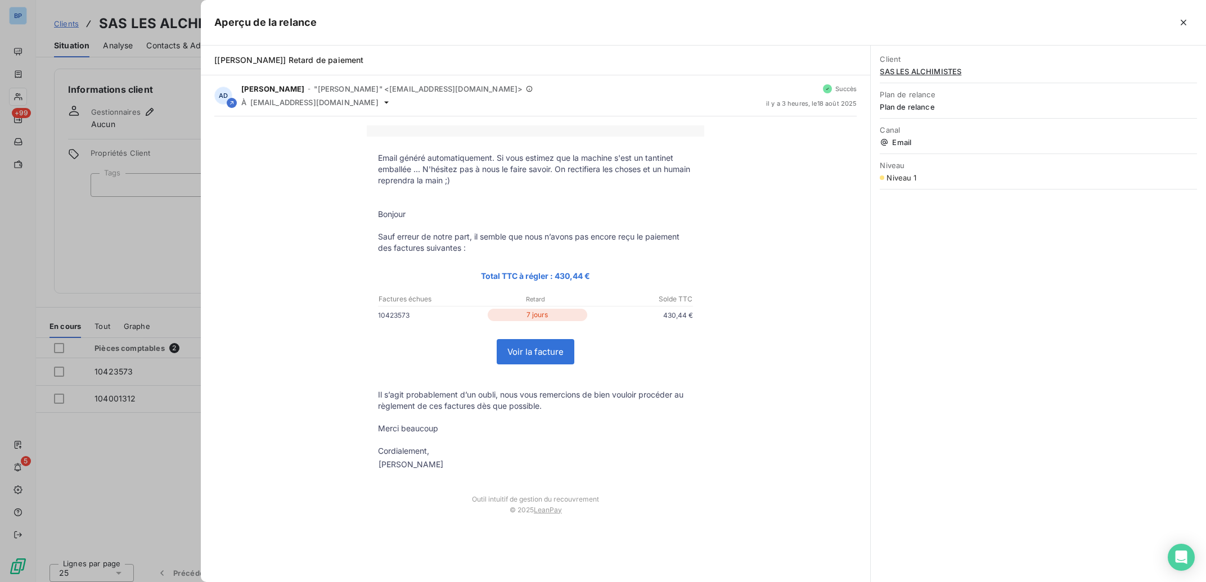
click at [150, 246] on div at bounding box center [603, 291] width 1206 height 582
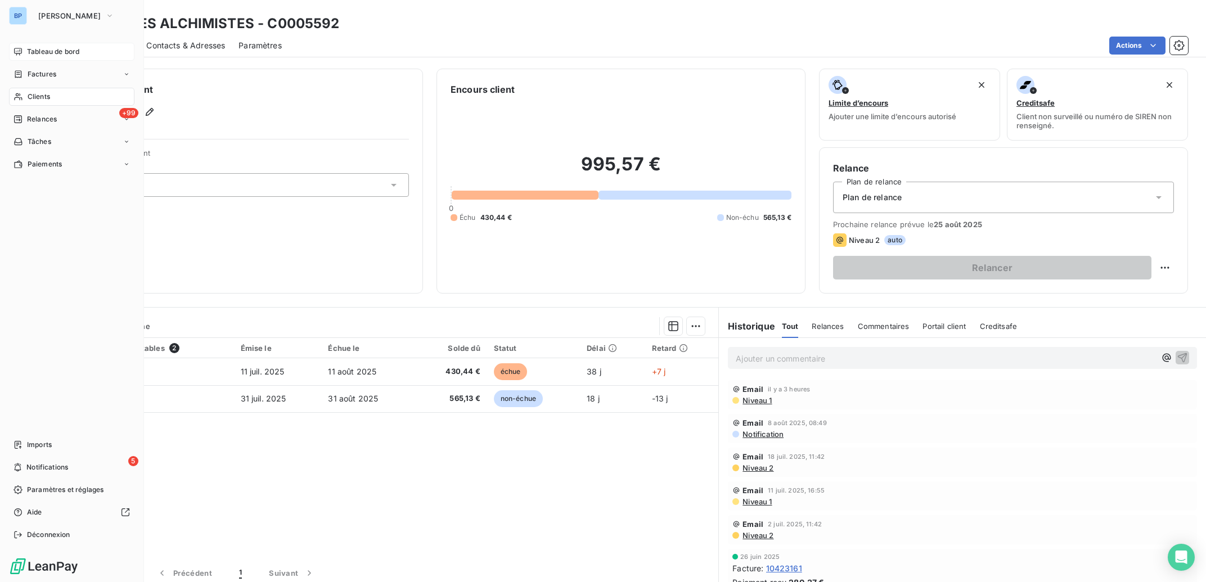
click at [47, 51] on span "Tableau de bord" at bounding box center [53, 52] width 52 height 10
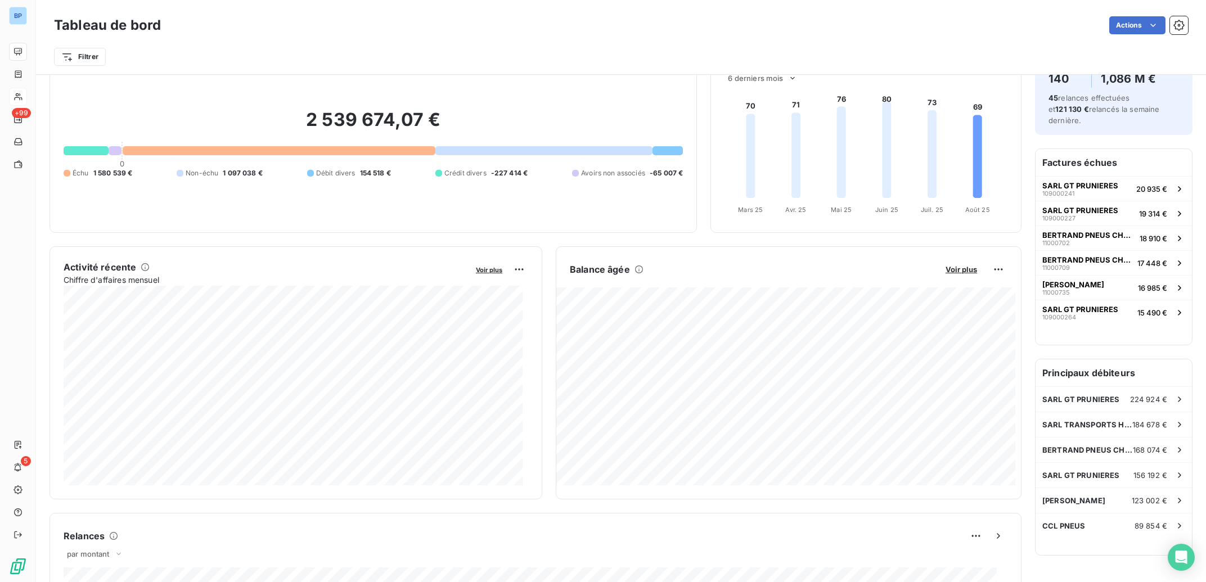
scroll to position [57, 0]
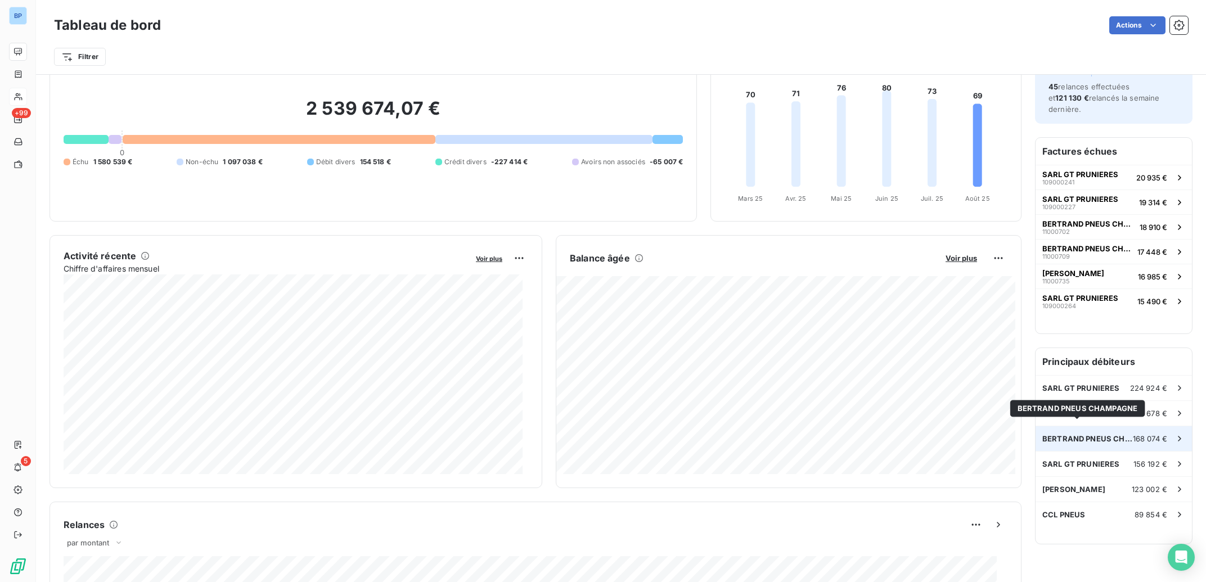
click at [1099, 434] on span "BERTRAND PNEUS CHAMPAGNE" at bounding box center [1088, 438] width 91 height 9
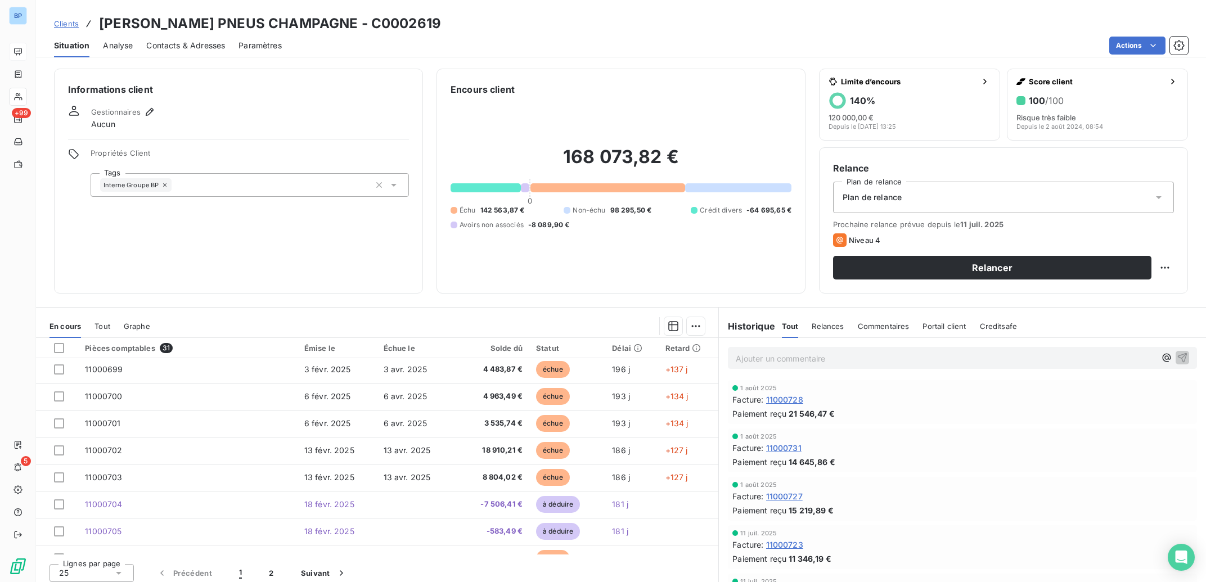
scroll to position [113, 0]
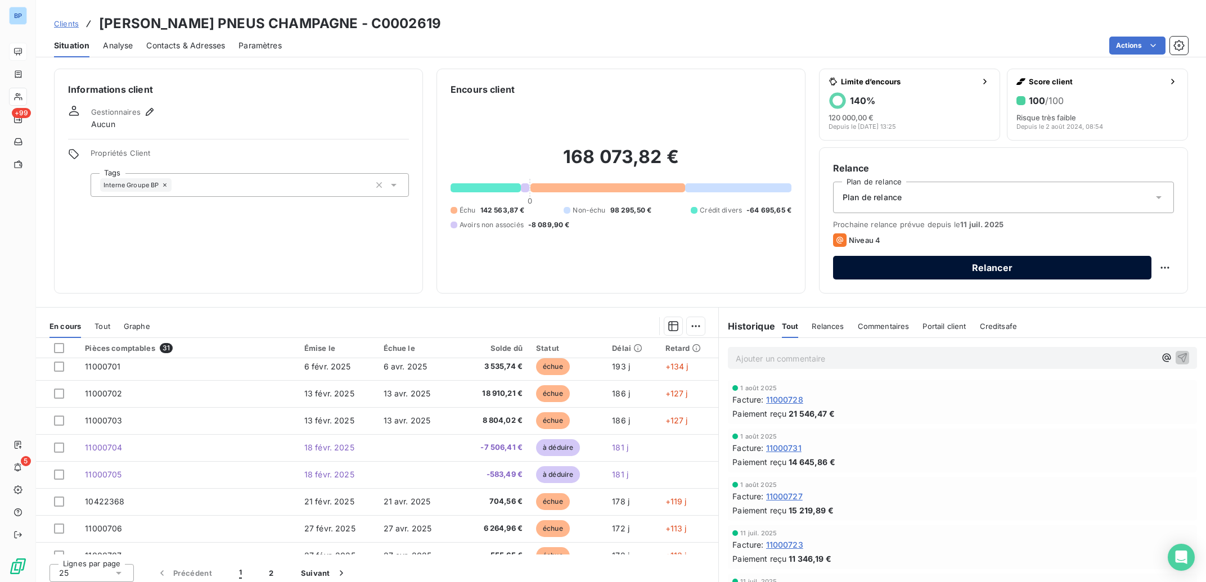
click at [965, 271] on button "Relancer" at bounding box center [992, 268] width 318 height 24
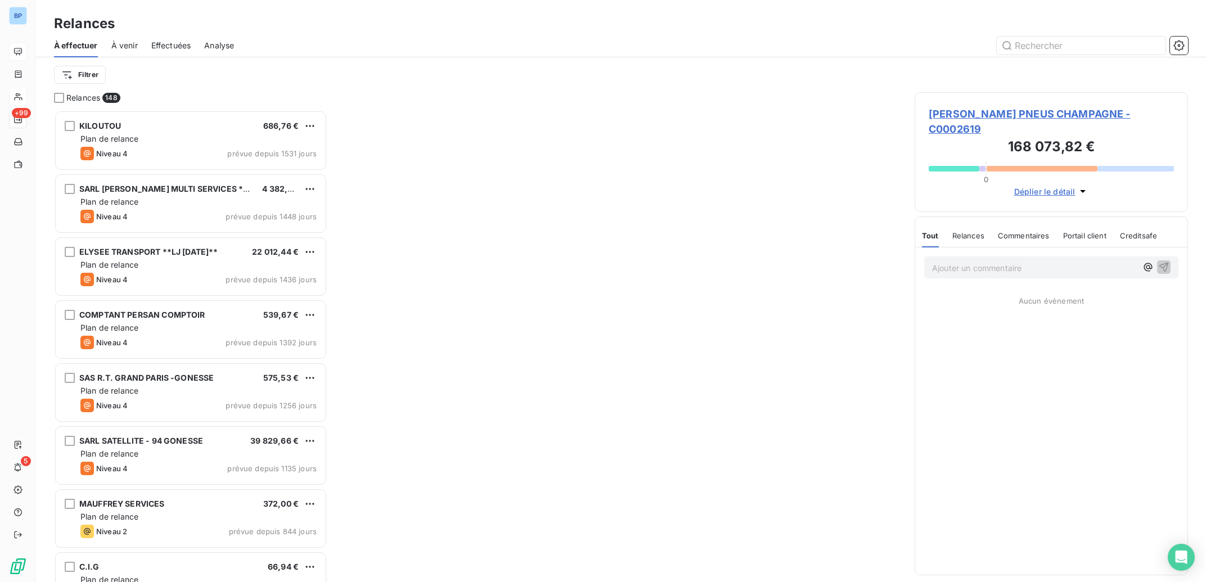
scroll to position [461, 262]
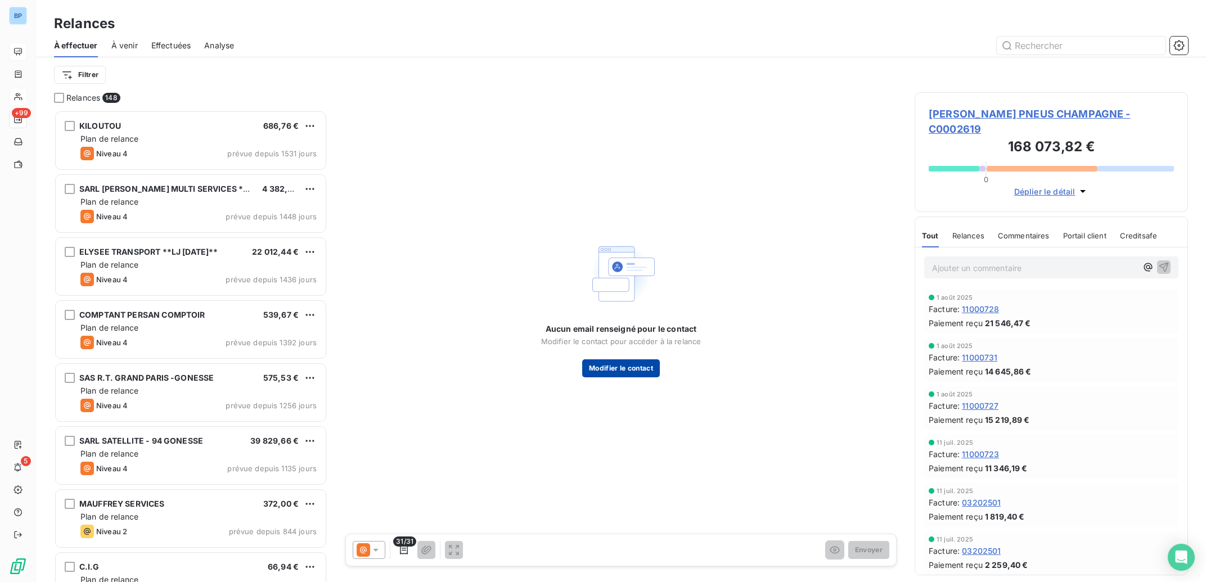
click at [626, 368] on button "Modifier le contact" at bounding box center [621, 369] width 78 height 18
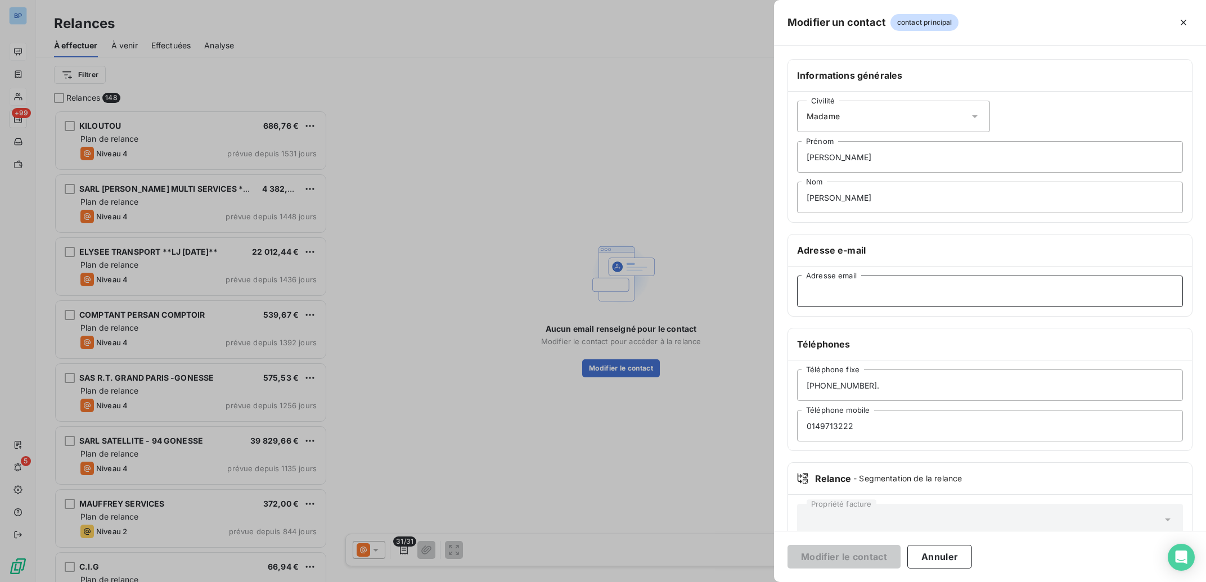
click at [841, 298] on input "Adresse email" at bounding box center [990, 292] width 386 height 32
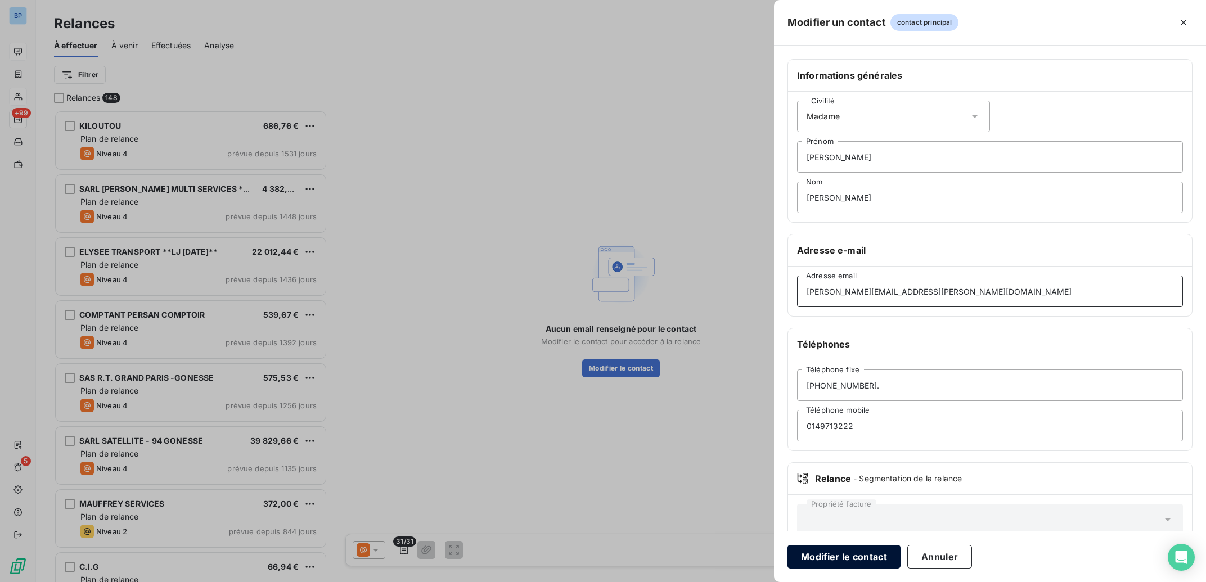
type input "[PERSON_NAME][EMAIL_ADDRESS][PERSON_NAME][DOMAIN_NAME]"
click at [841, 556] on button "Modifier le contact" at bounding box center [844, 557] width 113 height 24
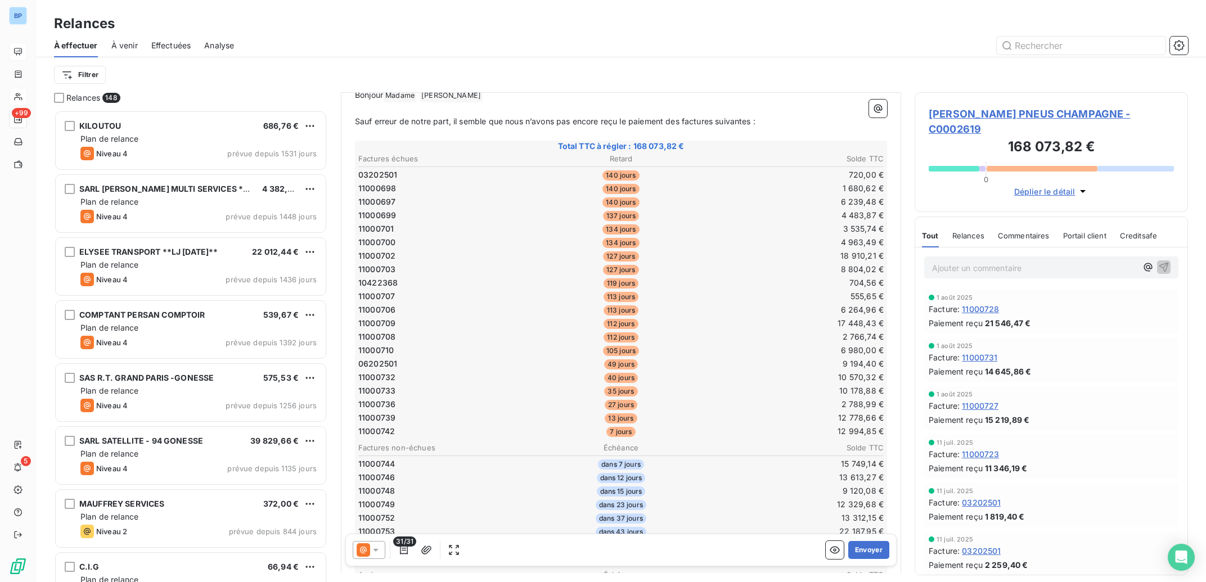
scroll to position [0, 0]
